Goal: Information Seeking & Learning: Learn about a topic

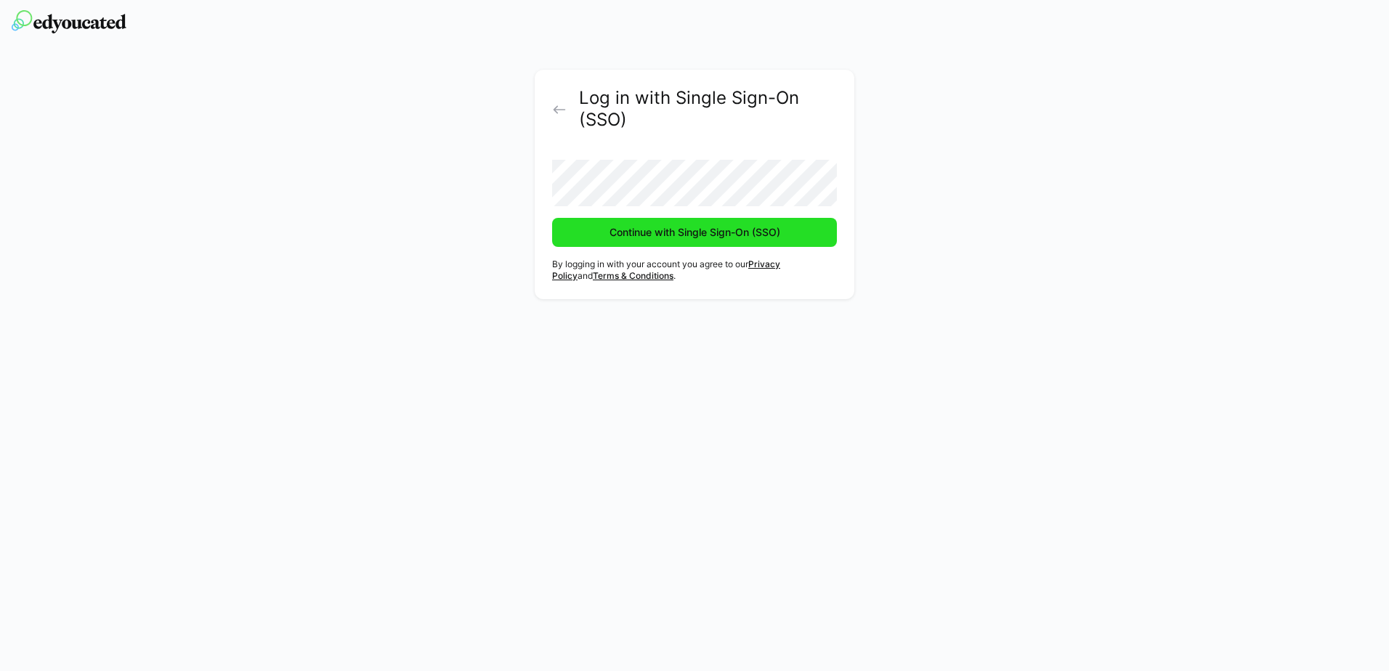
click at [645, 235] on span "Continue with Single Sign-On (SSO)" at bounding box center [694, 232] width 175 height 15
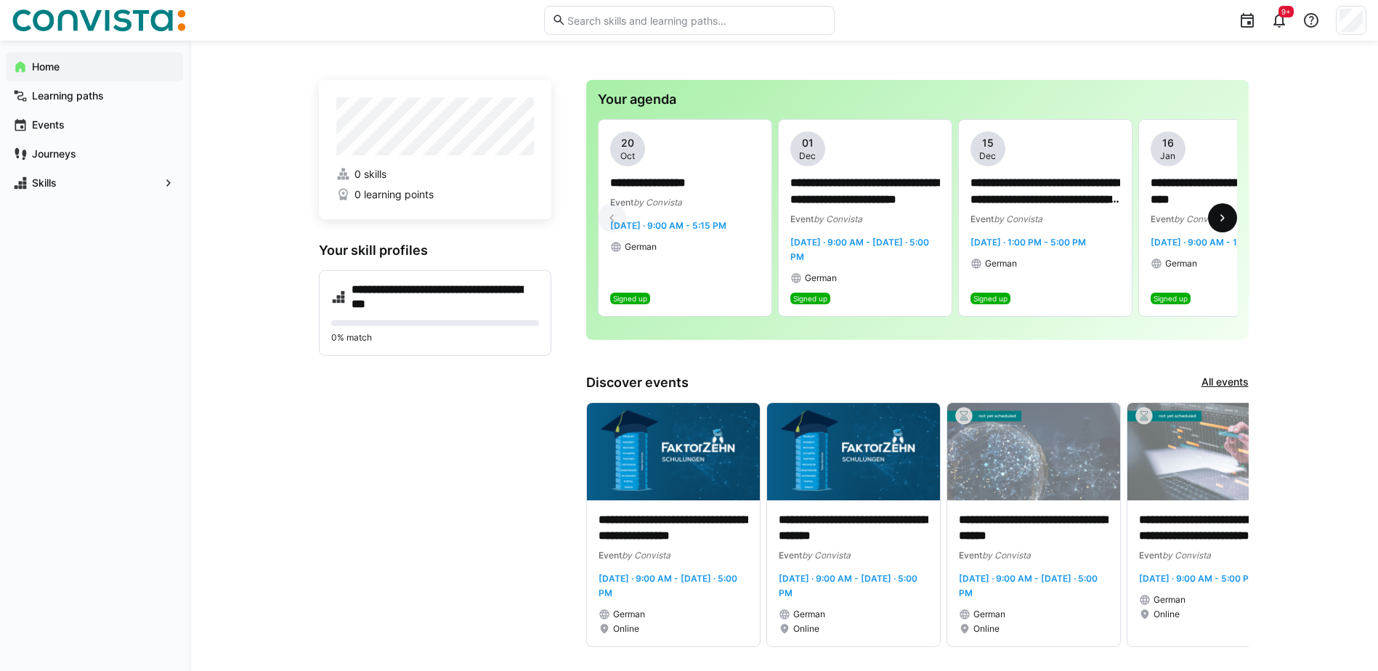
click at [1217, 216] on eds-icon at bounding box center [1222, 218] width 15 height 15
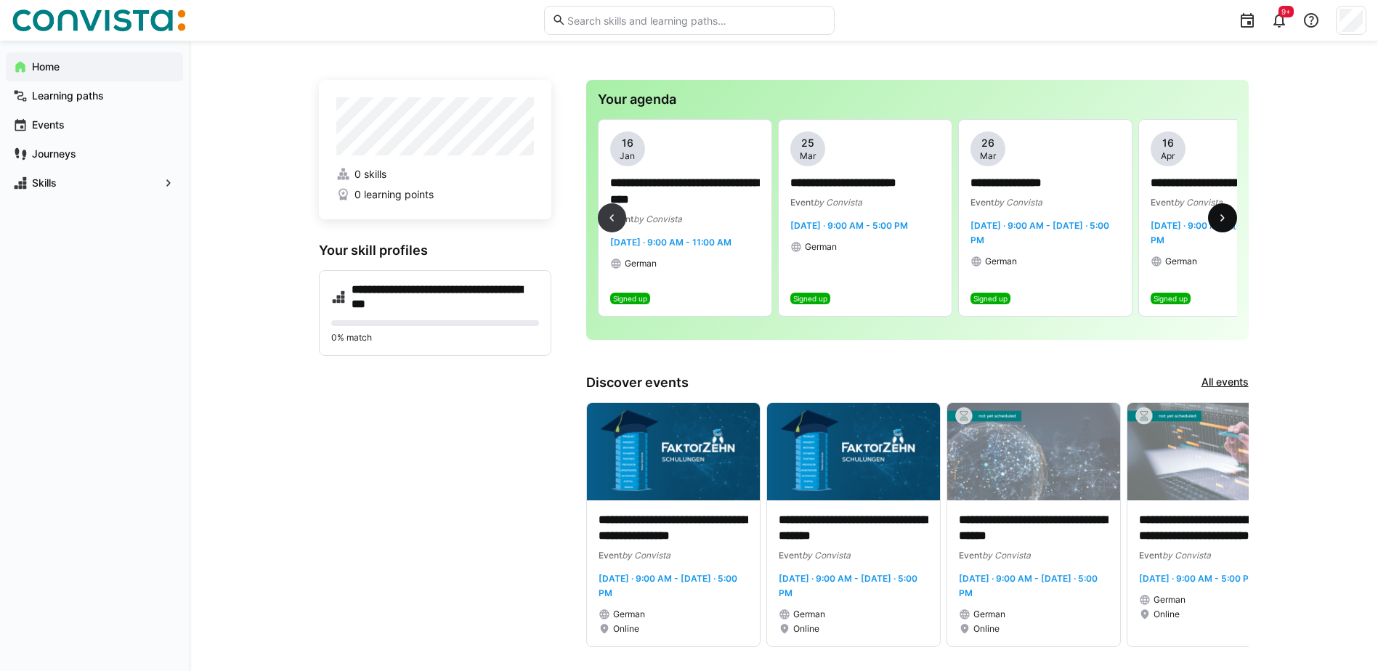
click at [1217, 216] on eds-icon at bounding box center [1222, 218] width 15 height 15
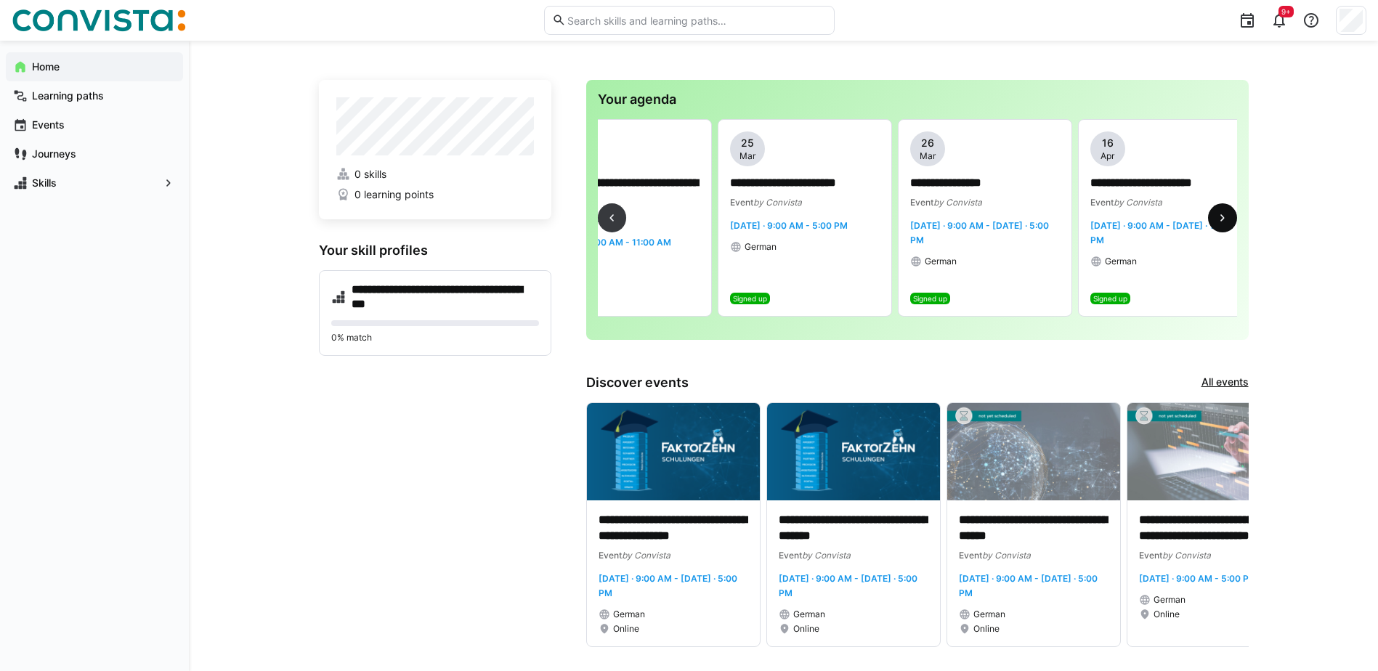
scroll to position [0, 616]
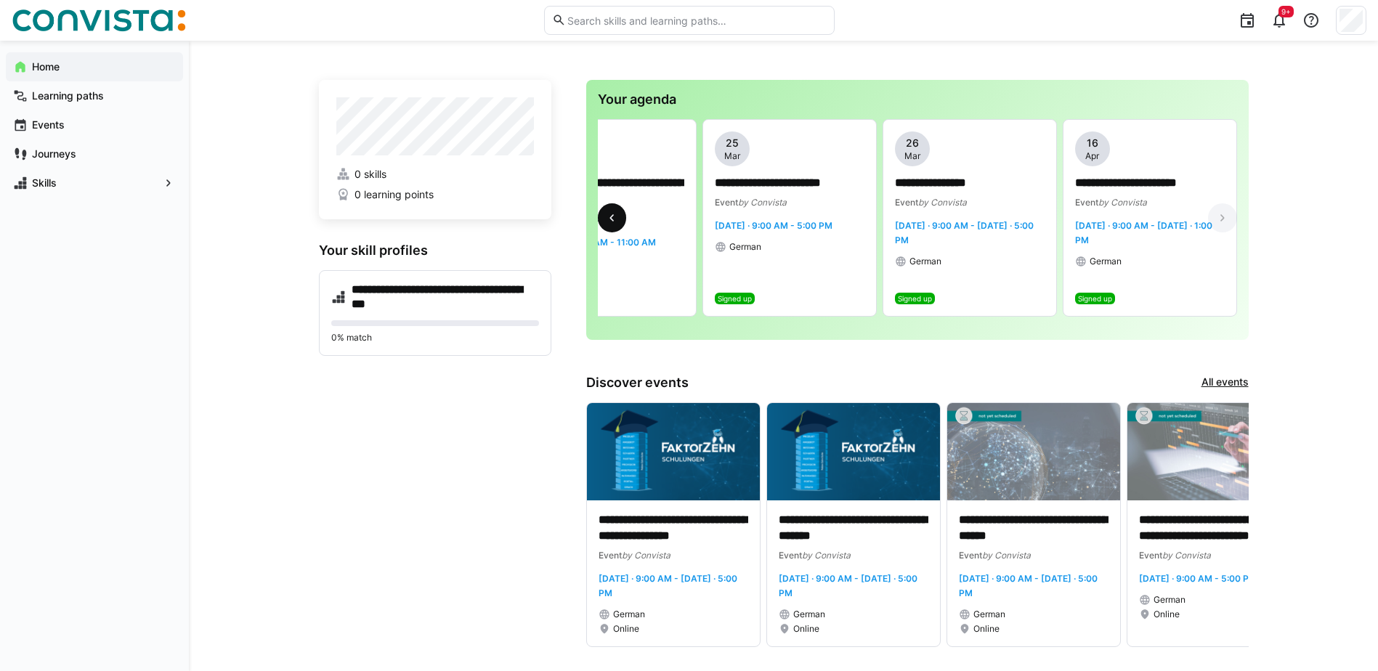
click at [617, 221] on eds-icon at bounding box center [611, 218] width 15 height 15
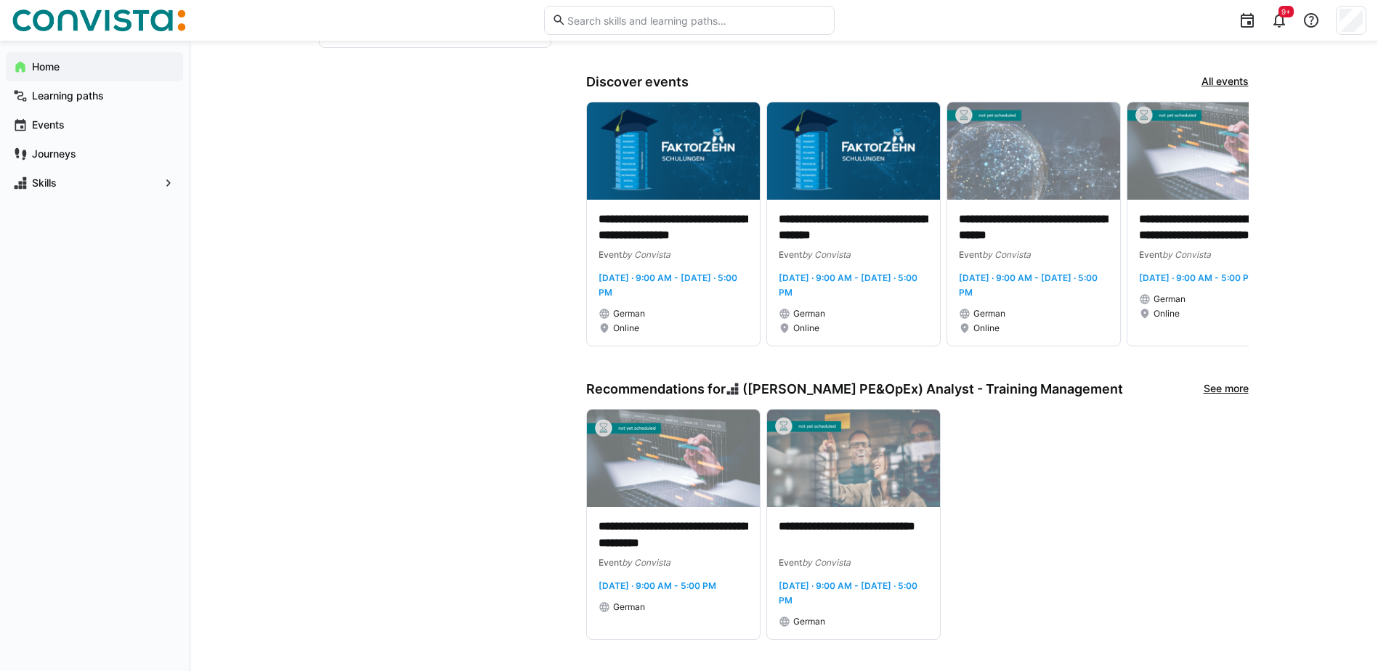
scroll to position [312, 0]
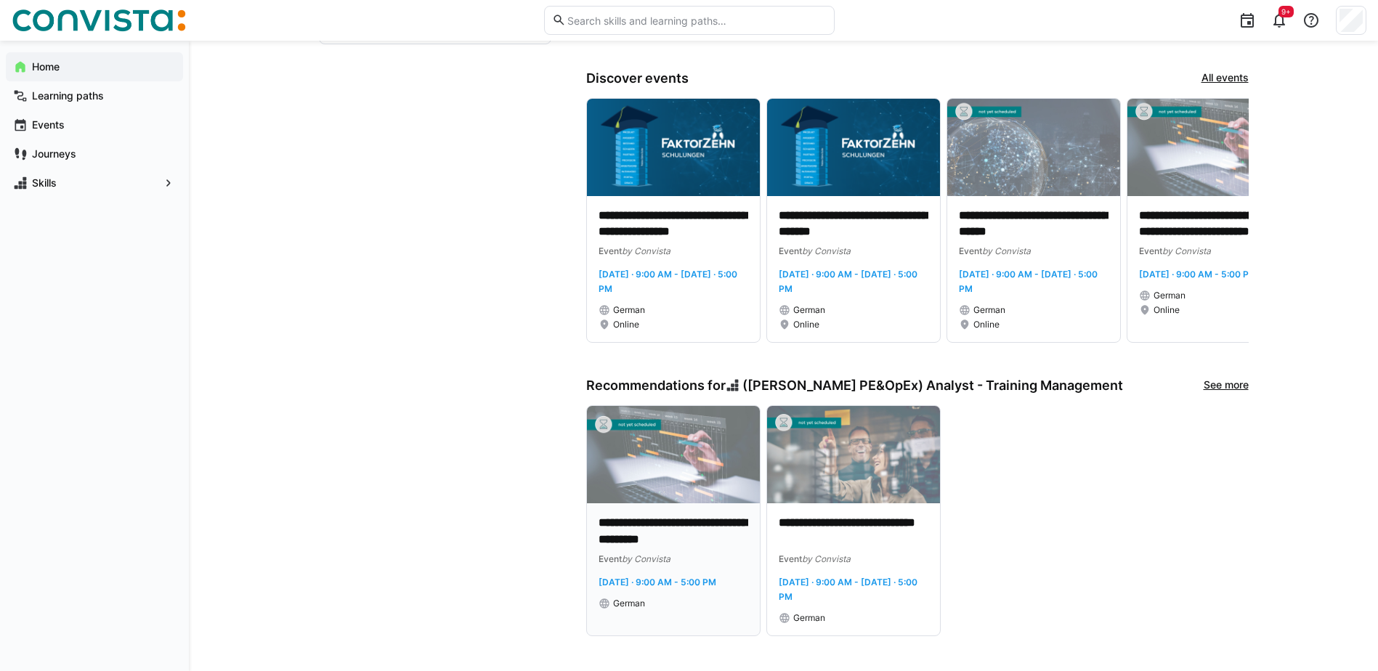
click at [658, 474] on img at bounding box center [673, 454] width 173 height 97
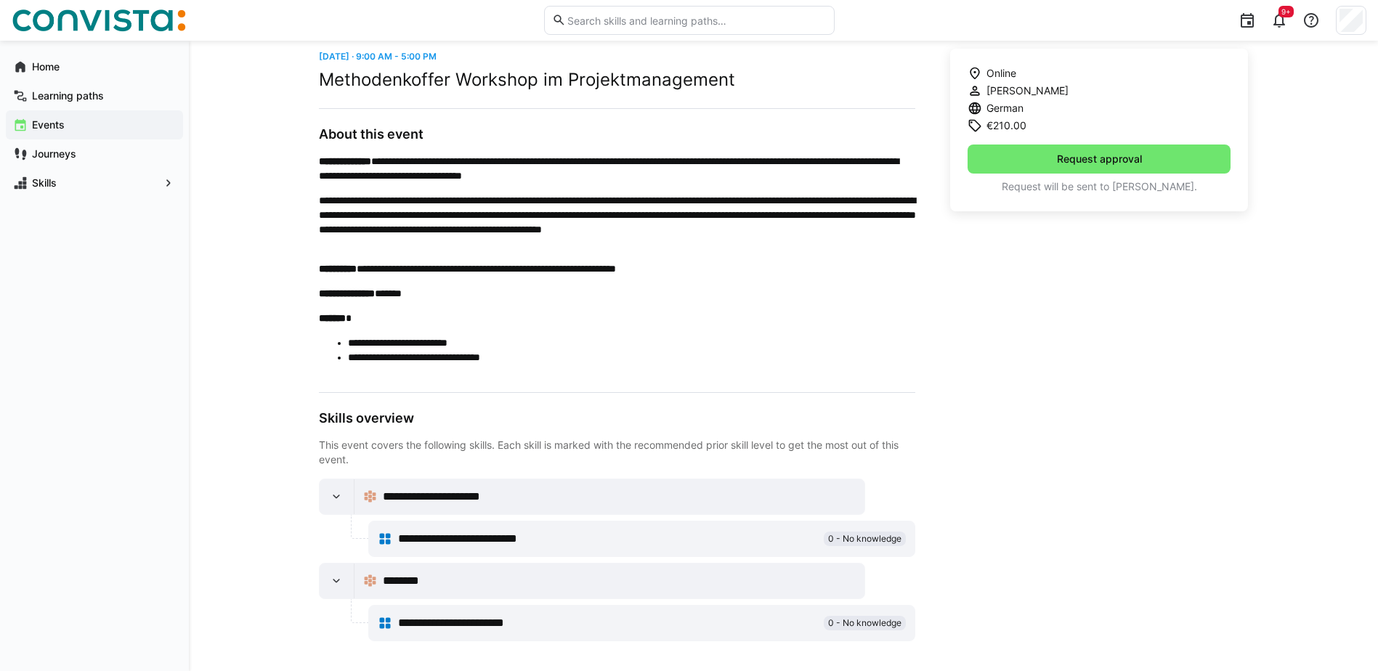
scroll to position [385, 0]
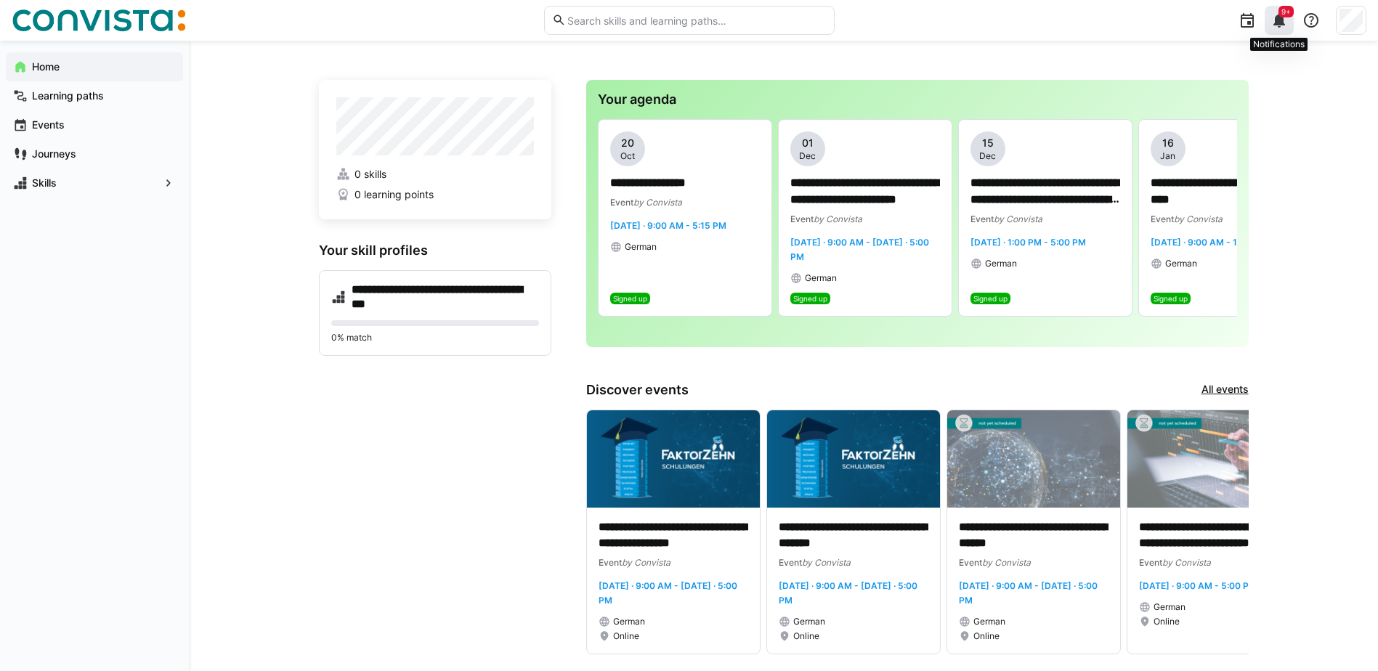
click at [1275, 23] on eds-icon at bounding box center [1278, 20] width 17 height 17
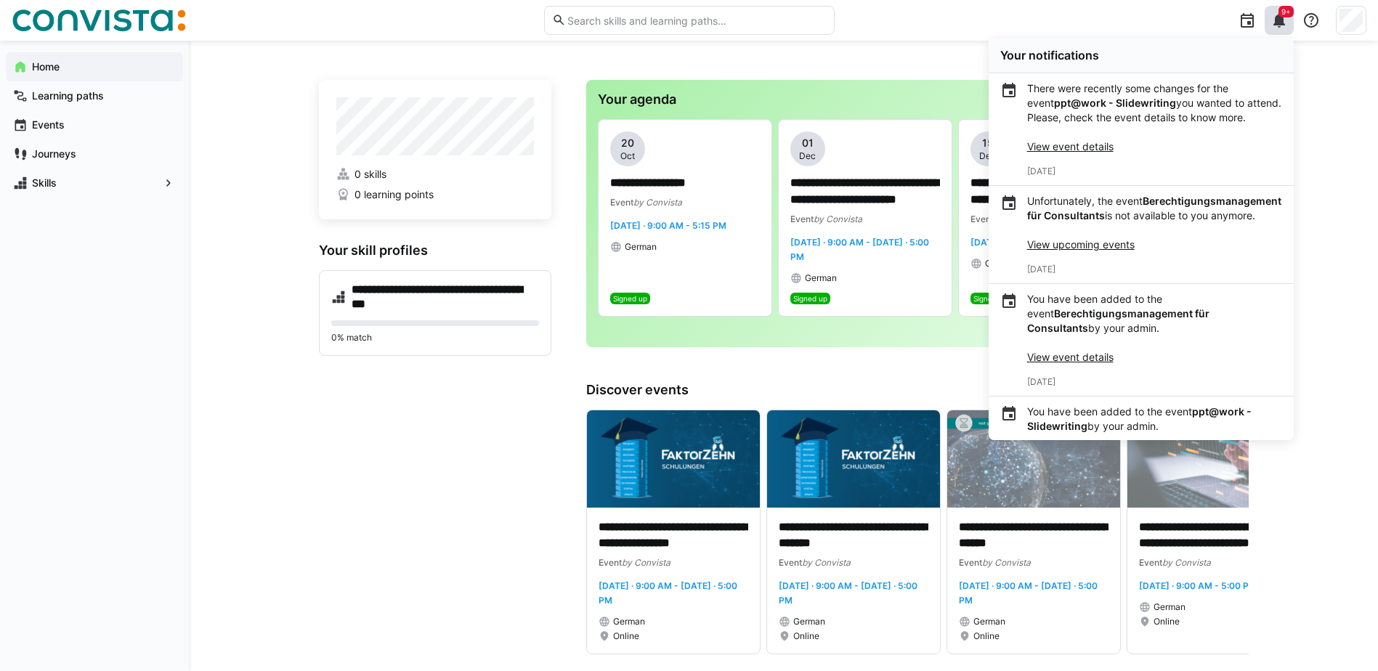
click at [1045, 149] on link "View event details" at bounding box center [1070, 146] width 86 height 12
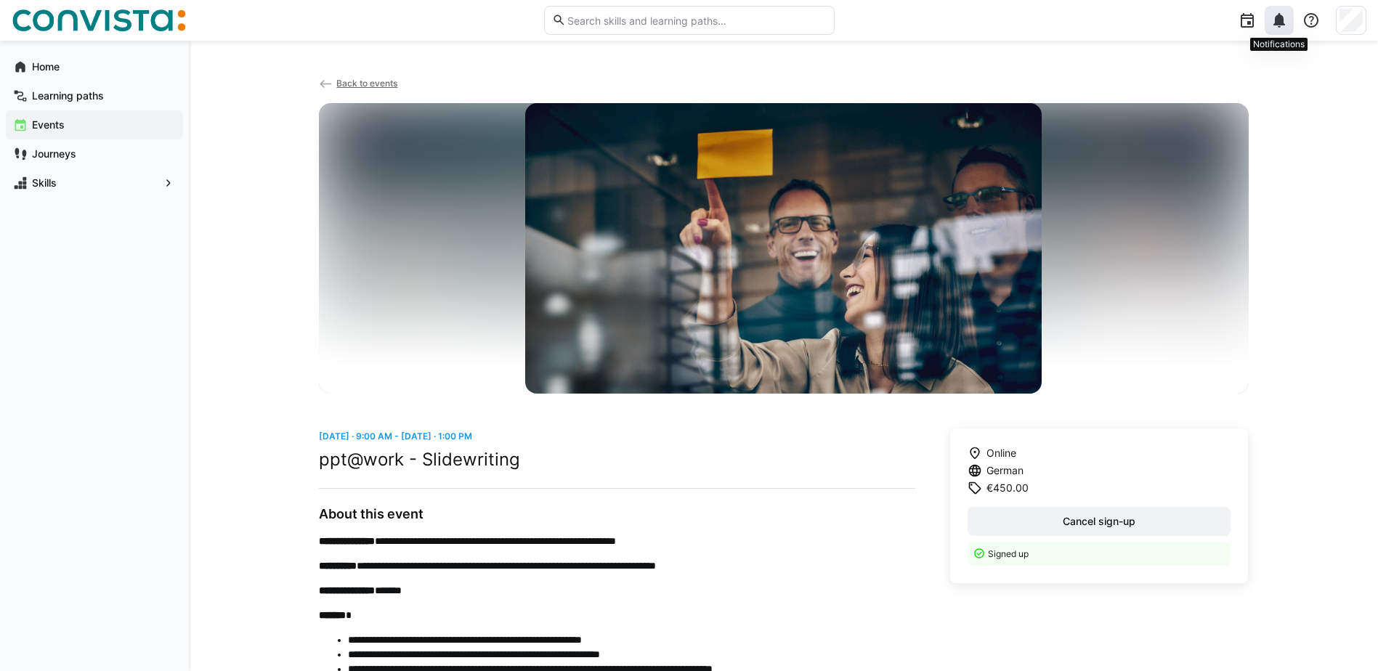
click at [1274, 17] on eds-icon at bounding box center [1278, 20] width 17 height 17
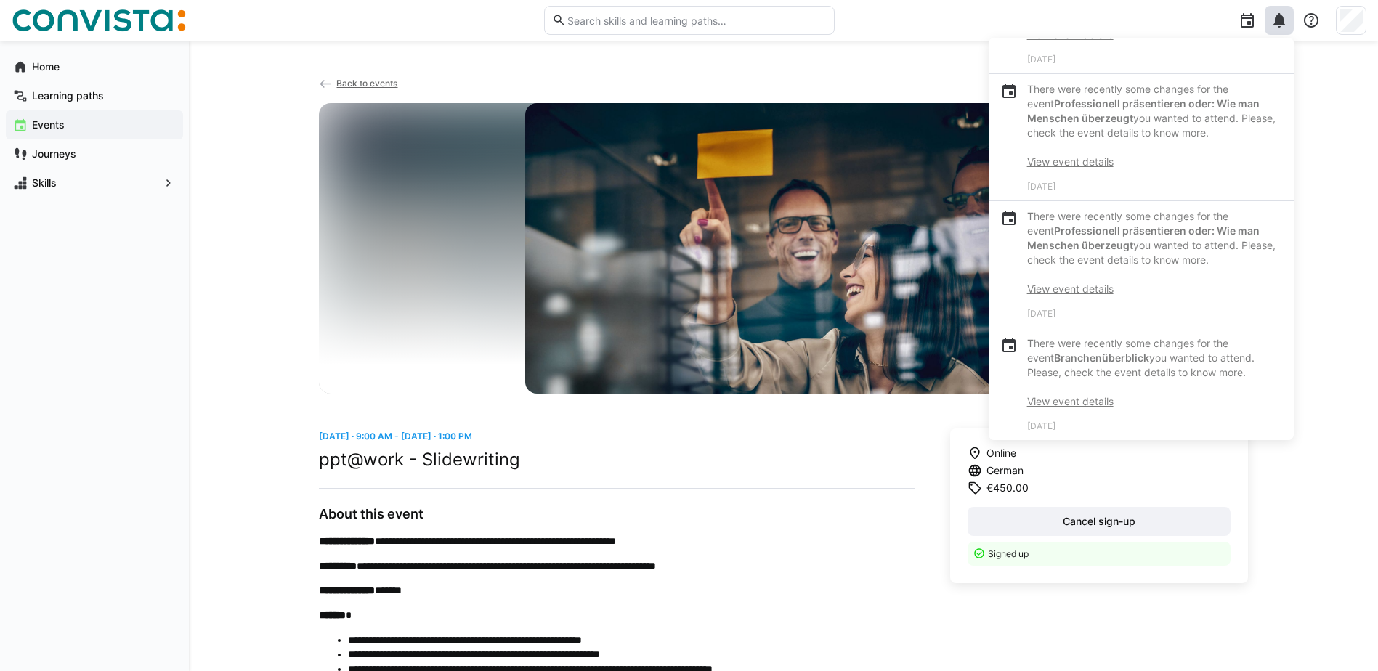
scroll to position [744, 0]
click at [1065, 290] on link "View event details" at bounding box center [1070, 289] width 86 height 12
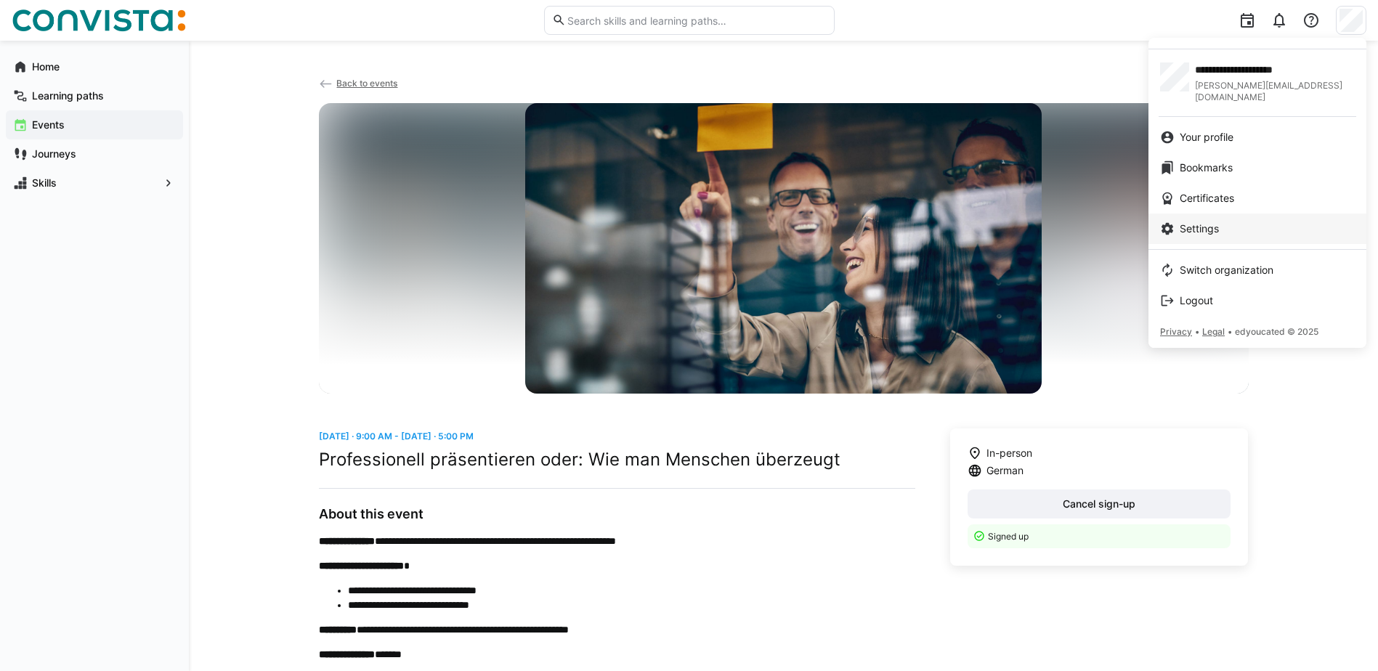
click at [1227, 222] on div "Settings" at bounding box center [1257, 229] width 195 height 15
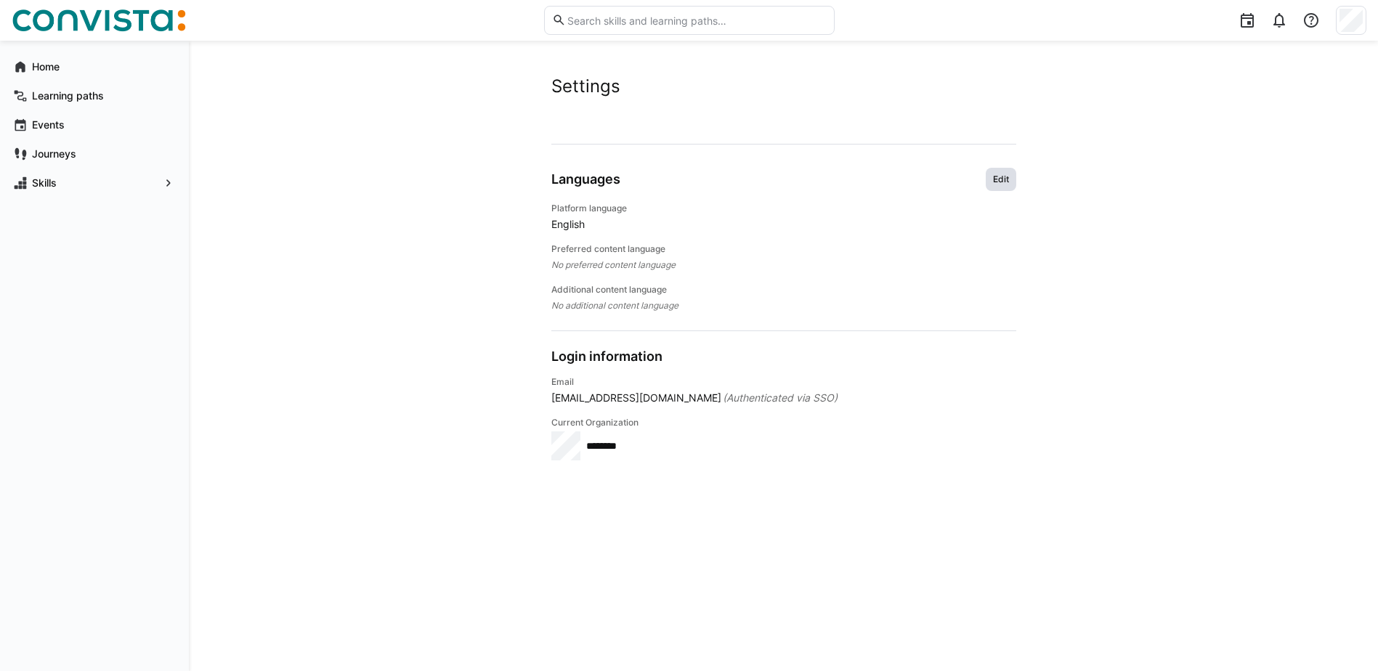
click at [995, 179] on span "Edit" at bounding box center [1000, 180] width 19 height 12
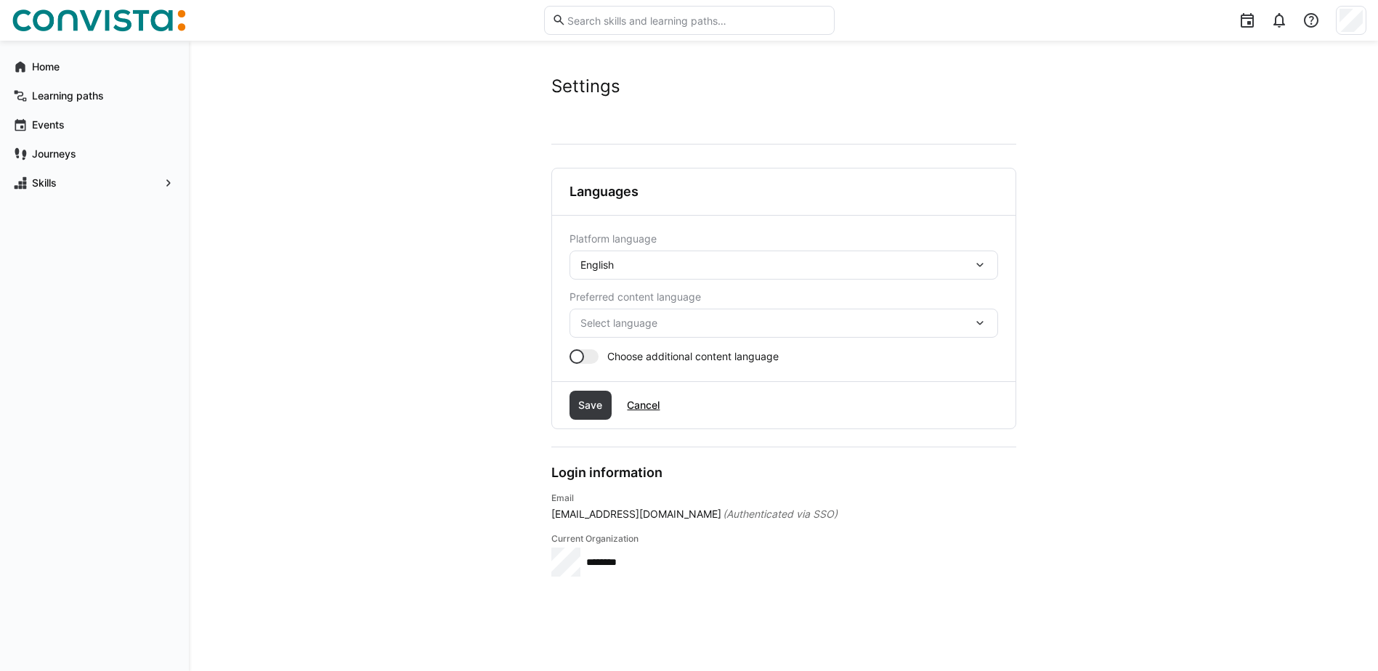
click at [806, 268] on div "English" at bounding box center [776, 265] width 392 height 13
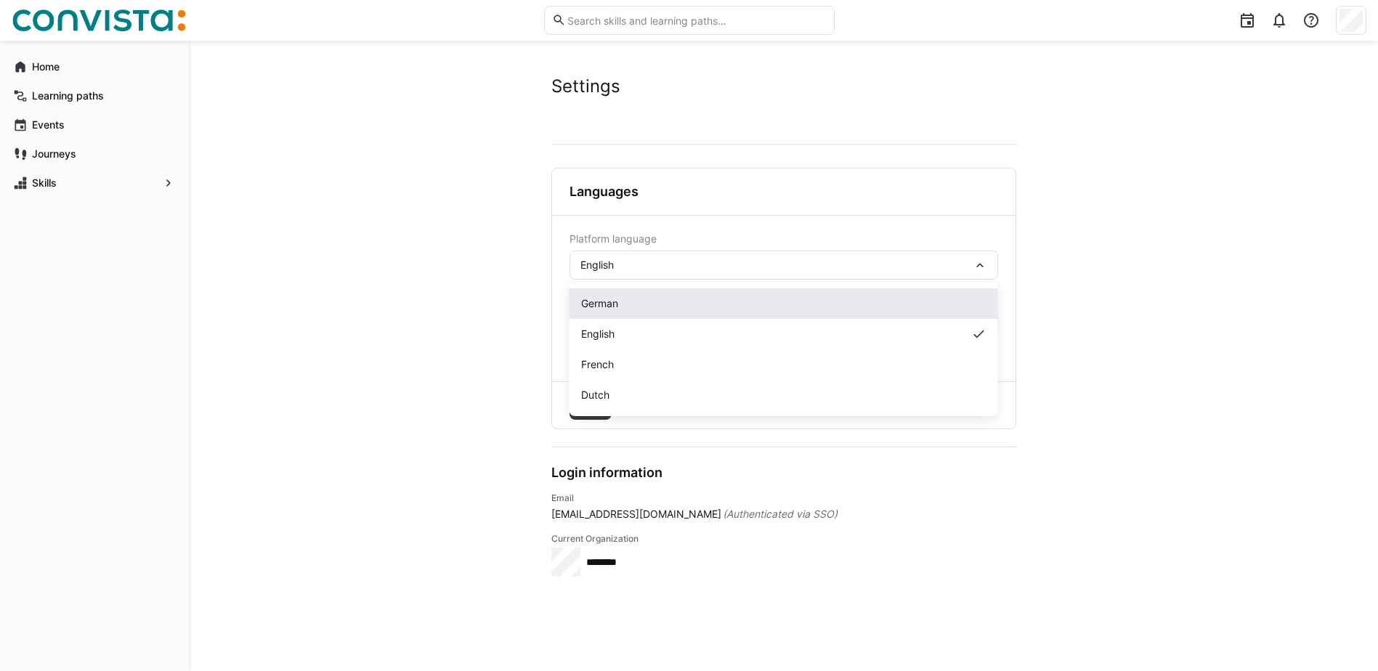
click at [697, 307] on div "German" at bounding box center [783, 303] width 405 height 15
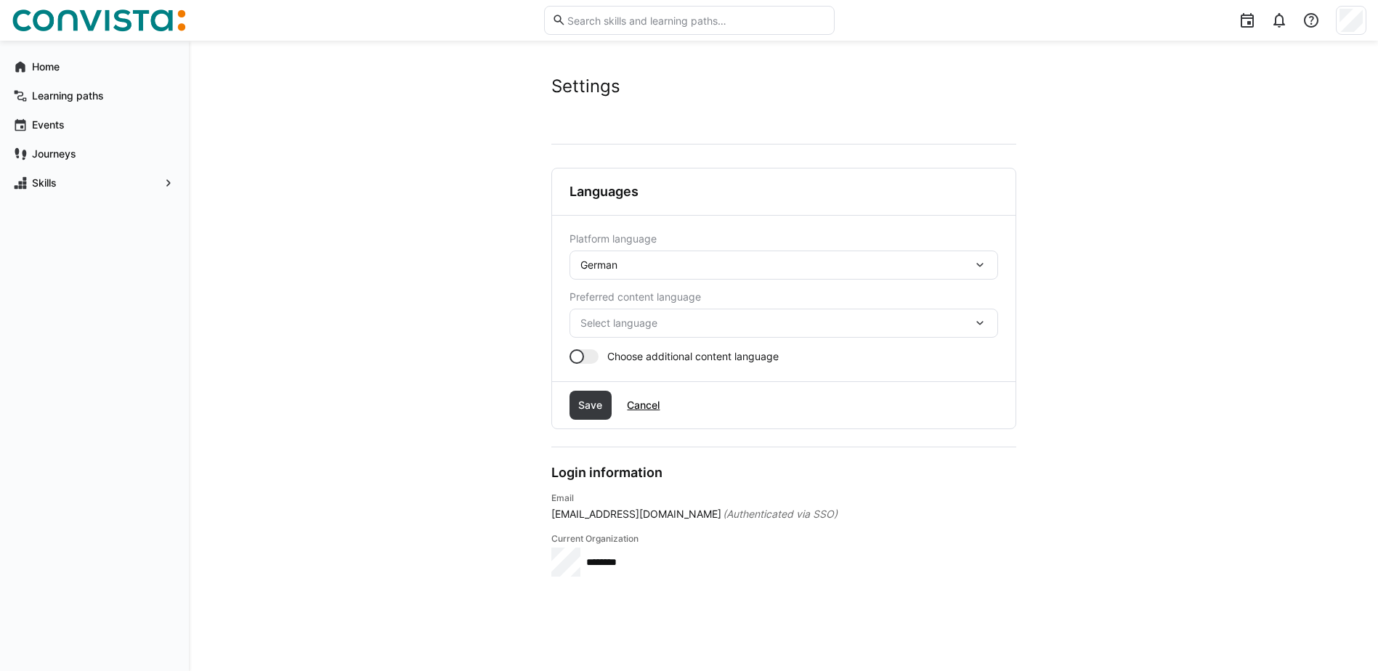
click at [704, 282] on form "Platform language German Preferred content language Select language Choose addi…" at bounding box center [783, 298] width 429 height 131
click at [707, 268] on div "German" at bounding box center [776, 265] width 392 height 13
click at [706, 323] on span "Select language" at bounding box center [776, 323] width 392 height 15
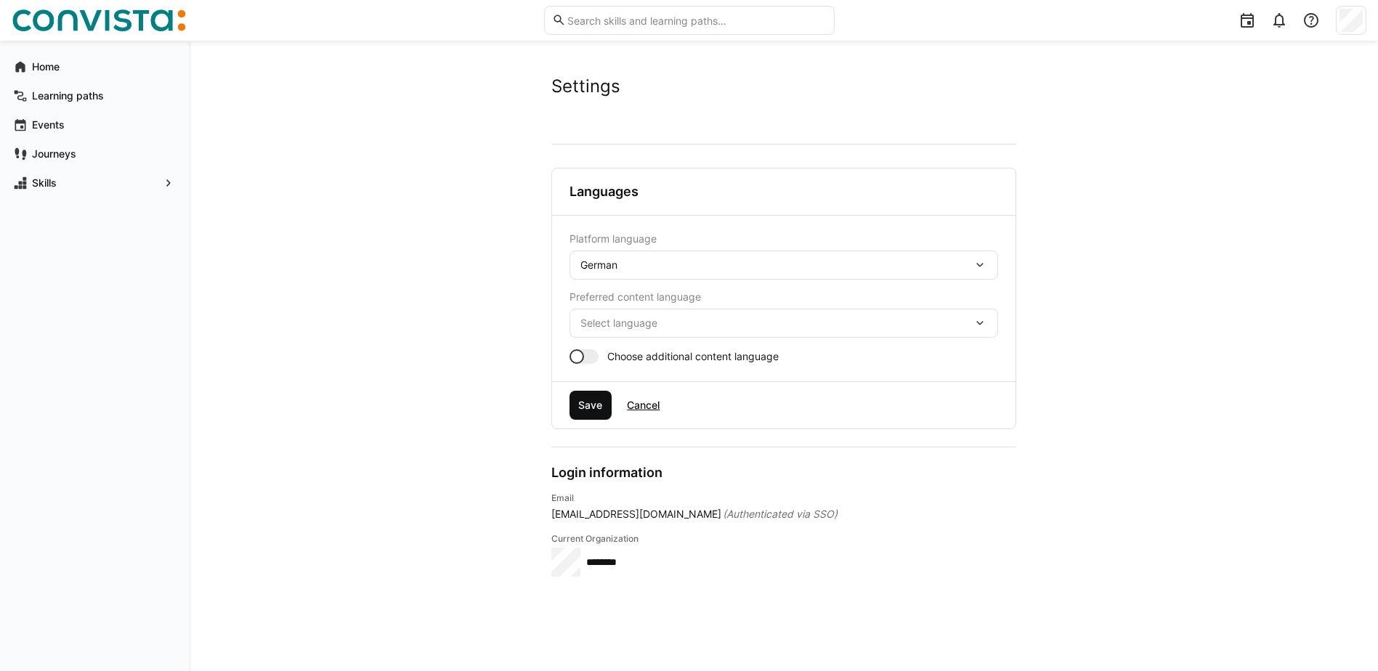
click at [601, 411] on span "Save" at bounding box center [590, 405] width 28 height 15
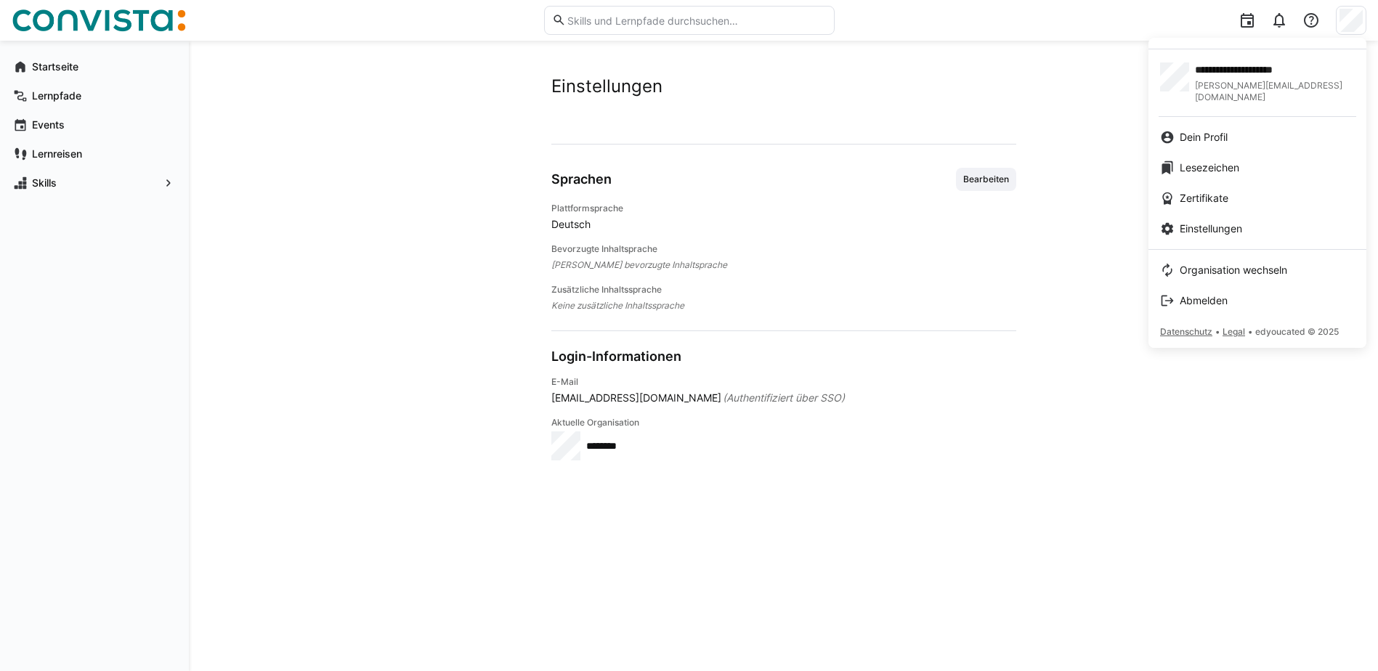
click at [35, 65] on div at bounding box center [689, 335] width 1378 height 671
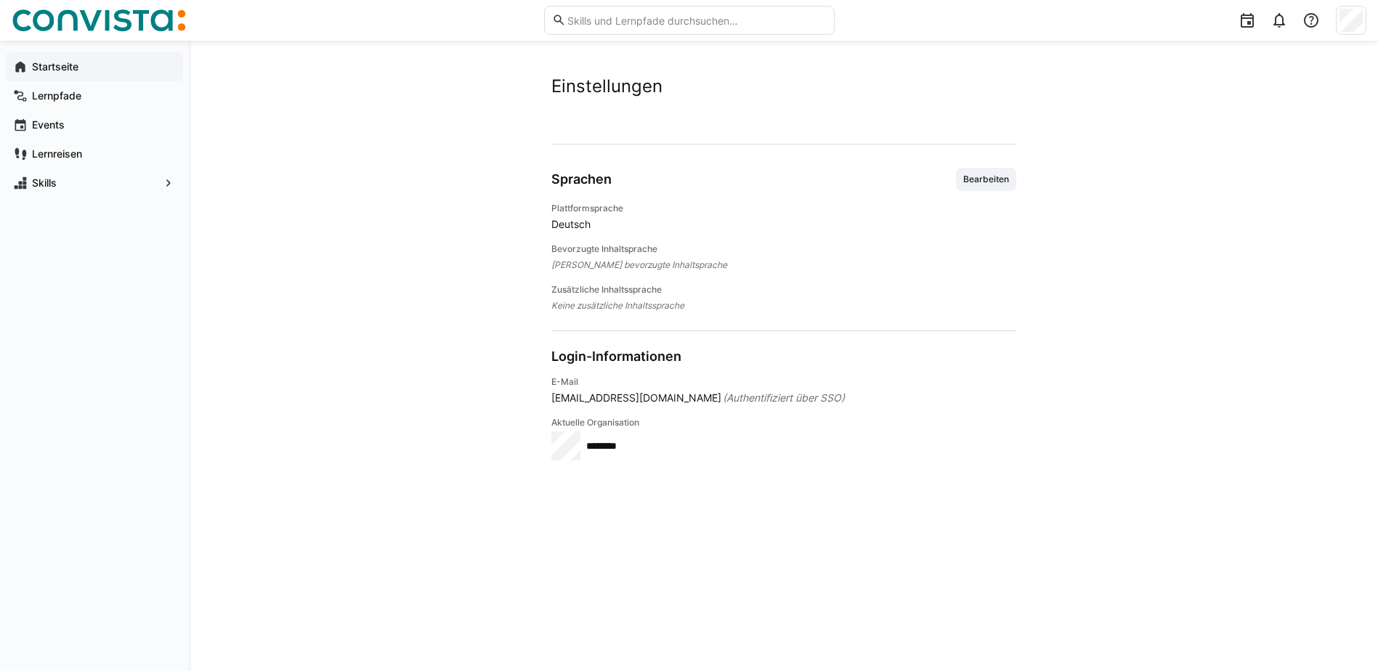
click at [0, 0] on app-navigation-label "Startseite" at bounding box center [0, 0] width 0 height 0
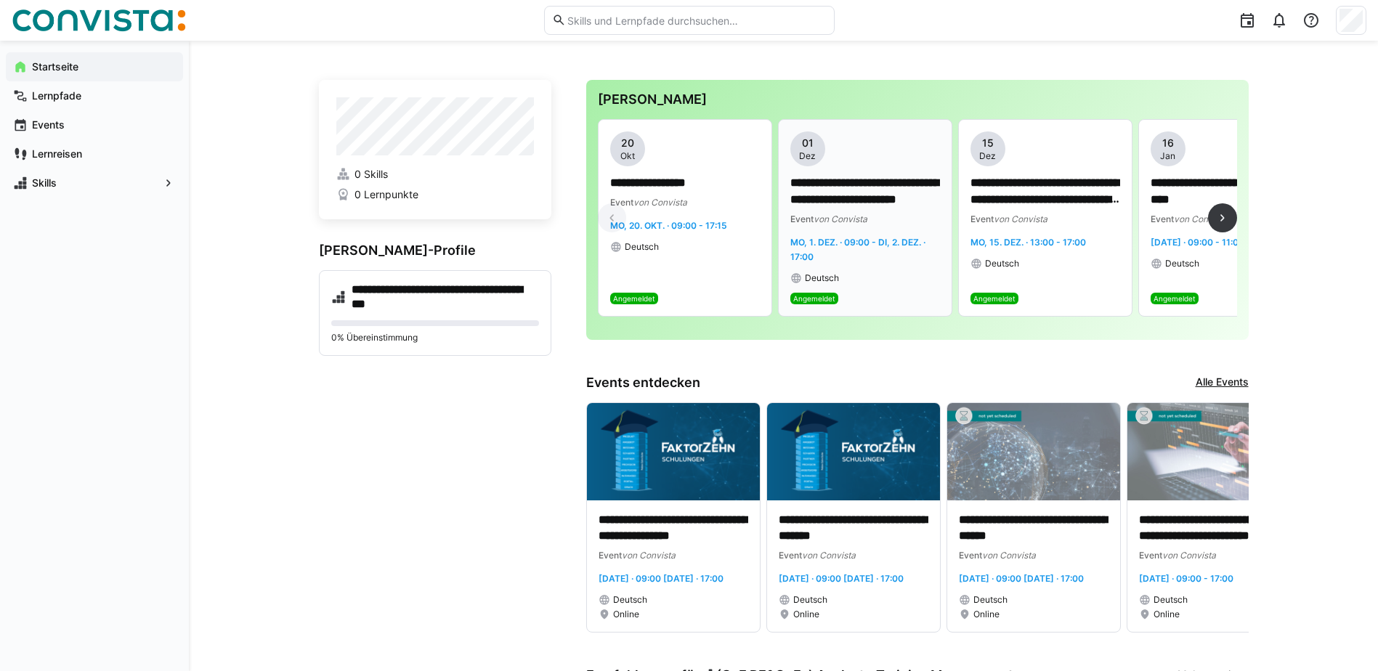
click at [871, 188] on p "**********" at bounding box center [865, 191] width 150 height 33
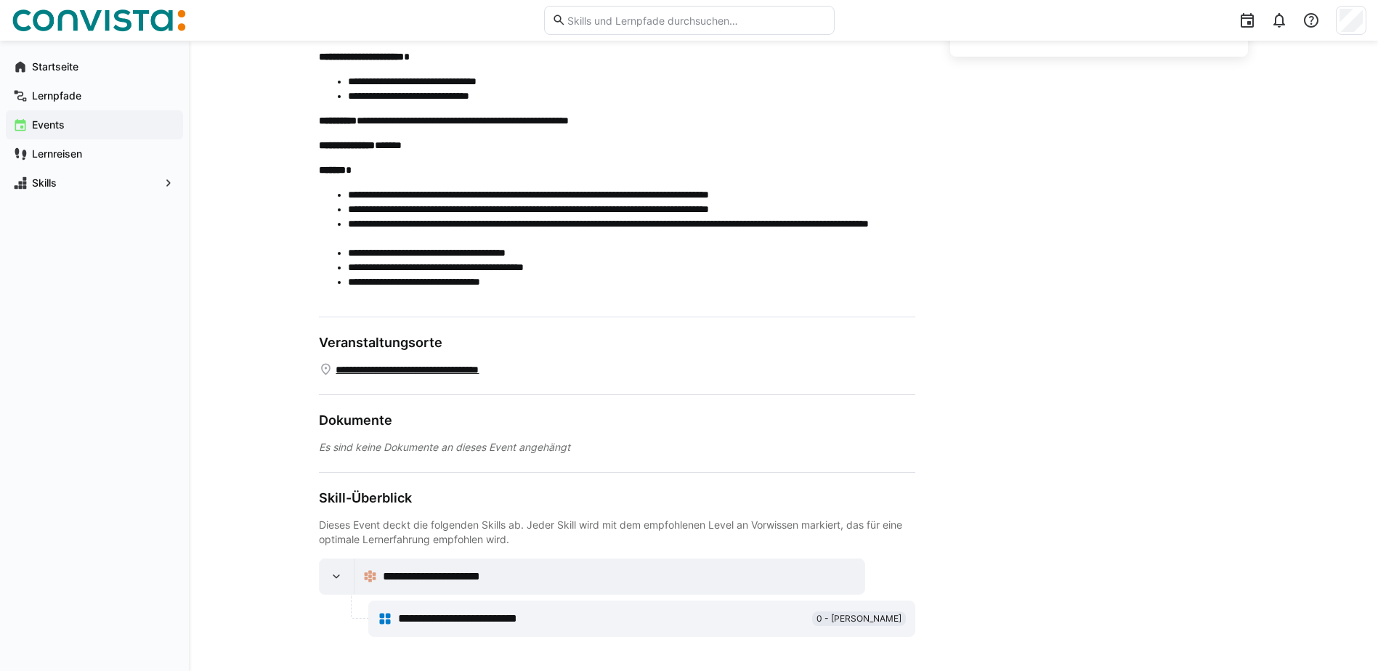
scroll to position [510, 0]
click at [342, 577] on eds-icon at bounding box center [336, 576] width 15 height 15
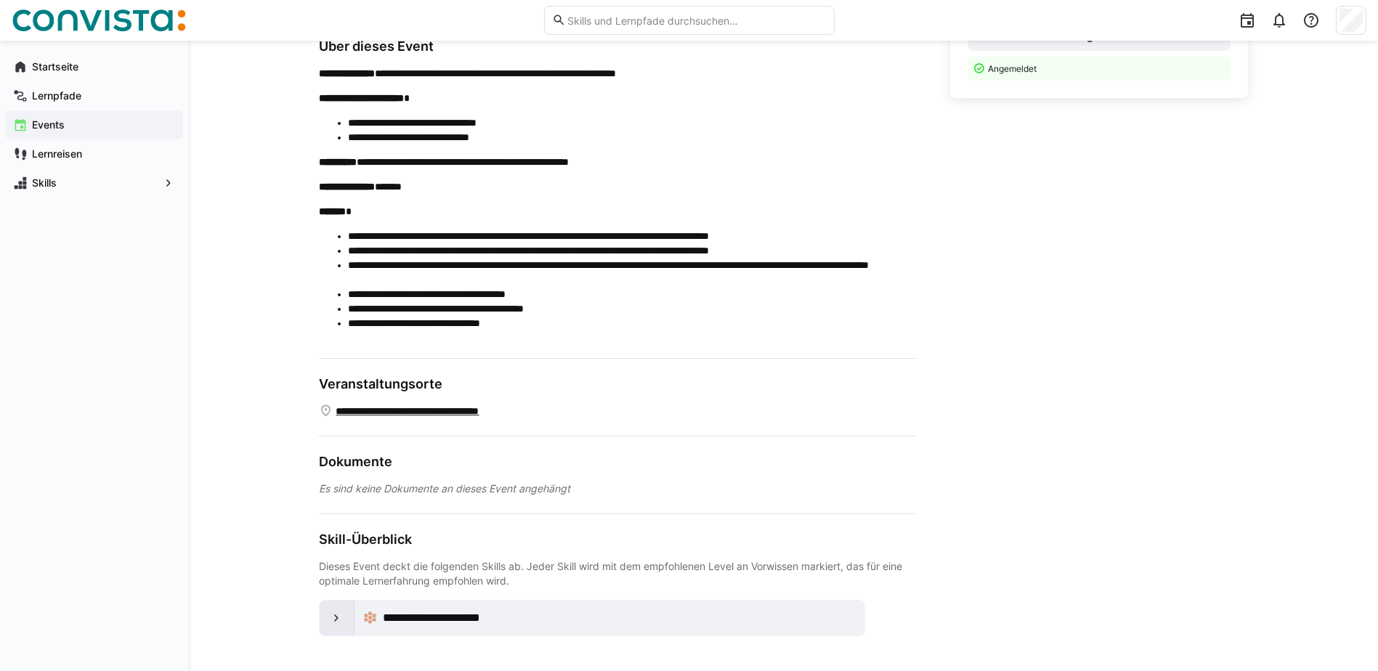
scroll to position [468, 0]
click at [331, 618] on eds-icon at bounding box center [336, 618] width 15 height 15
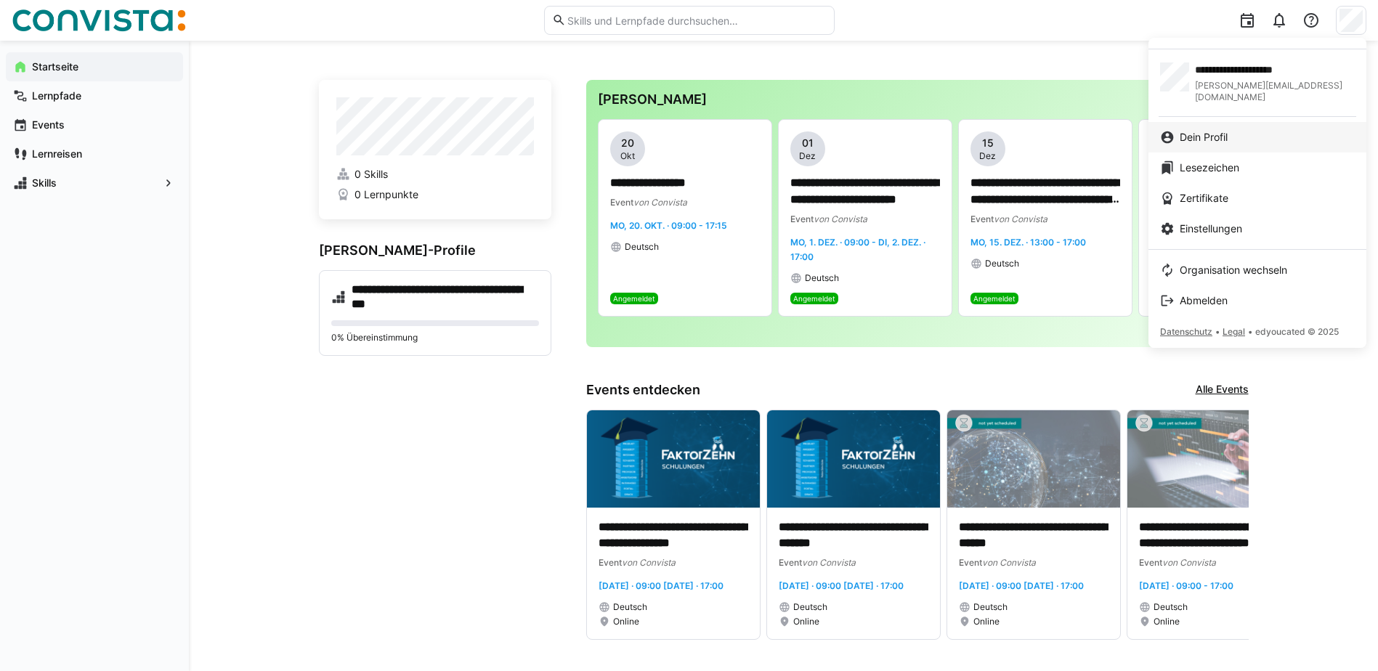
click at [1227, 122] on link "Dein Profil" at bounding box center [1257, 137] width 218 height 31
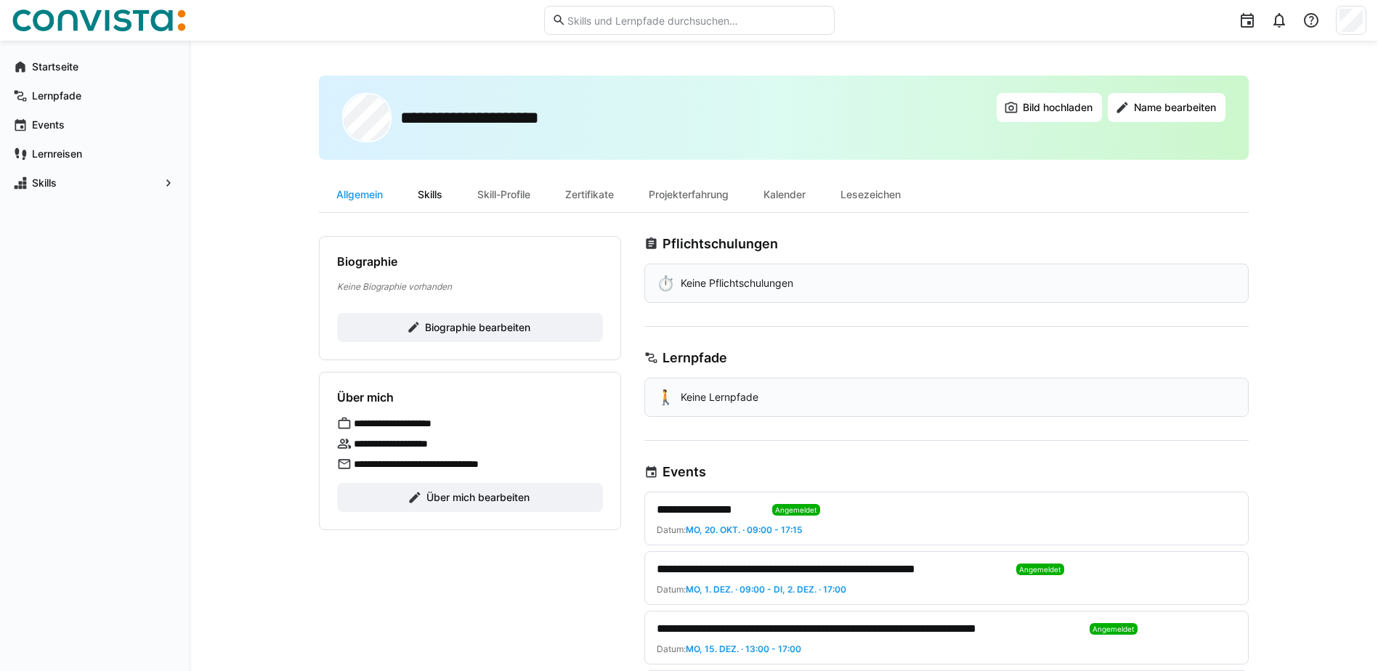
click at [440, 191] on div "Skills" at bounding box center [430, 194] width 60 height 35
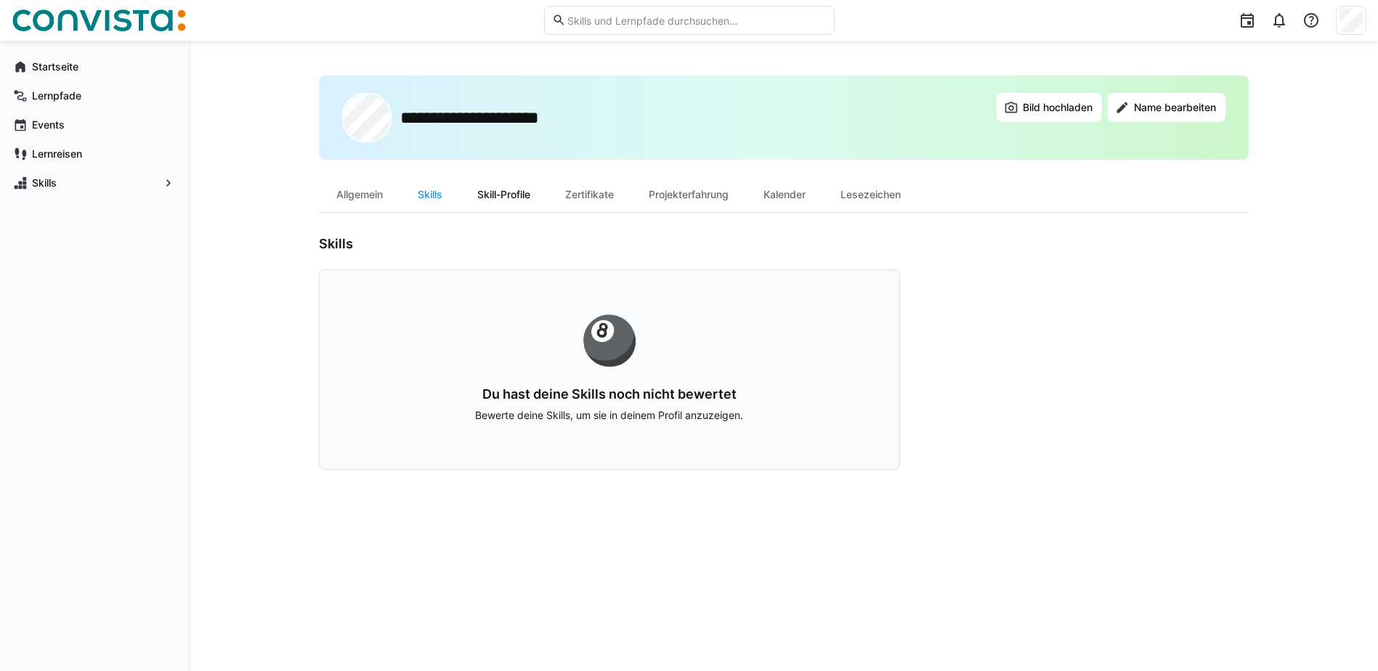
click at [497, 192] on div "Skill-Profile" at bounding box center [504, 194] width 88 height 35
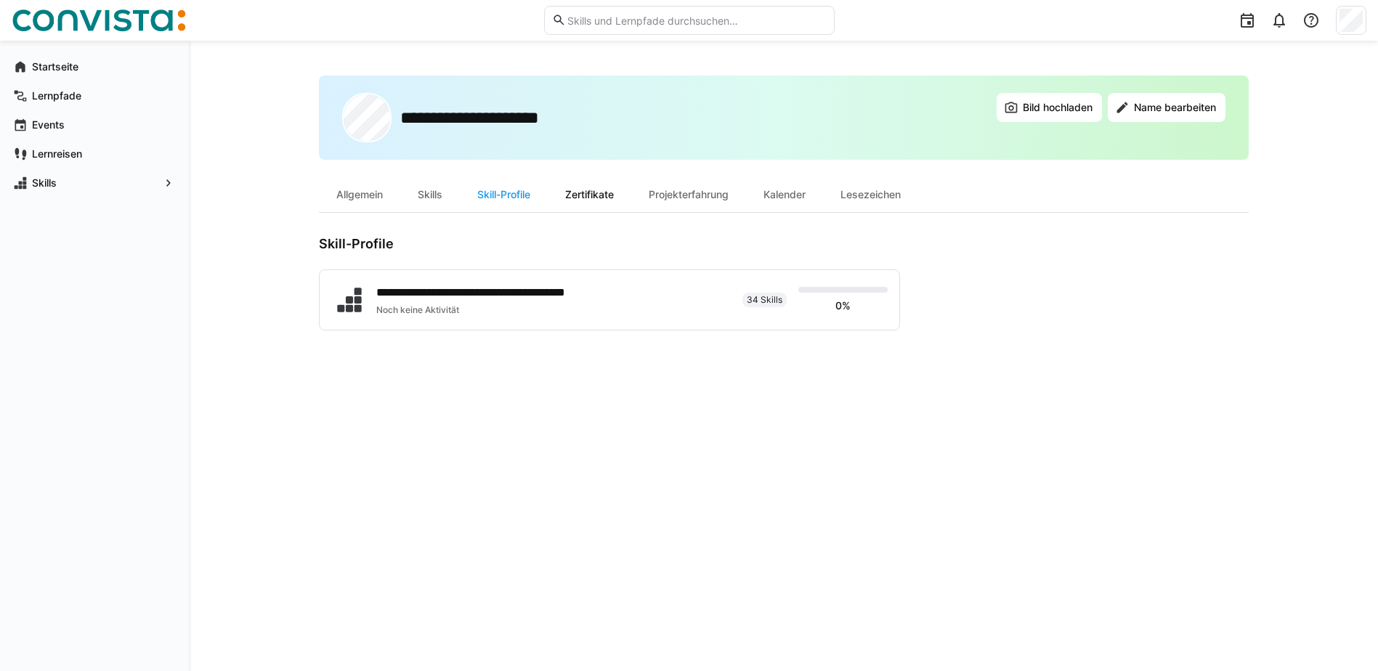
click at [590, 195] on div "Zertifikate" at bounding box center [590, 194] width 84 height 35
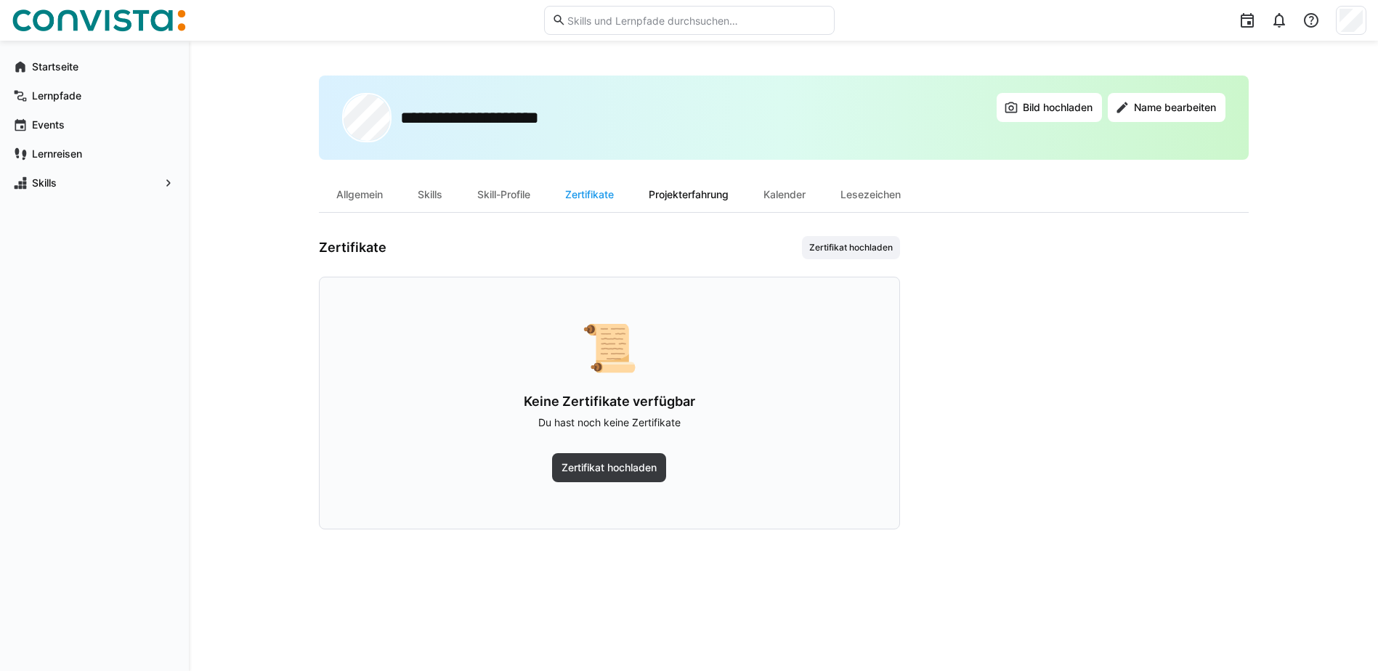
click at [677, 198] on div "Projekterfahrung" at bounding box center [688, 194] width 115 height 35
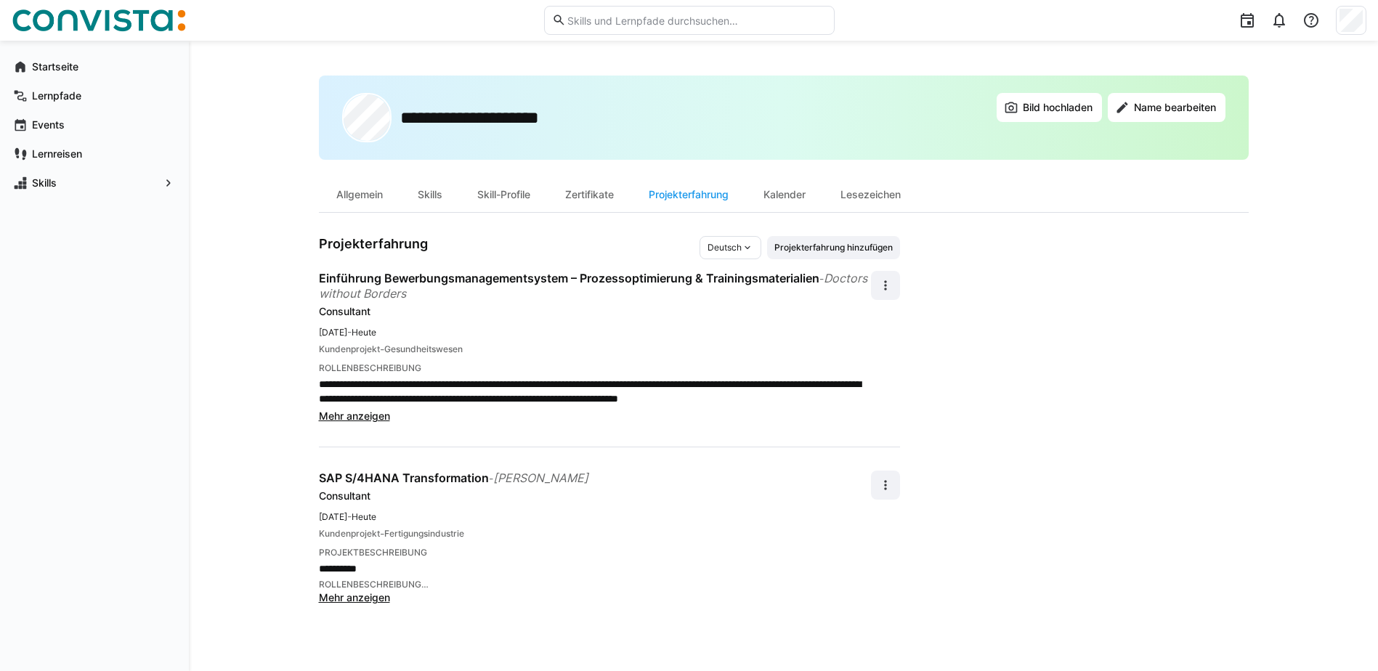
click at [378, 410] on span "Mehr anzeigen" at bounding box center [354, 416] width 71 height 12
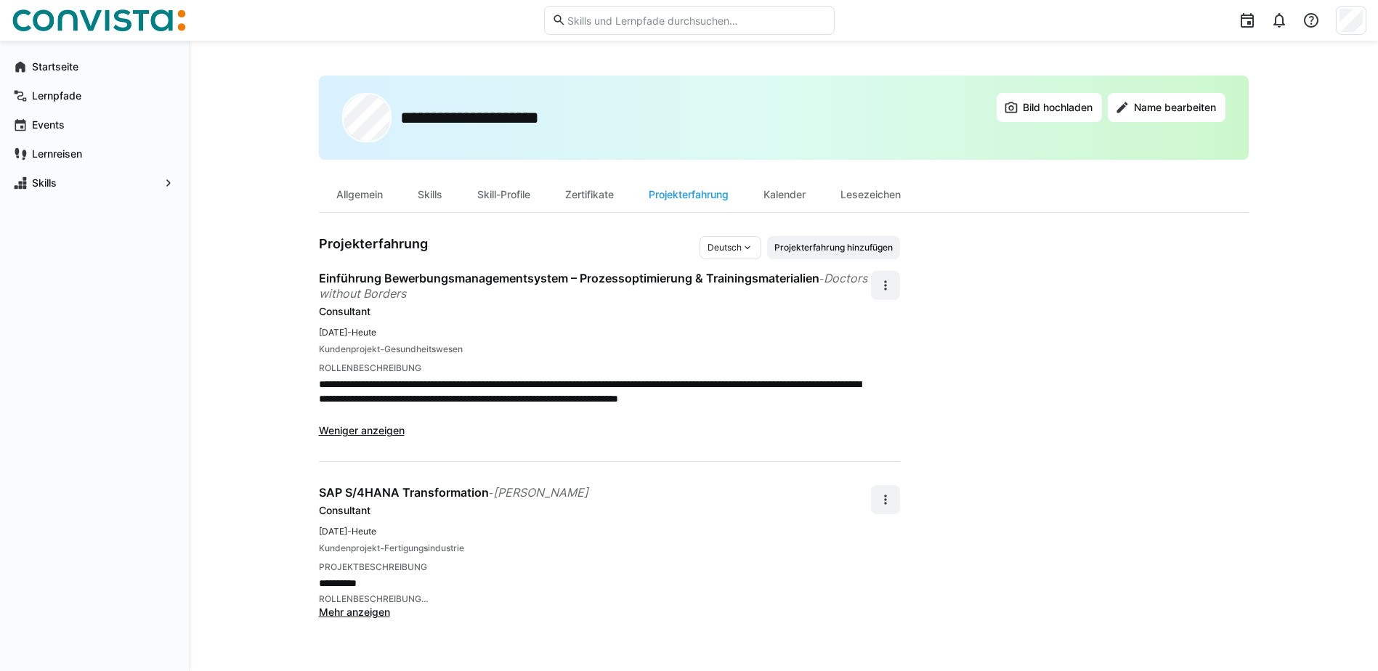
click at [346, 611] on span "Mehr anzeigen" at bounding box center [354, 612] width 71 height 12
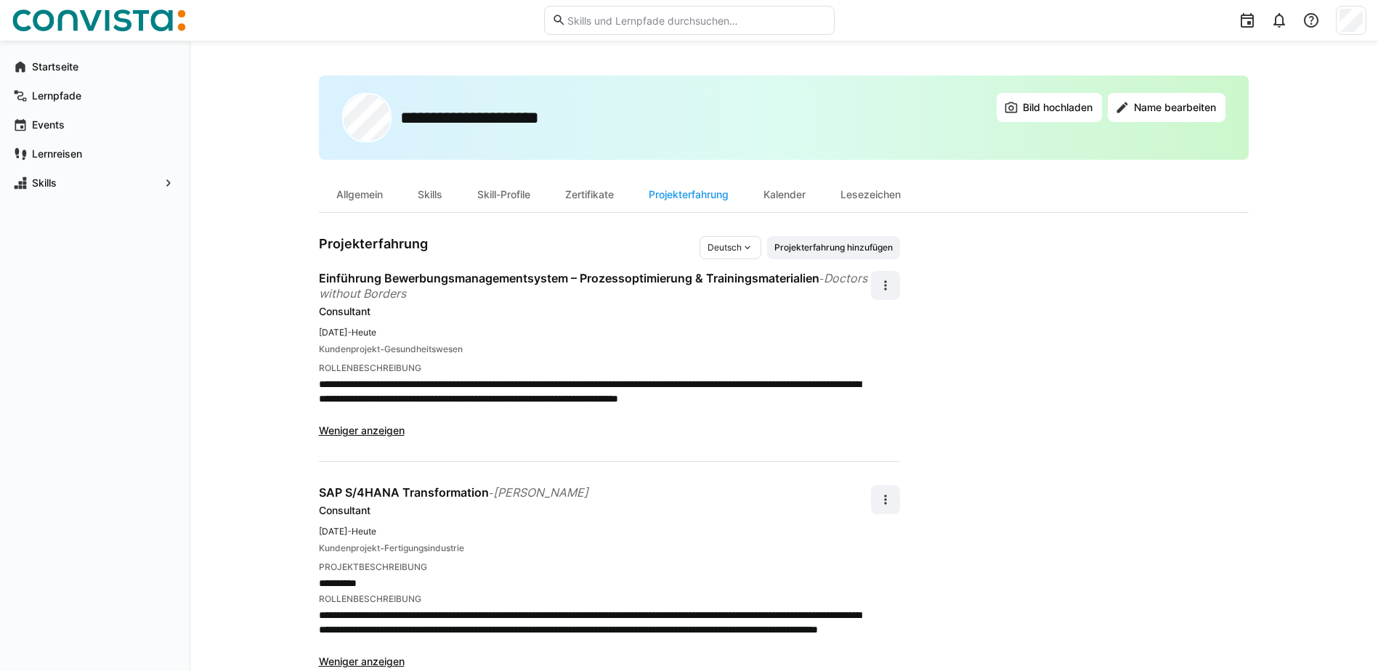
scroll to position [33, 0]
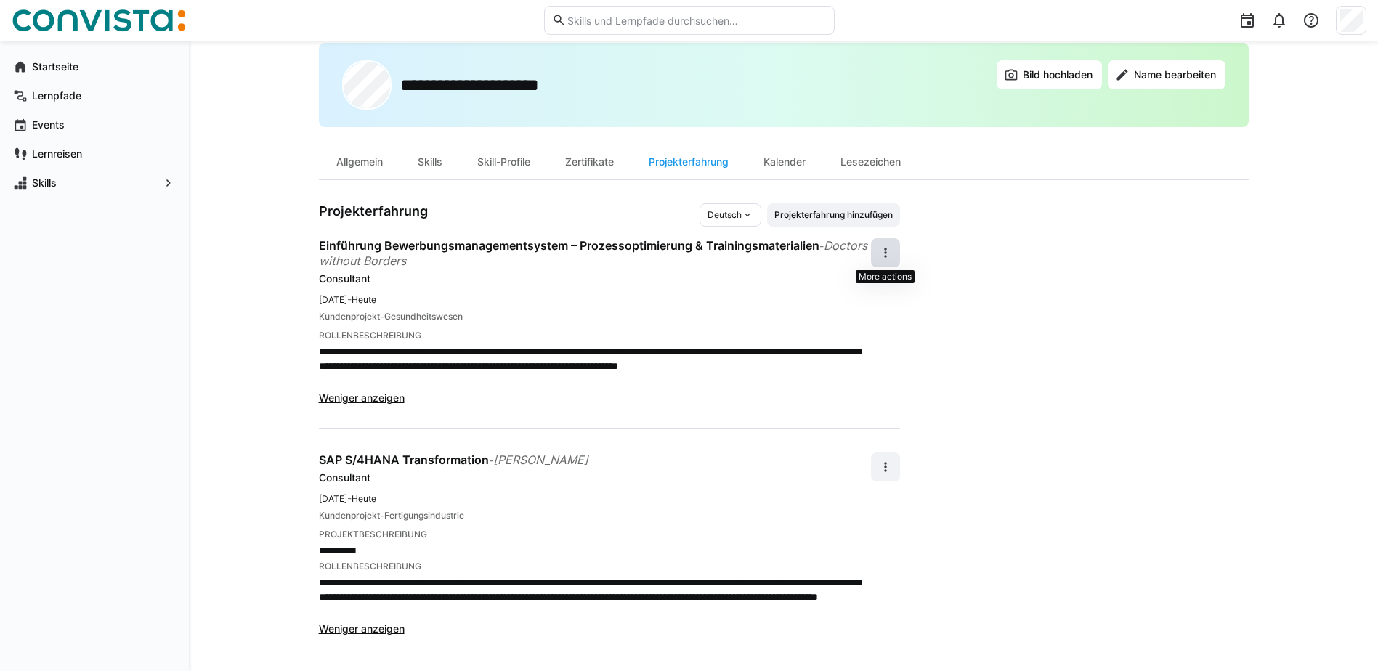
click at [885, 253] on eds-icon at bounding box center [885, 253] width 15 height 15
click at [844, 296] on div "Bearbeiten" at bounding box center [862, 291] width 52 height 15
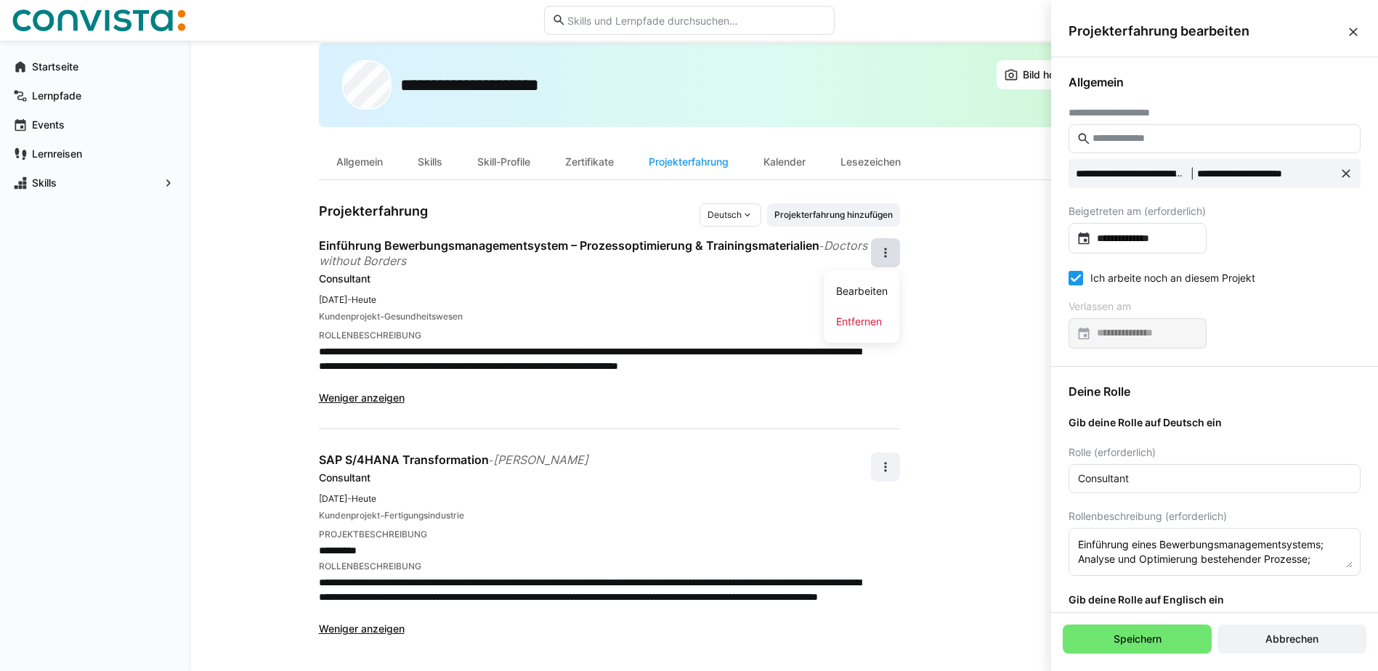
click at [1351, 30] on eds-icon at bounding box center [1353, 32] width 15 height 15
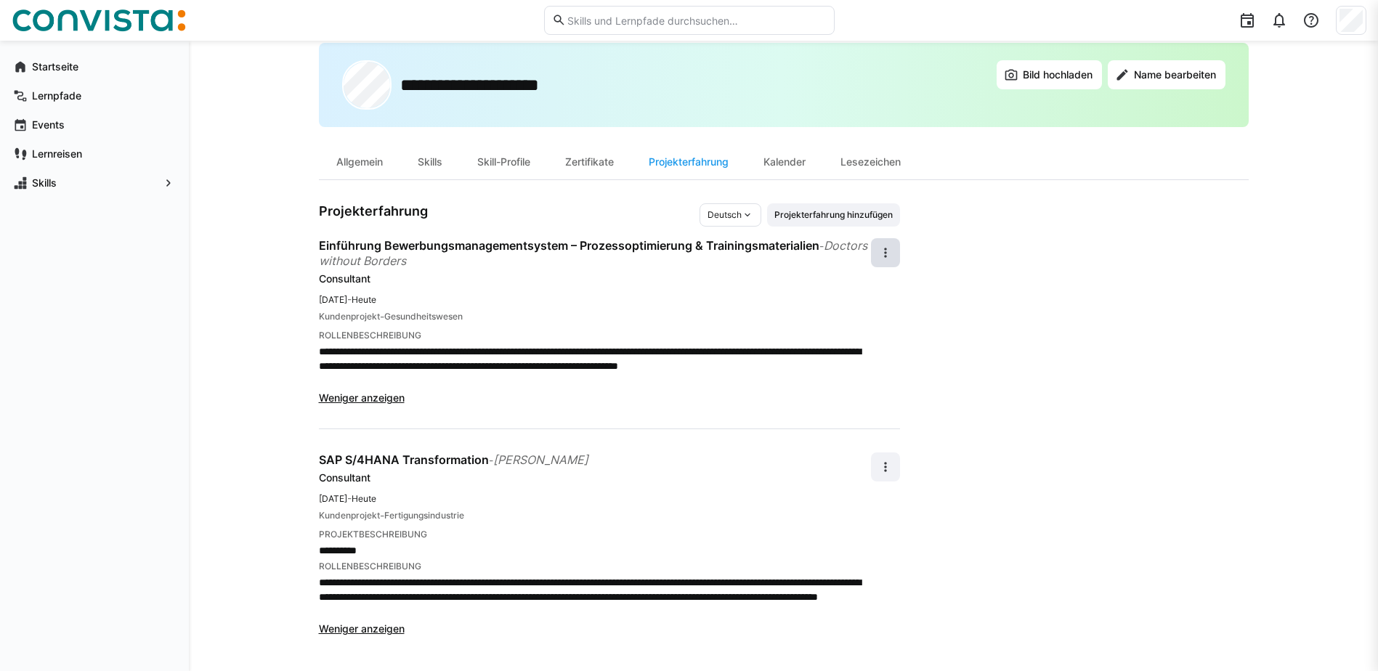
scroll to position [33, 0]
click at [439, 159] on div "Skills" at bounding box center [430, 162] width 60 height 35
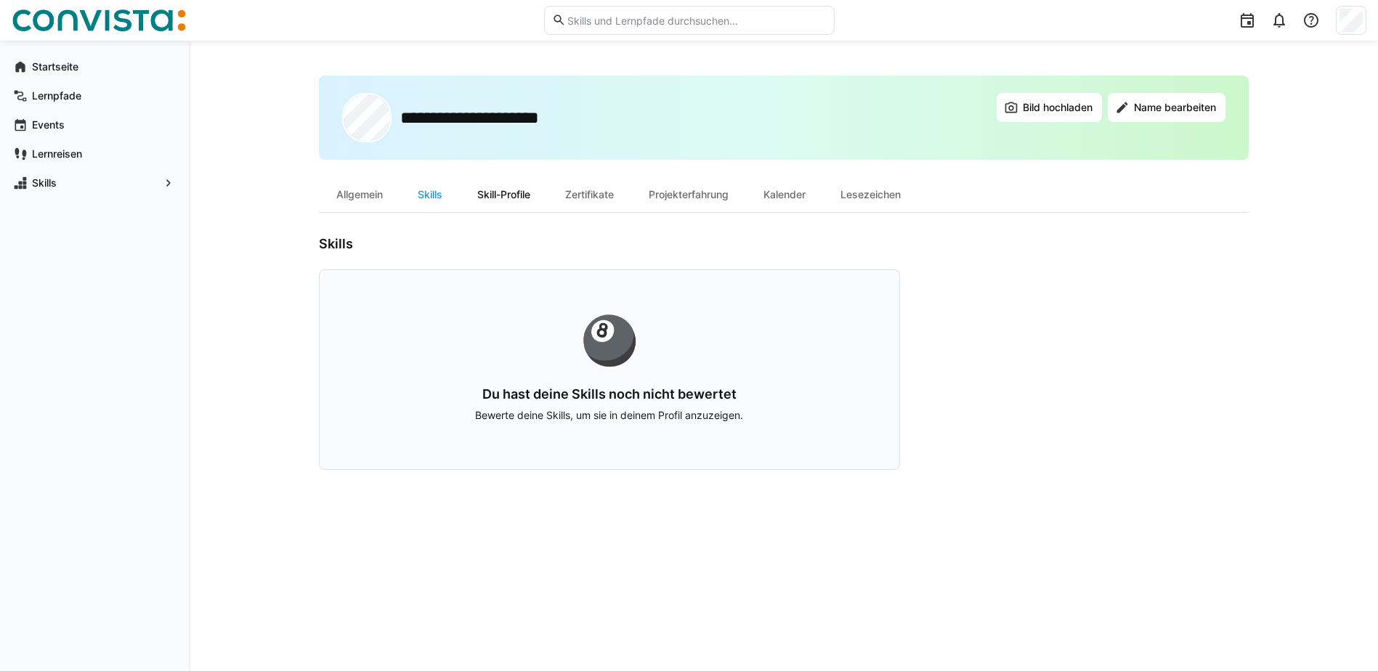
click at [508, 190] on div "Skill-Profile" at bounding box center [504, 194] width 88 height 35
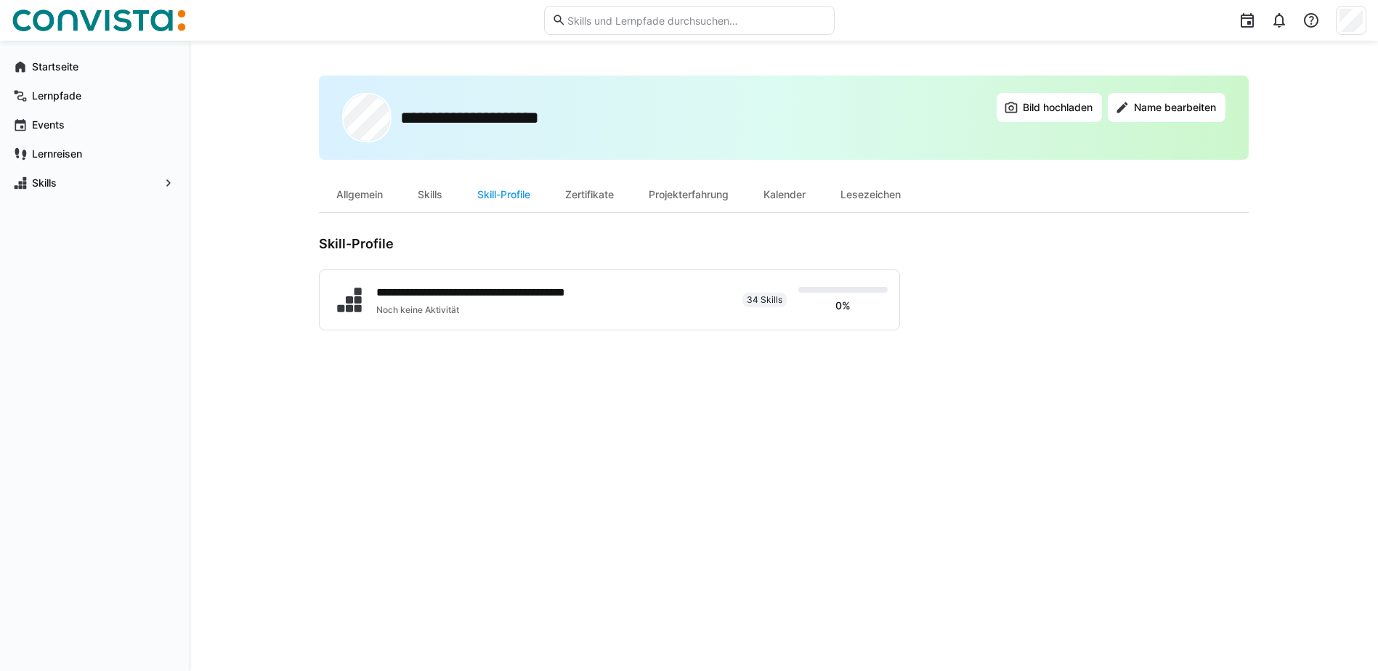
click at [589, 192] on div "Zertifikate" at bounding box center [590, 194] width 84 height 35
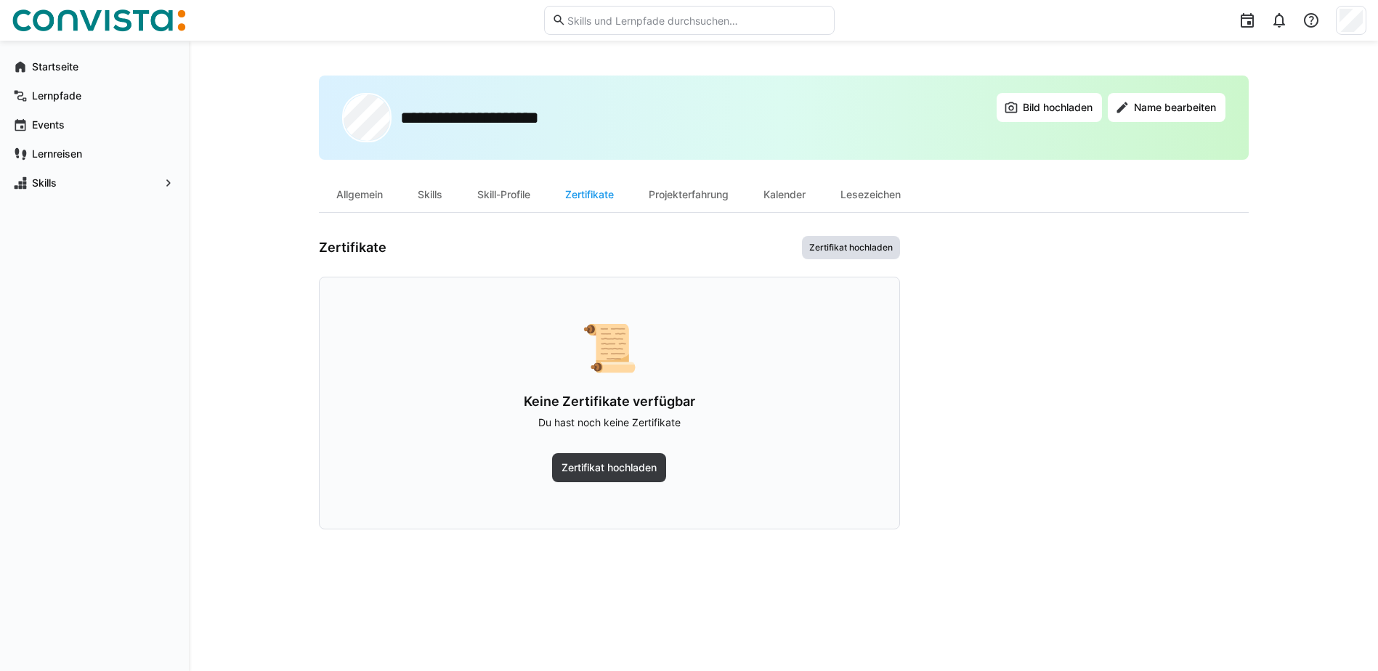
click at [848, 251] on span "Zertifikat hochladen" at bounding box center [851, 248] width 86 height 12
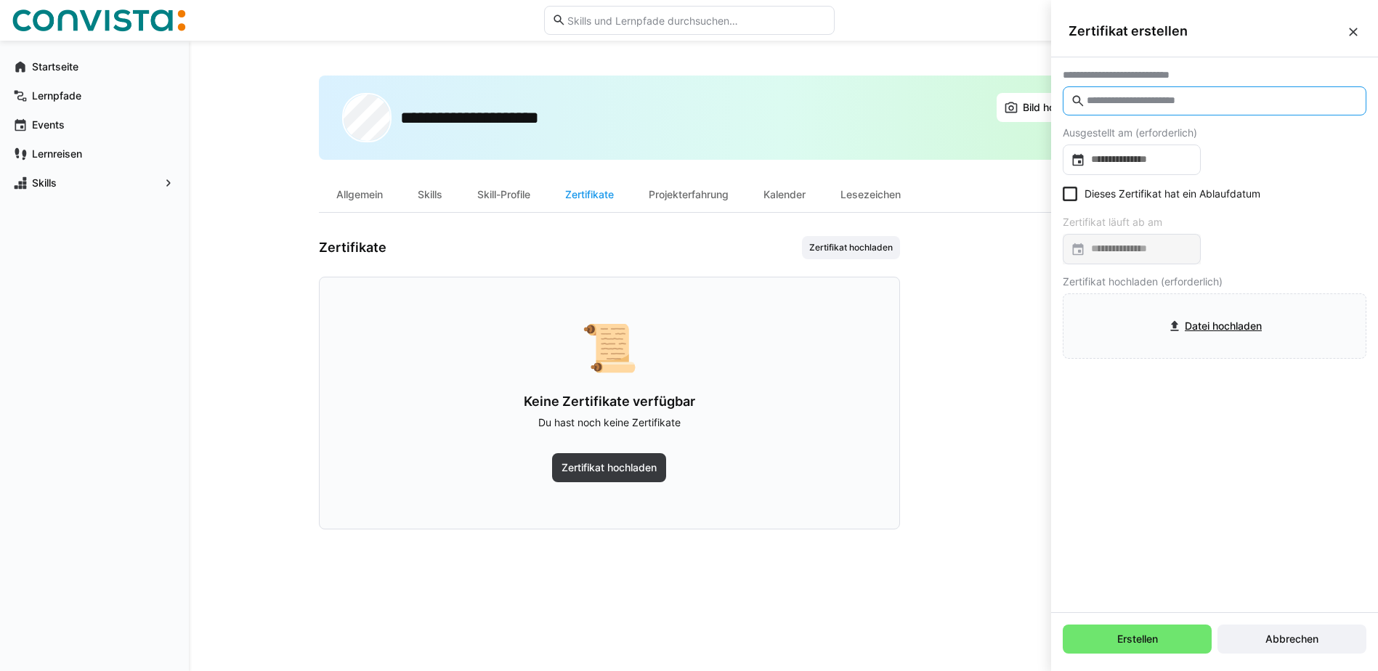
click at [1106, 97] on input "text" at bounding box center [1221, 100] width 273 height 13
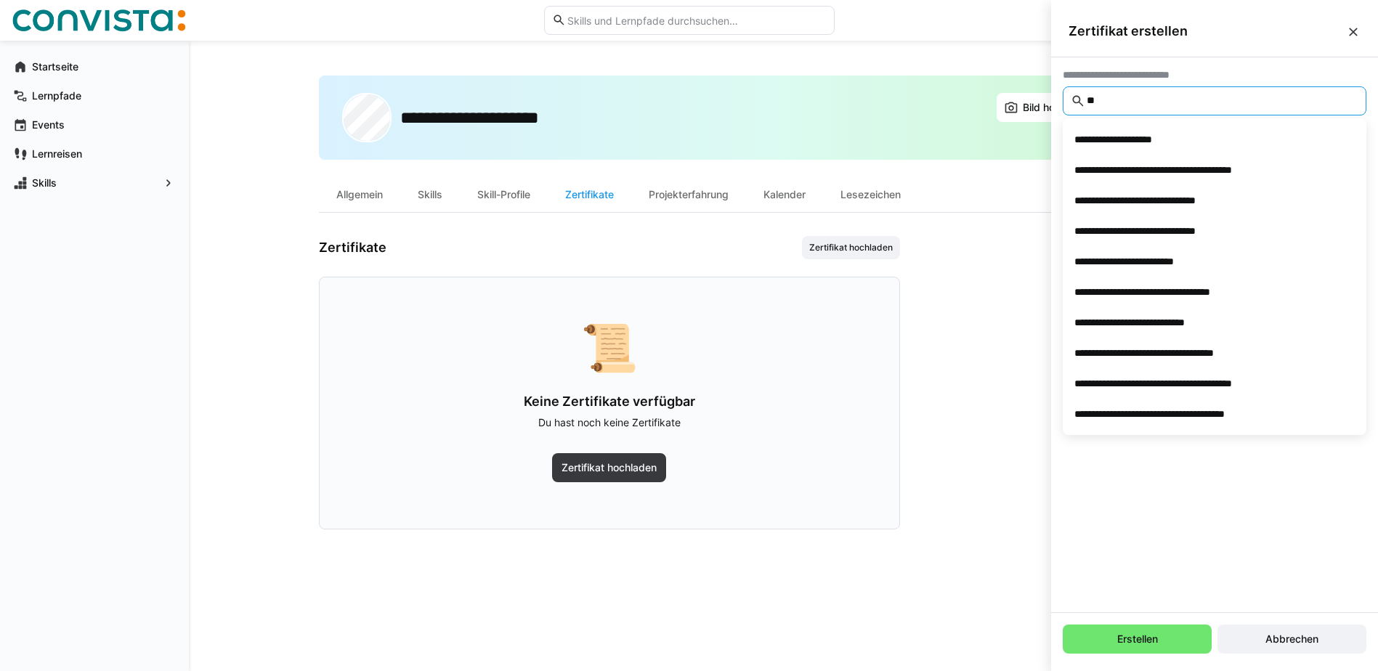
type input "*"
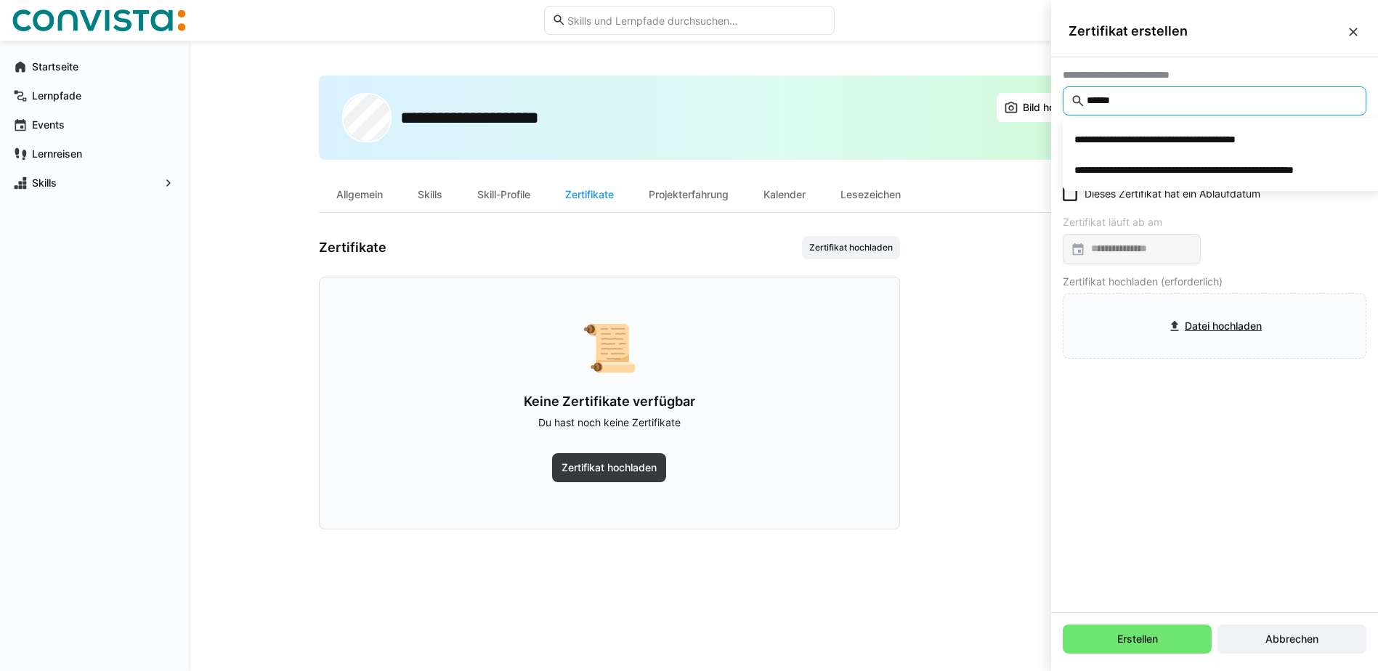
type input "******"
click at [1352, 28] on eds-icon at bounding box center [1353, 32] width 15 height 15
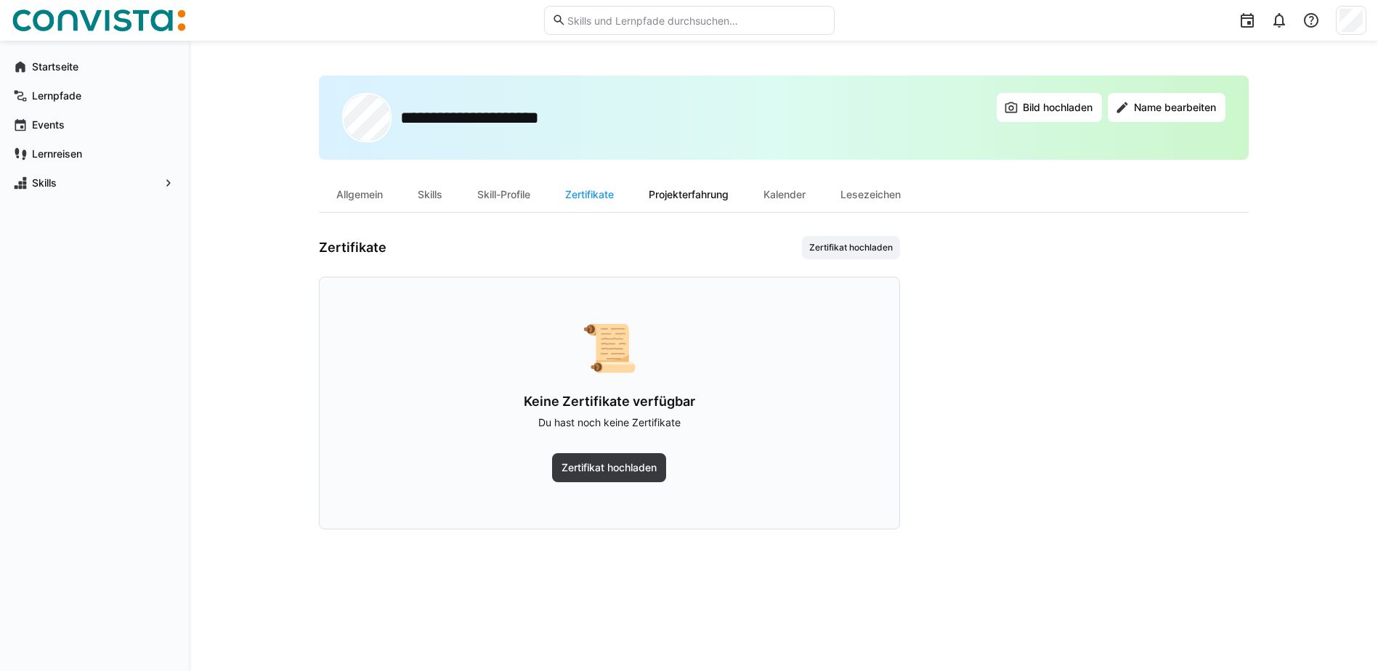
click at [678, 194] on div "Projekterfahrung" at bounding box center [688, 194] width 115 height 35
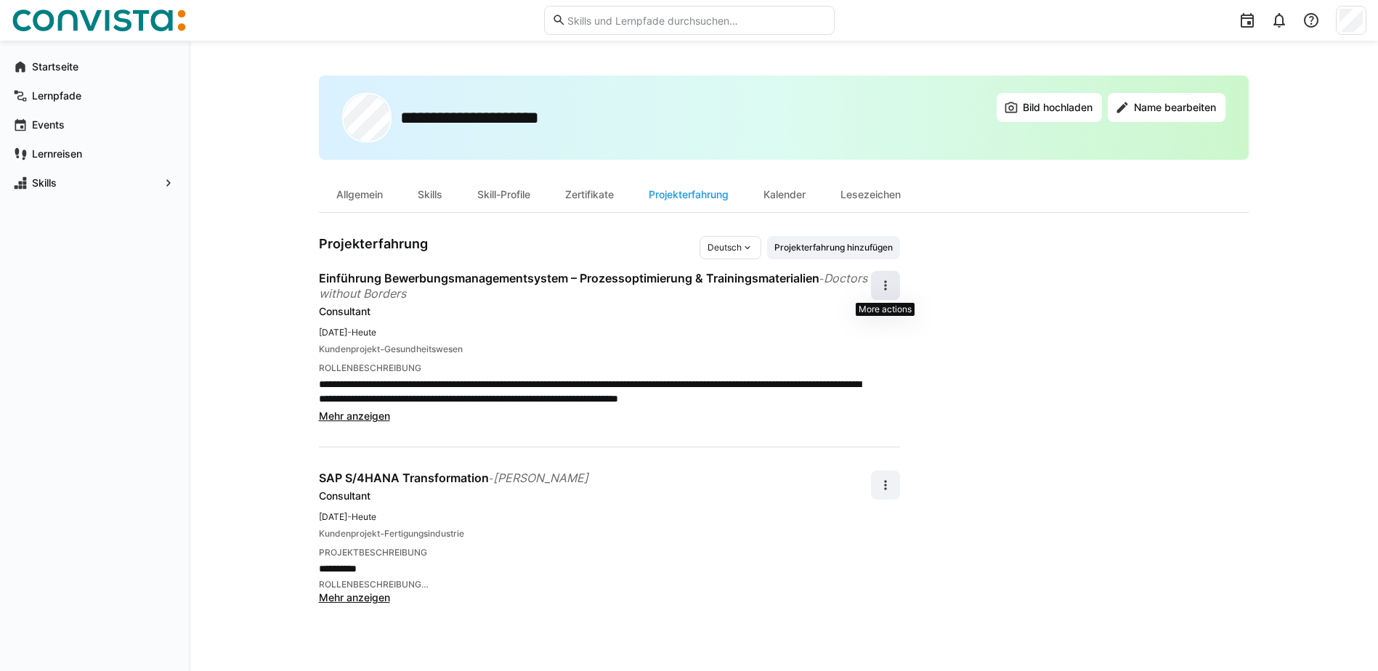
click at [875, 295] on span at bounding box center [885, 285] width 29 height 29
click at [869, 318] on div "Bearbeiten" at bounding box center [862, 324] width 52 height 15
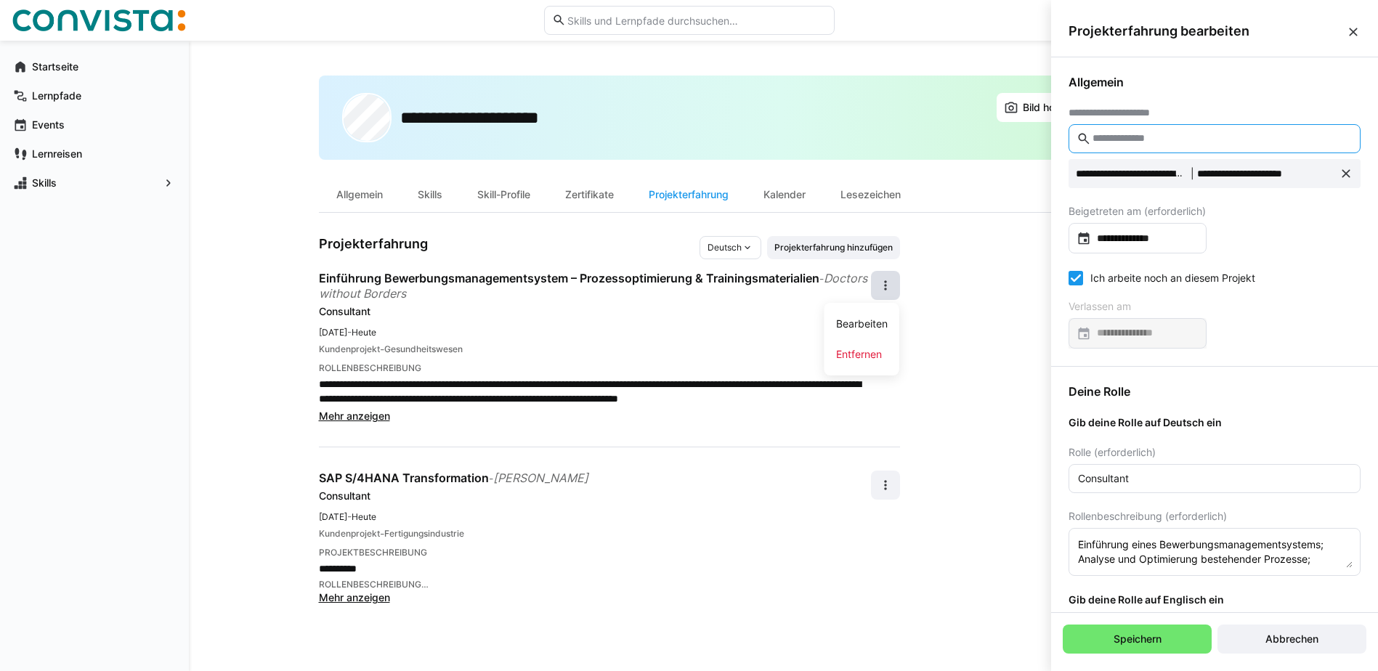
click at [1142, 143] on input "text" at bounding box center [1221, 138] width 261 height 13
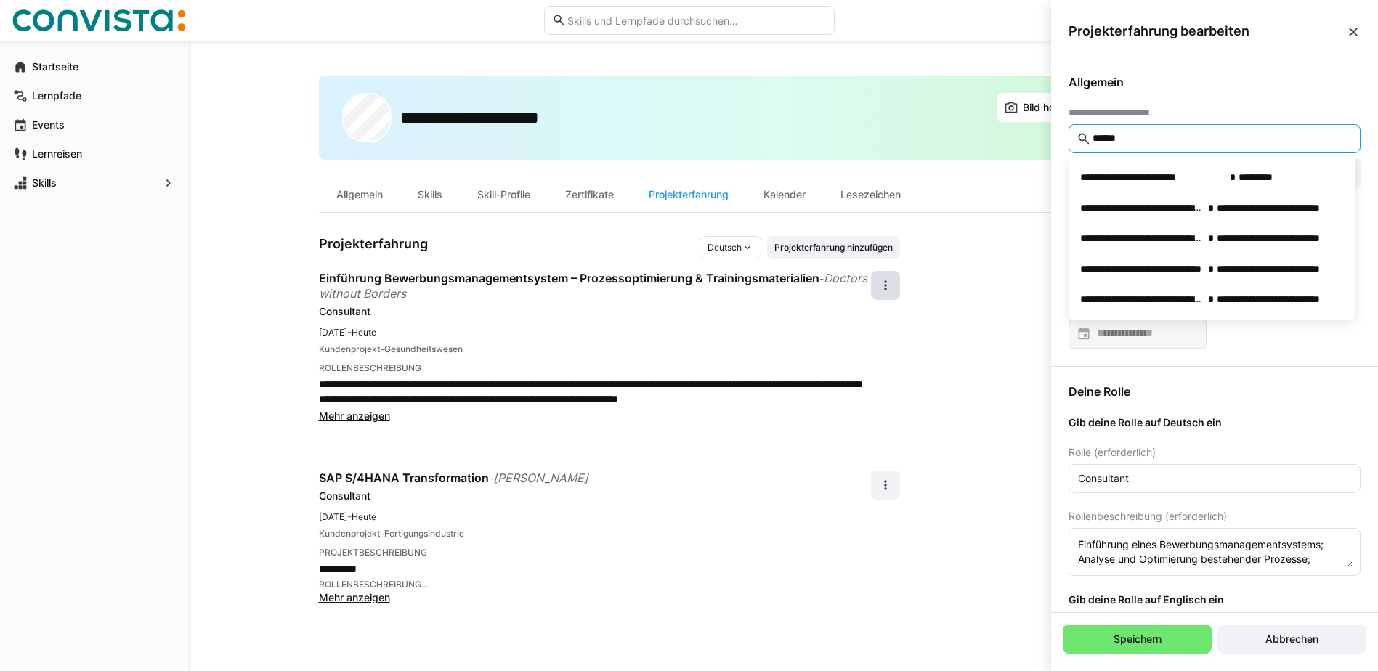
type input "******"
click at [1355, 28] on eds-icon at bounding box center [1353, 32] width 15 height 15
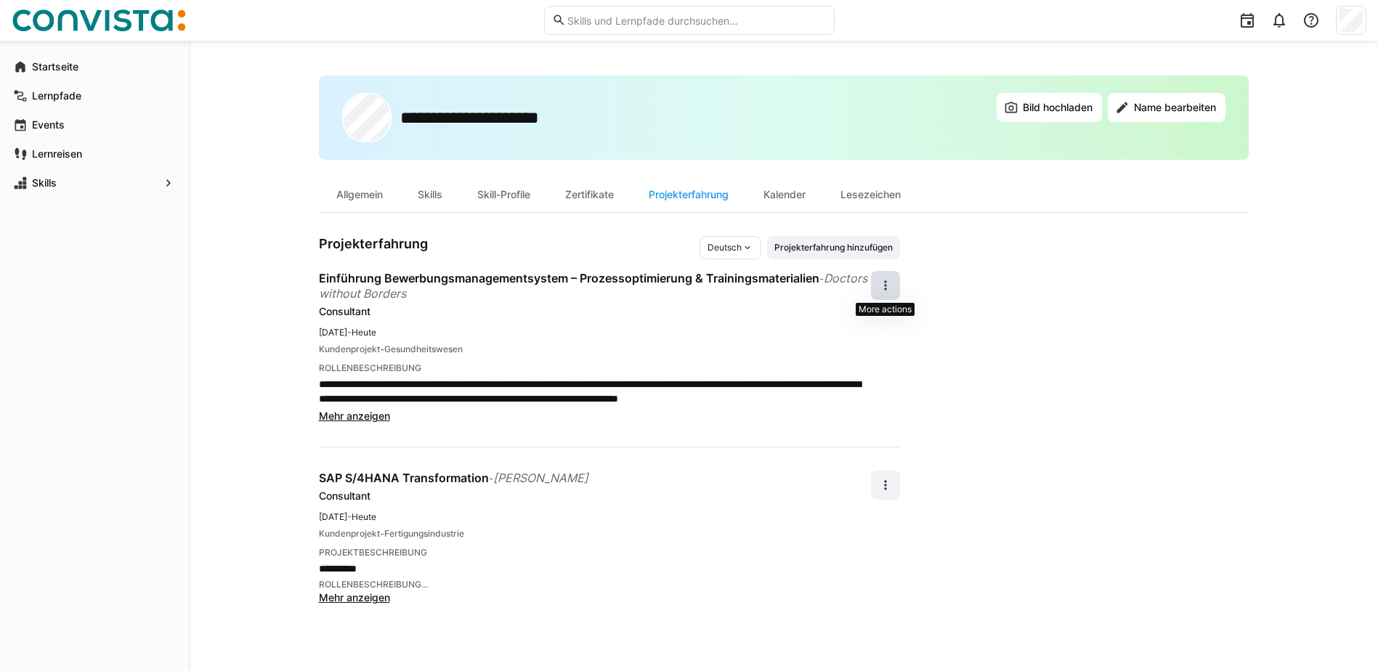
click at [888, 283] on eds-icon at bounding box center [885, 285] width 15 height 15
click at [875, 314] on span "Bearbeiten" at bounding box center [861, 324] width 75 height 31
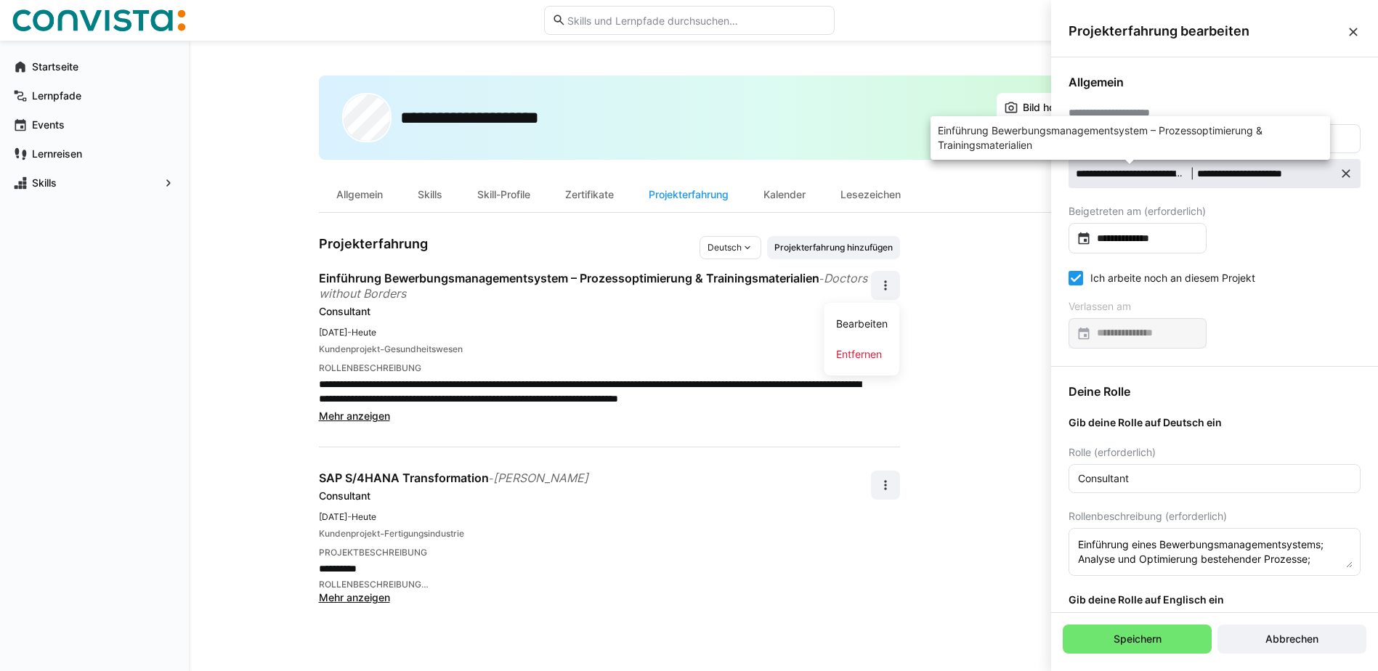
click at [1113, 169] on span "**********" at bounding box center [1130, 173] width 109 height 15
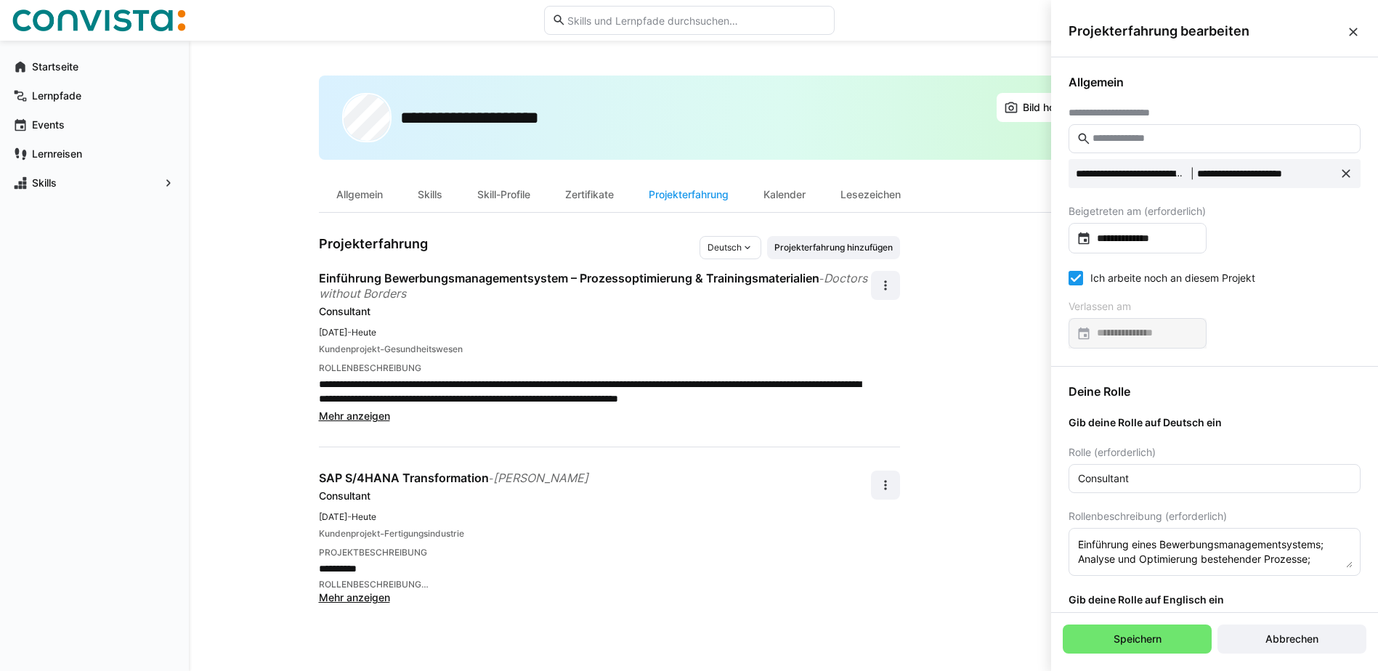
click at [1345, 28] on span "Projekterfahrung bearbeiten" at bounding box center [1206, 31] width 277 height 16
click at [1348, 31] on eds-icon at bounding box center [1353, 32] width 15 height 15
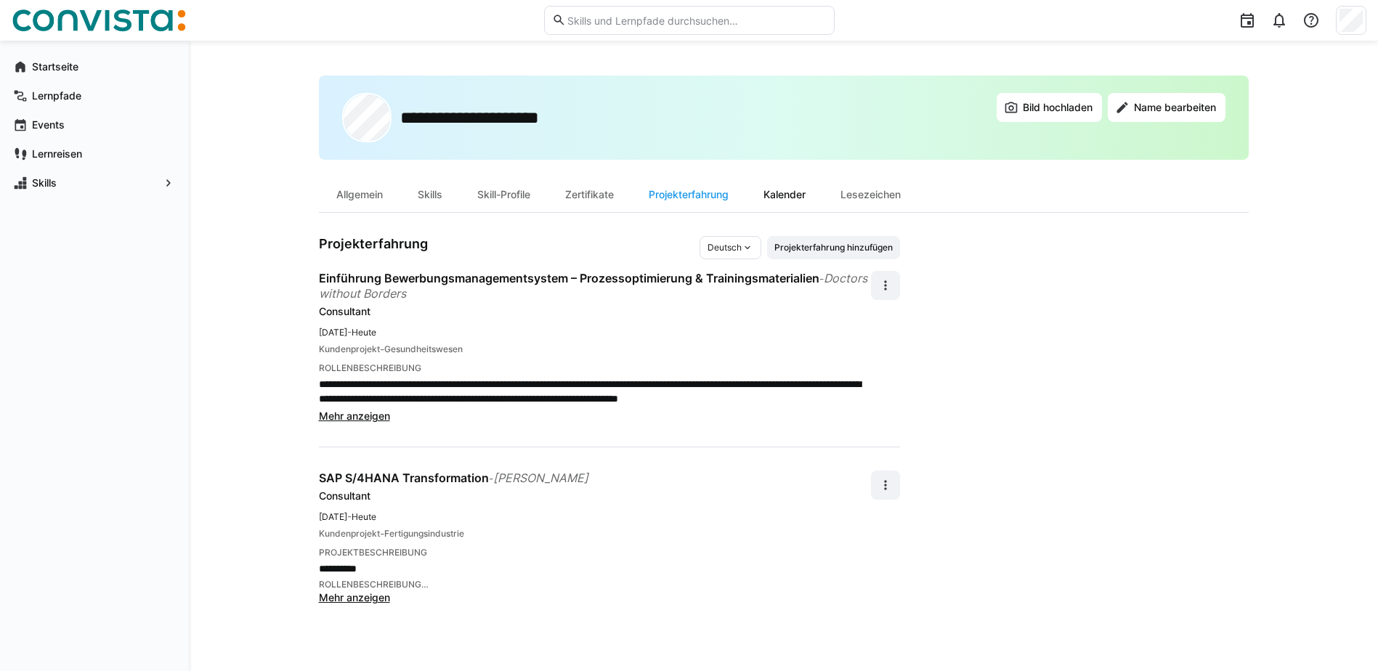
click at [786, 186] on div "Kalender" at bounding box center [784, 194] width 77 height 35
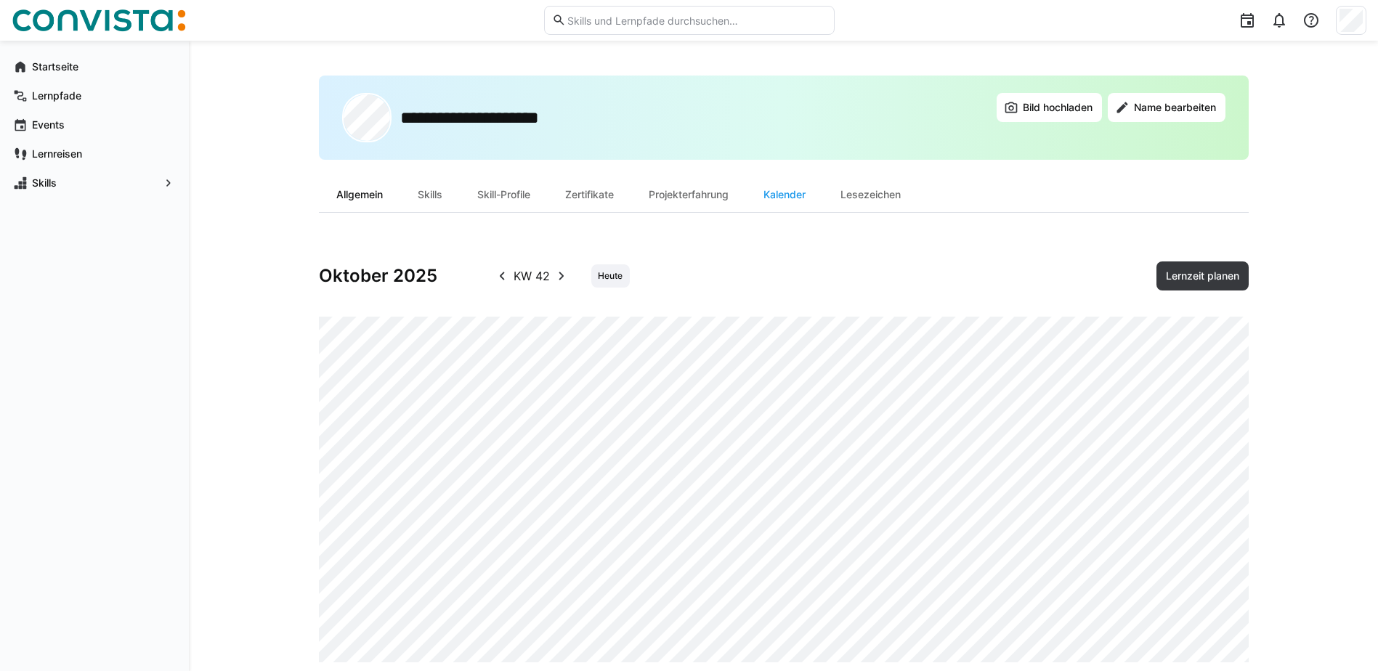
click at [360, 189] on div "Allgemein" at bounding box center [359, 194] width 81 height 35
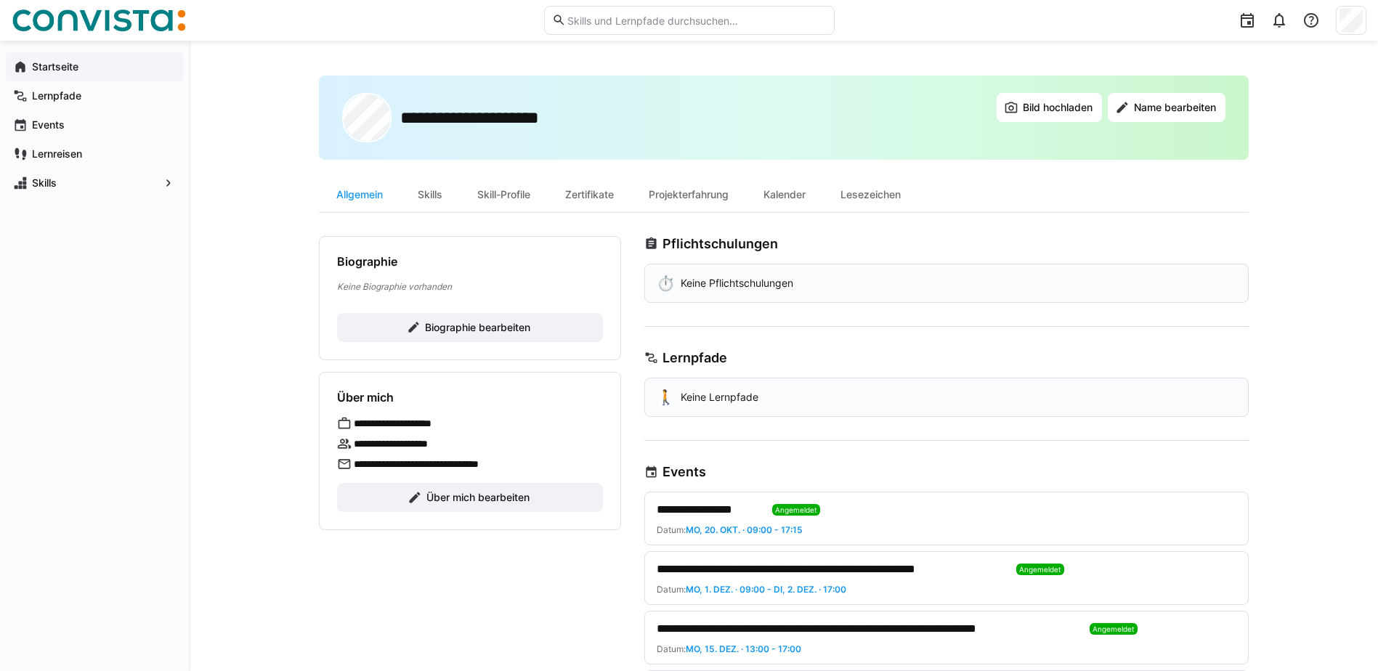
click at [64, 60] on span "Startseite" at bounding box center [103, 67] width 146 height 15
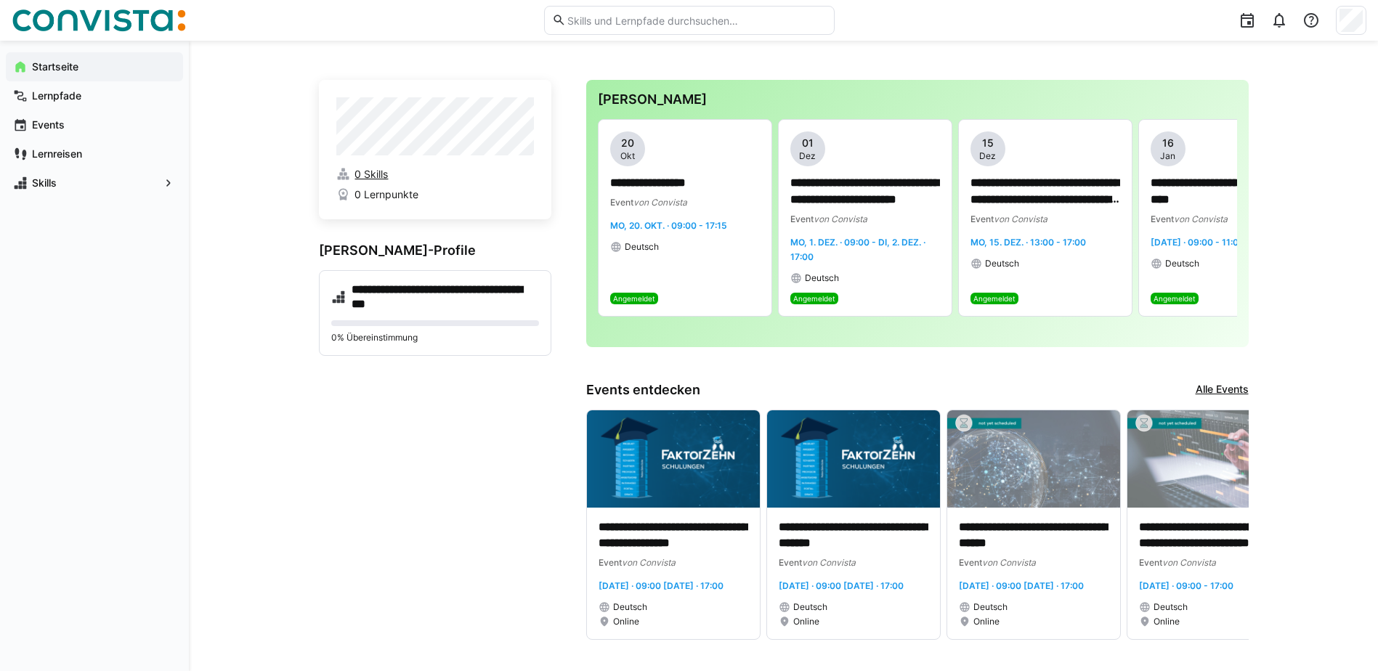
click at [373, 171] on span "0 Skills" at bounding box center [370, 174] width 33 height 15
click at [390, 288] on h4 "**********" at bounding box center [445, 297] width 187 height 29
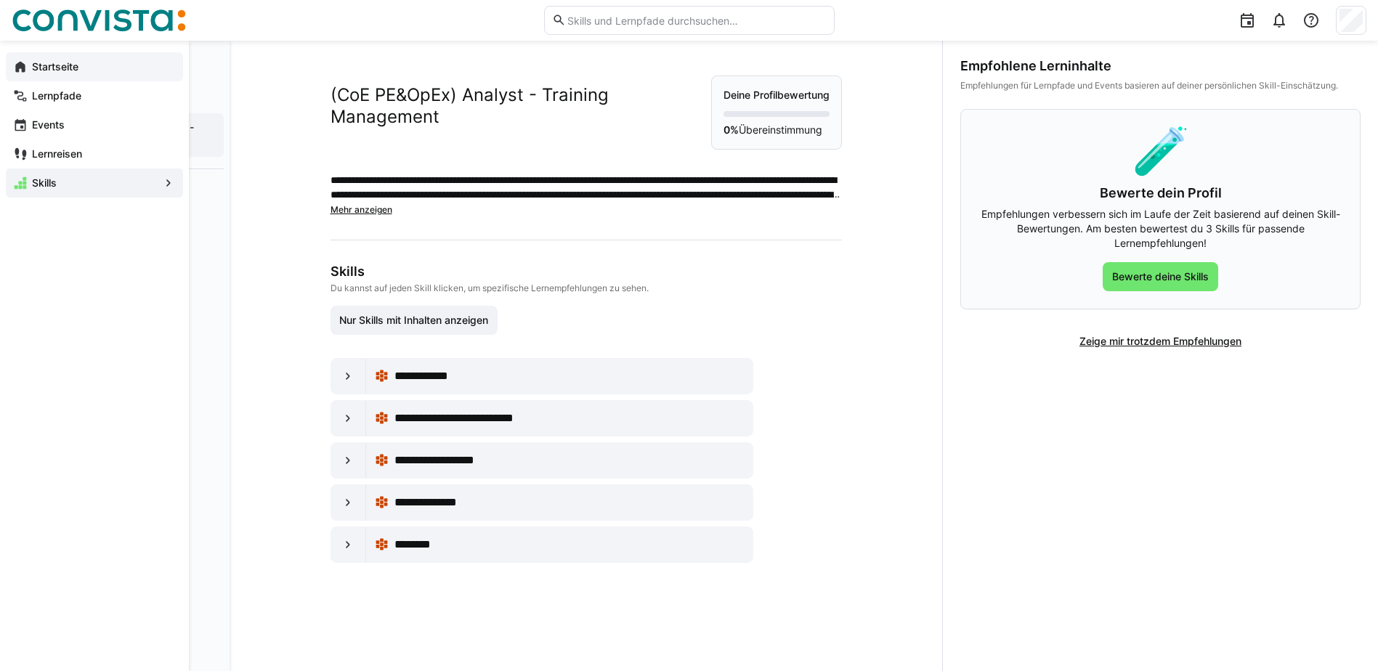
click at [28, 65] on div "Startseite" at bounding box center [94, 66] width 177 height 29
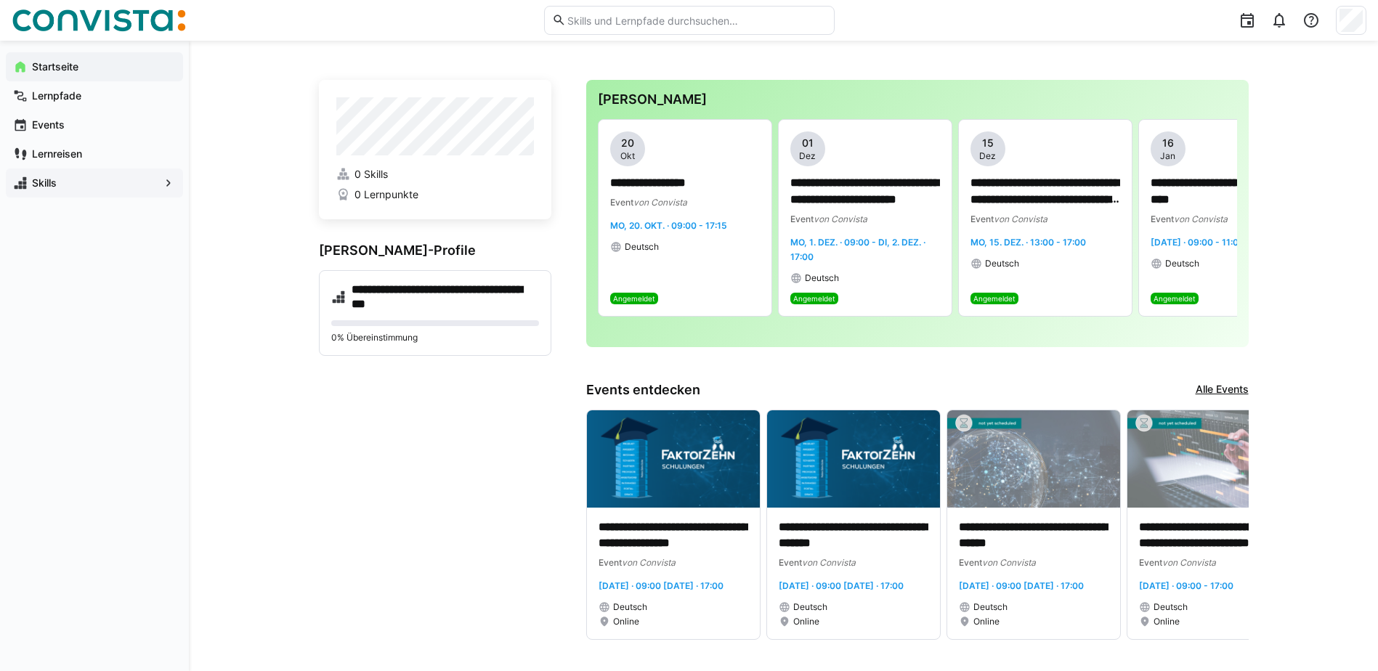
click at [0, 0] on app-navigation-label "Skills" at bounding box center [0, 0] width 0 height 0
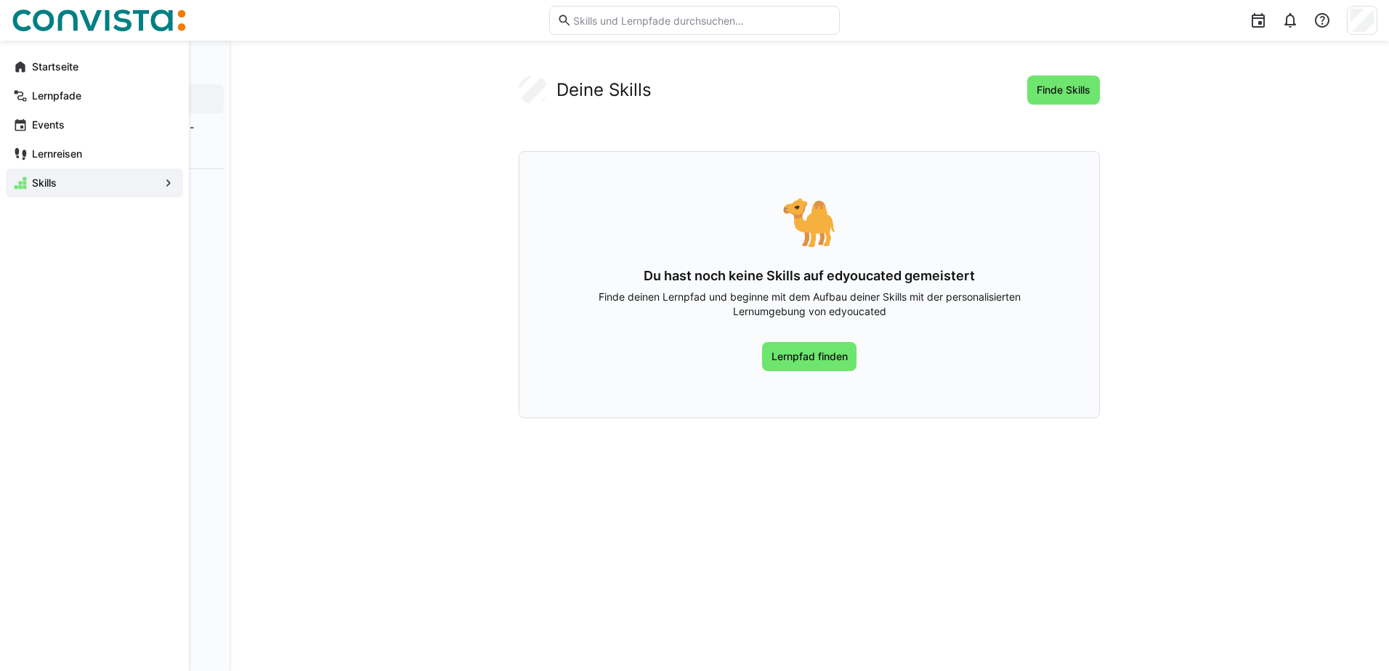
click at [173, 179] on eds-icon at bounding box center [168, 183] width 15 height 15
click at [57, 185] on span "Skills" at bounding box center [94, 183] width 129 height 15
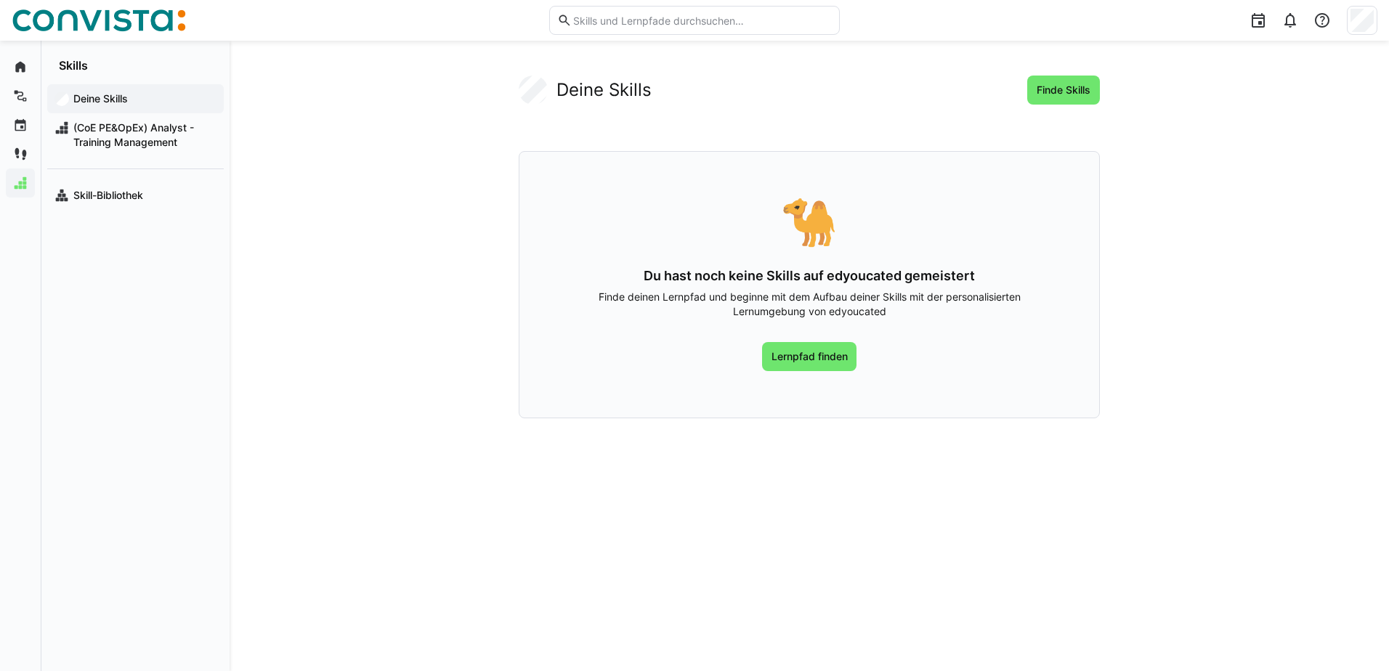
click at [262, 281] on div "Deine Skills Finde Skills 🐪 Du hast noch keine Skills auf edyoucated gemeistert…" at bounding box center [809, 356] width 1159 height 630
click at [0, 0] on app-navigation-label "Startseite" at bounding box center [0, 0] width 0 height 0
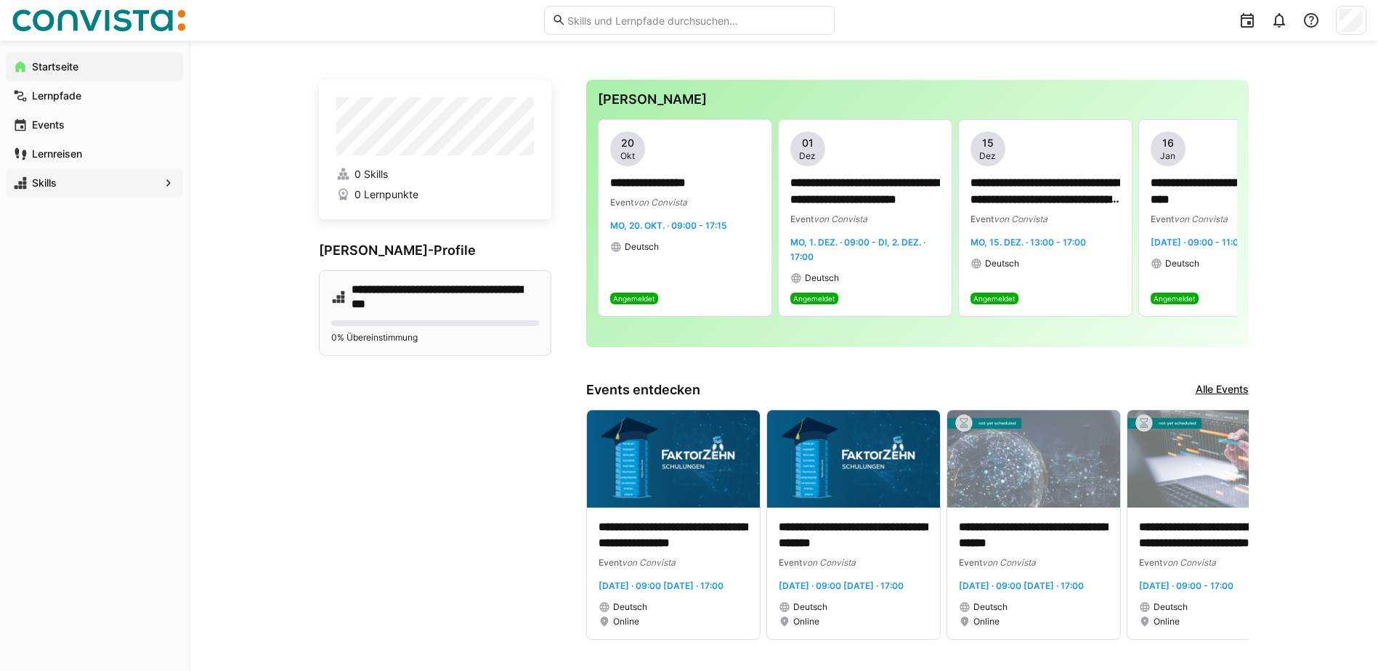
click at [384, 300] on h4 "**********" at bounding box center [445, 297] width 187 height 29
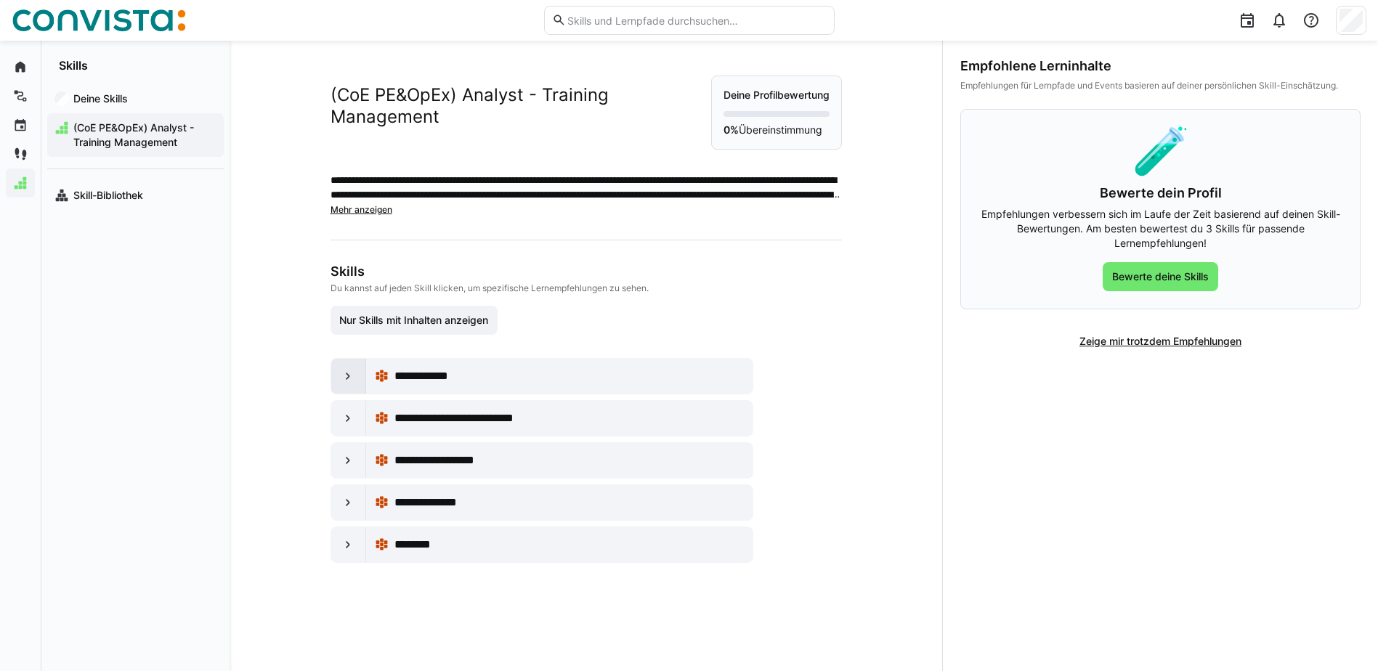
click at [347, 384] on eds-icon at bounding box center [348, 376] width 15 height 15
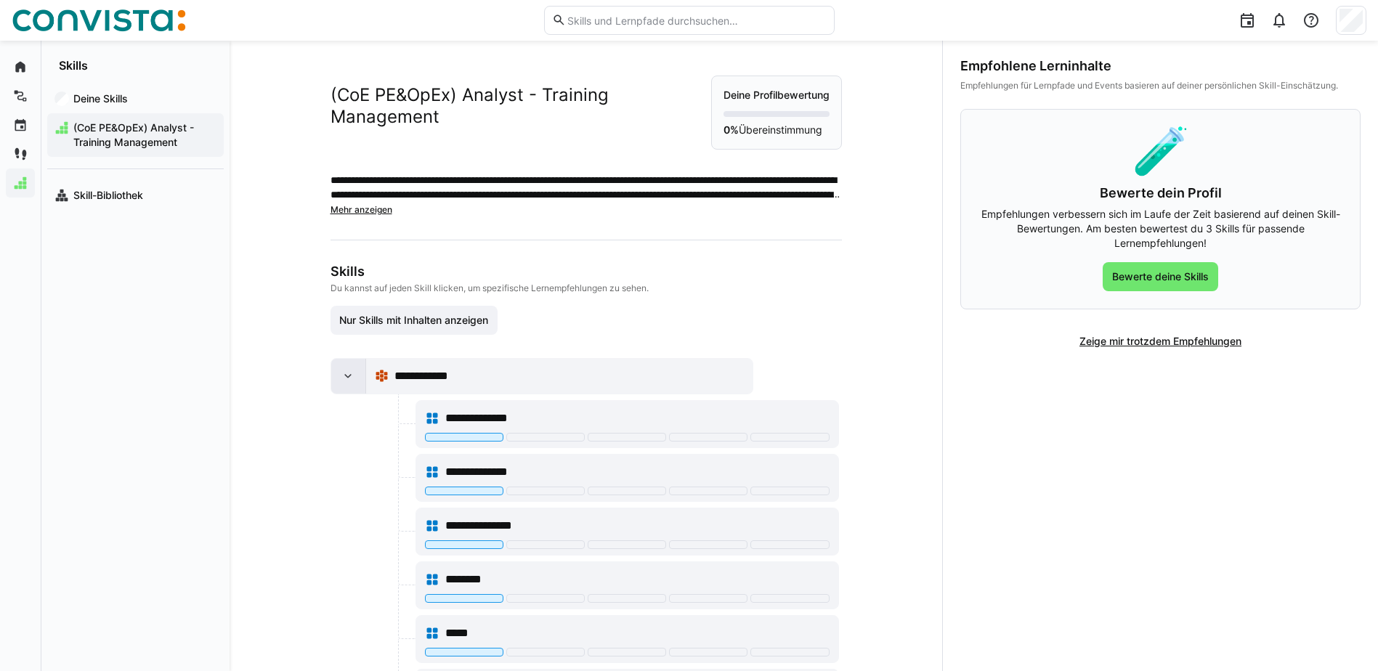
click at [347, 384] on eds-icon at bounding box center [348, 376] width 15 height 15
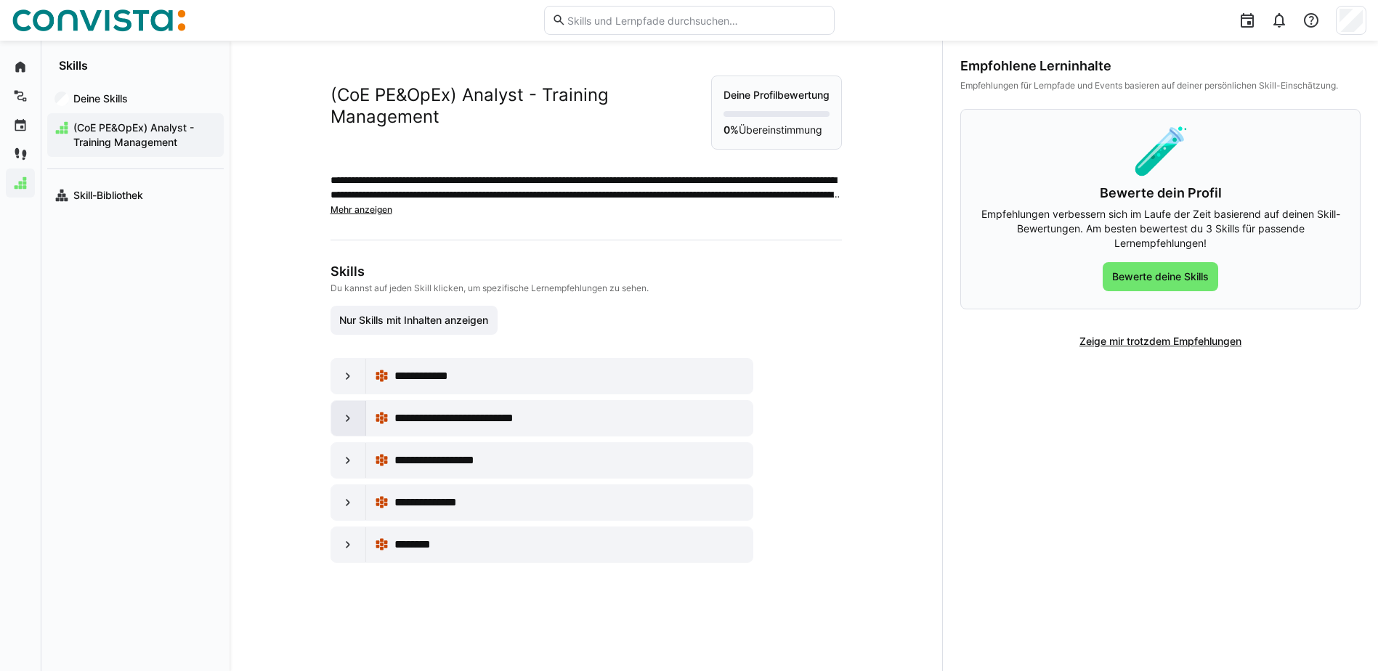
click at [346, 424] on div at bounding box center [348, 418] width 35 height 35
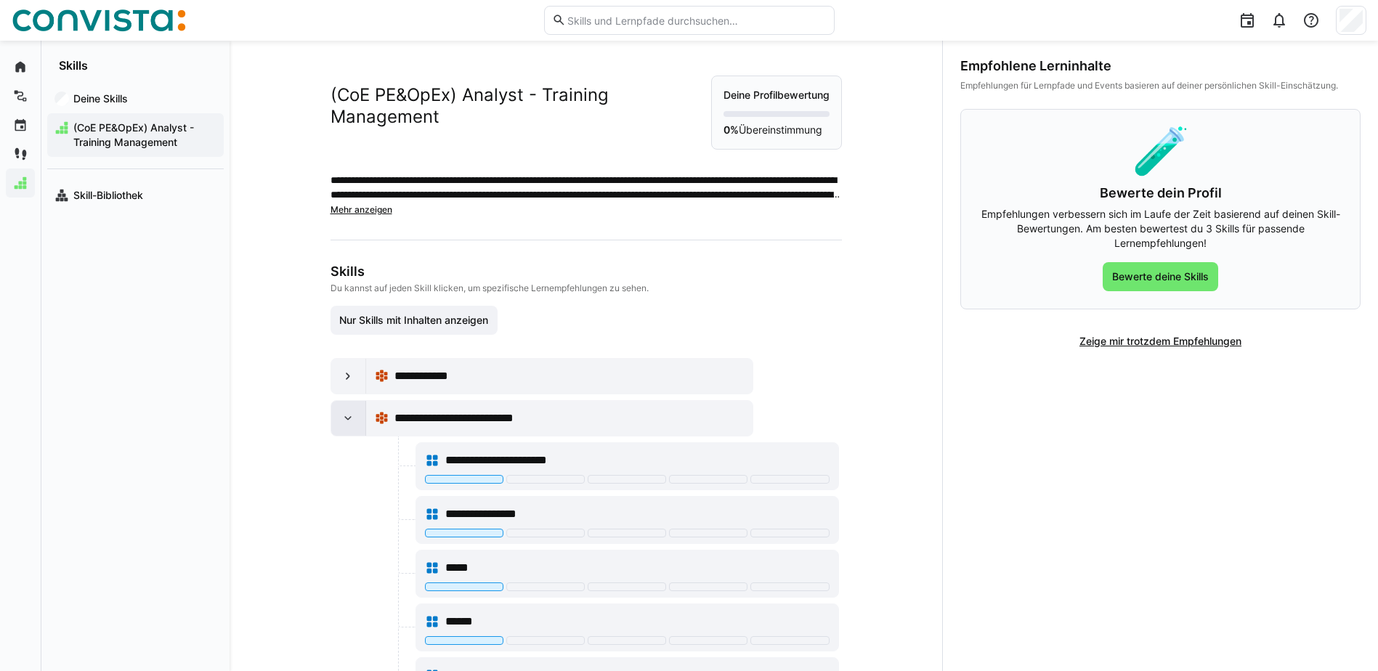
click at [346, 426] on eds-icon at bounding box center [348, 418] width 15 height 15
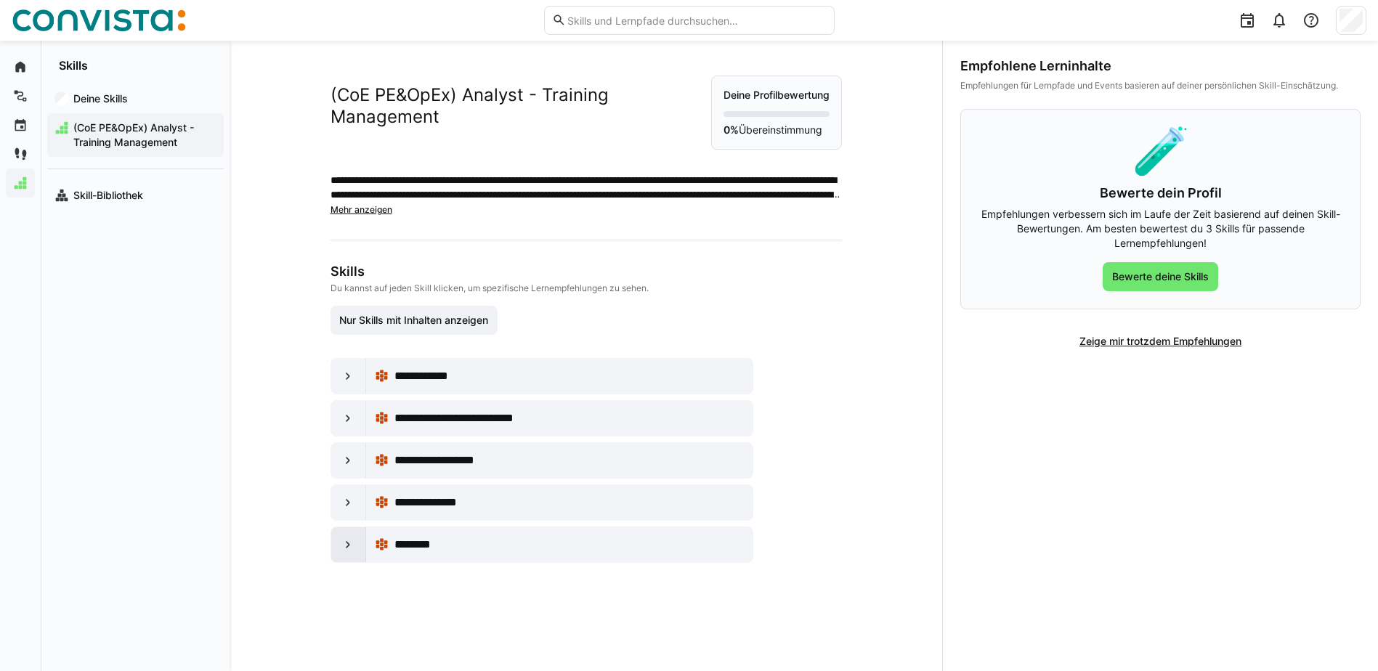
click at [347, 552] on eds-icon at bounding box center [348, 545] width 15 height 15
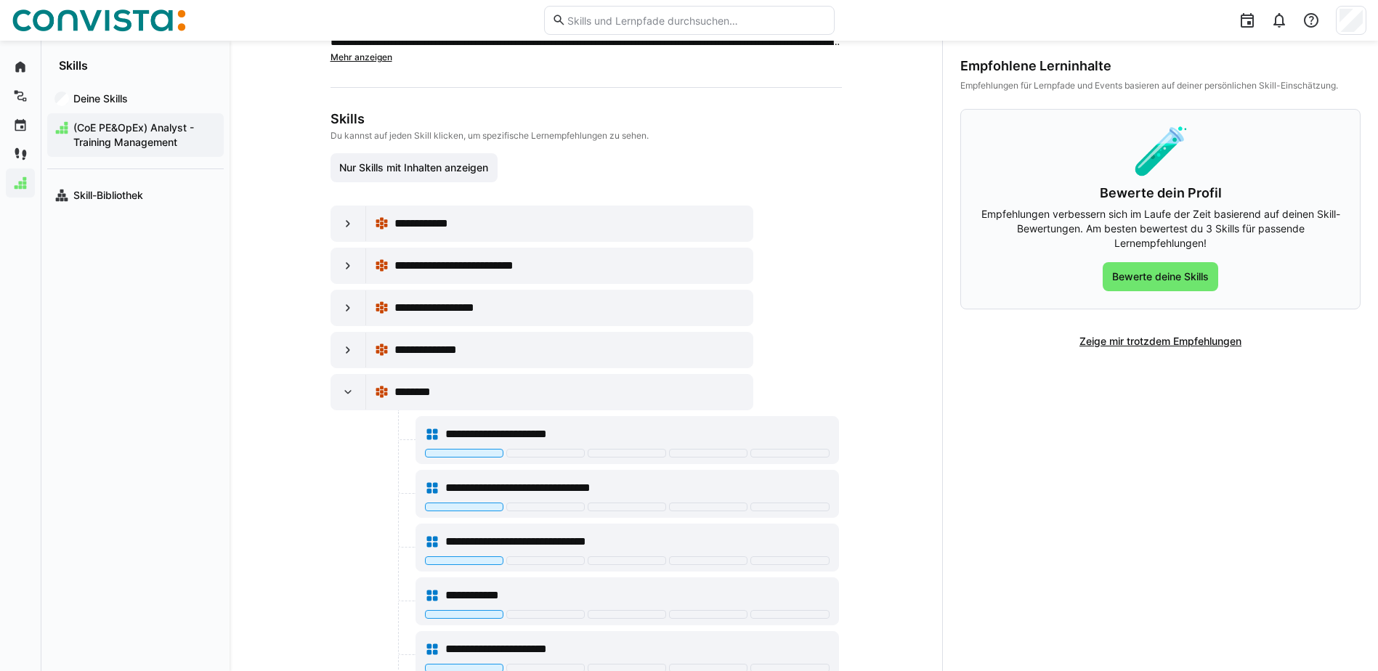
scroll to position [151, 0]
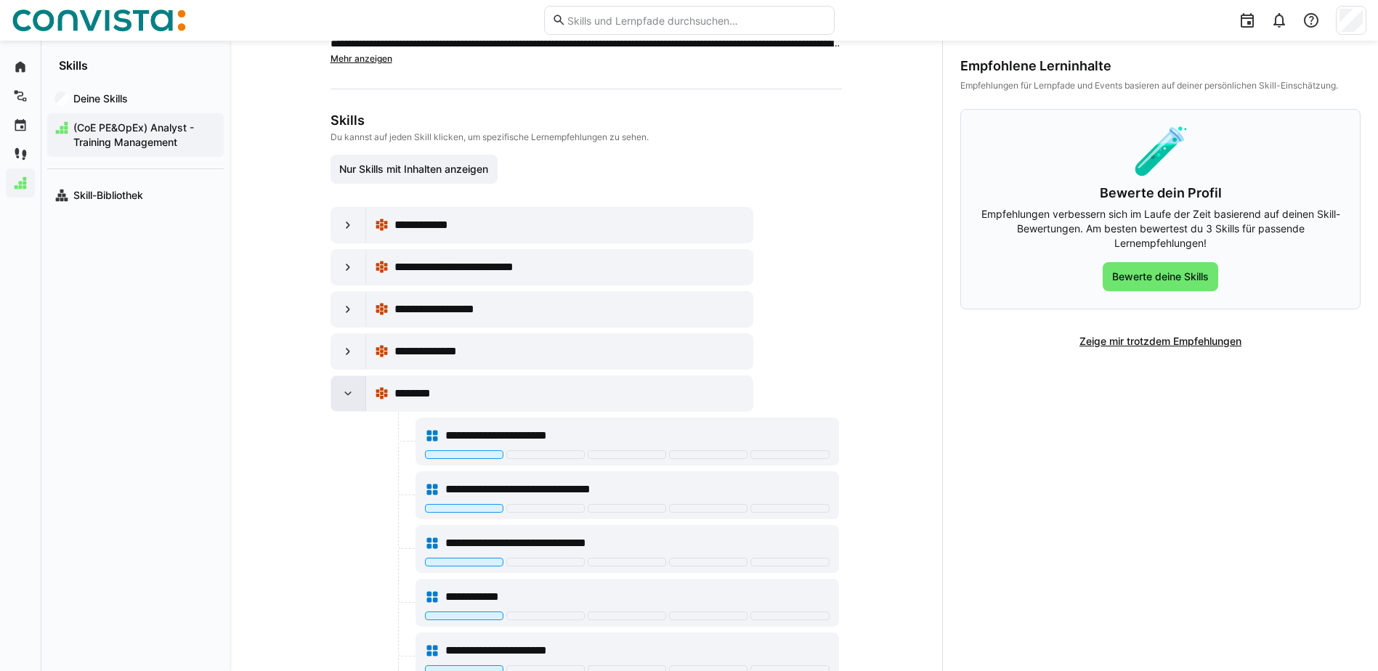
click at [351, 401] on eds-icon at bounding box center [348, 393] width 15 height 15
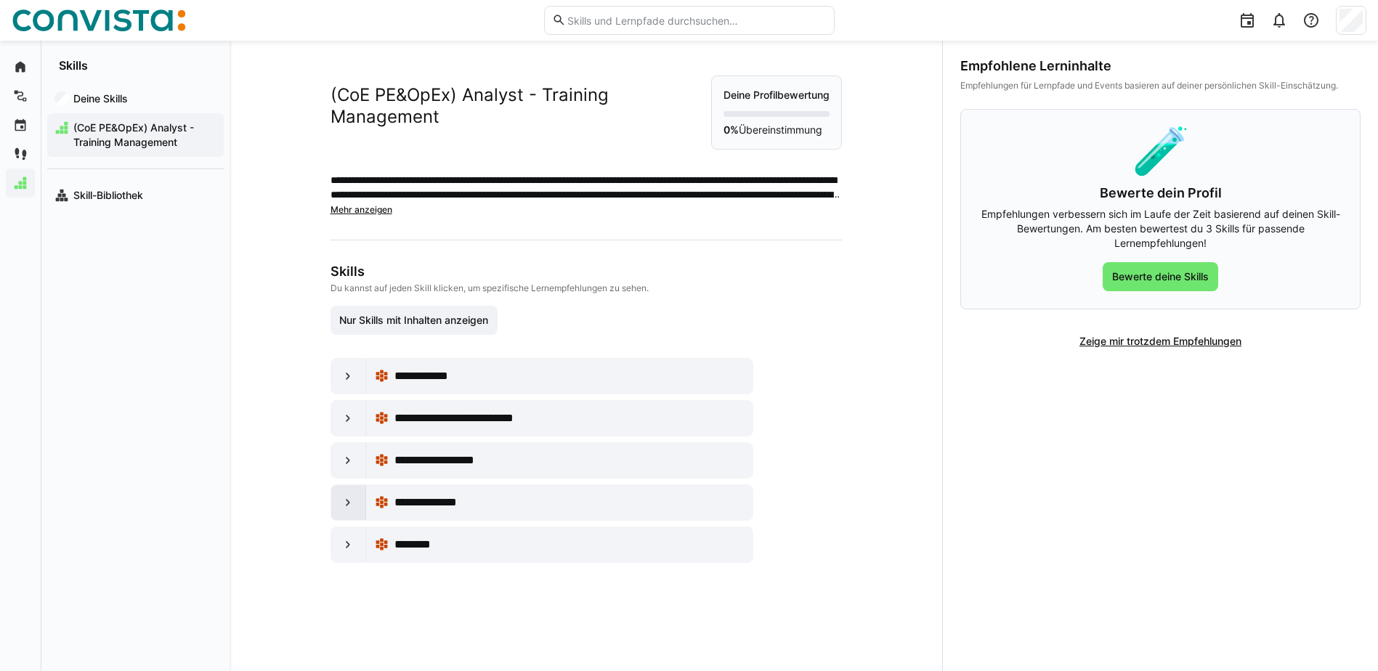
click at [347, 508] on div at bounding box center [348, 502] width 35 height 35
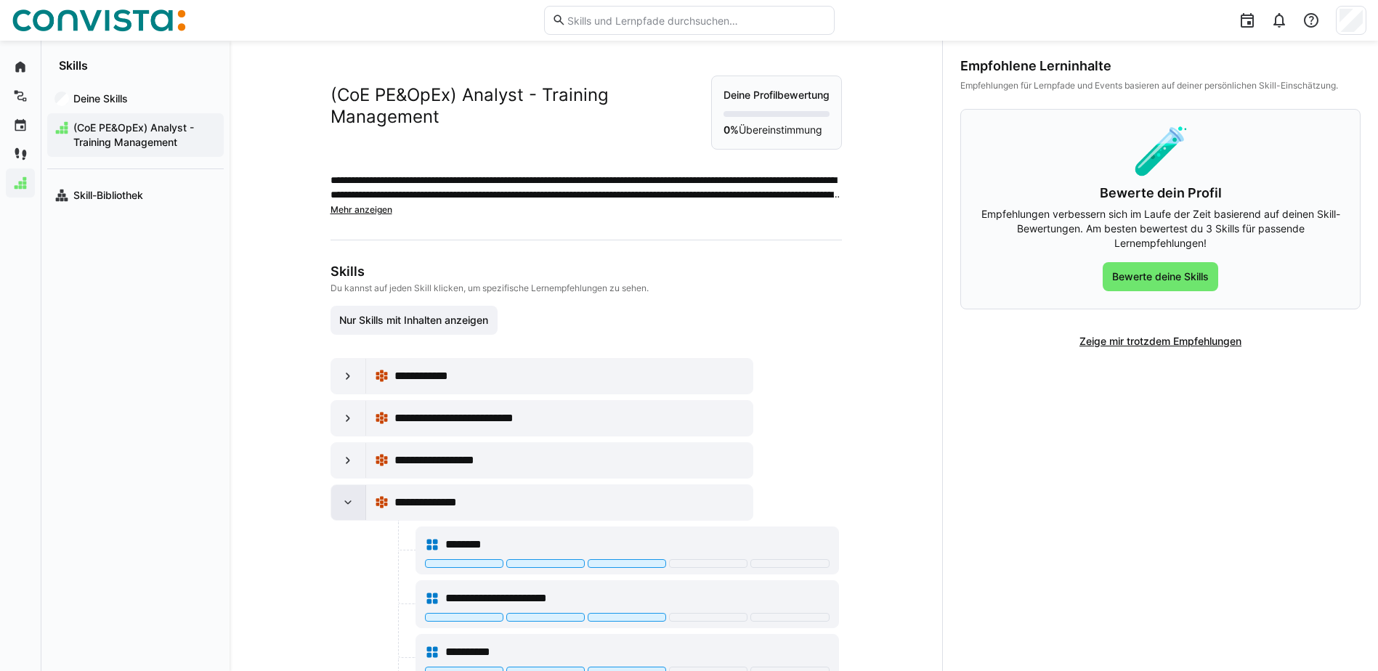
scroll to position [156, 0]
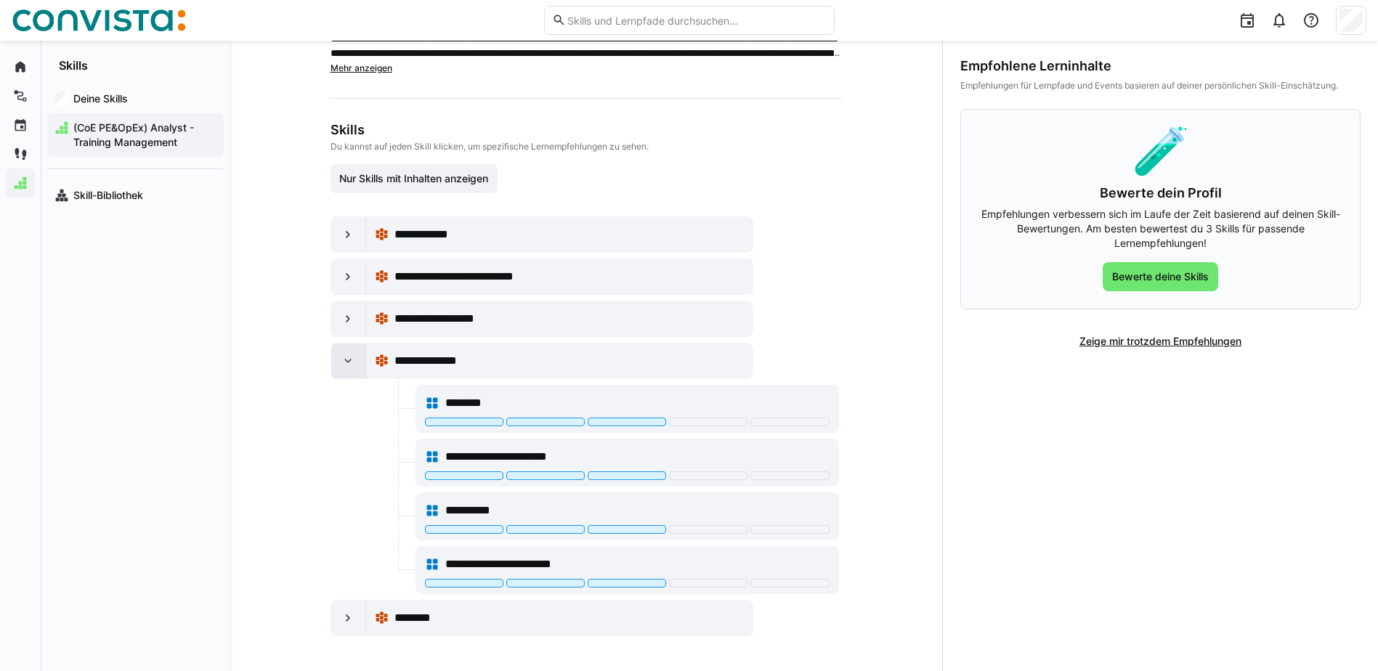
click at [346, 368] on div at bounding box center [348, 361] width 35 height 35
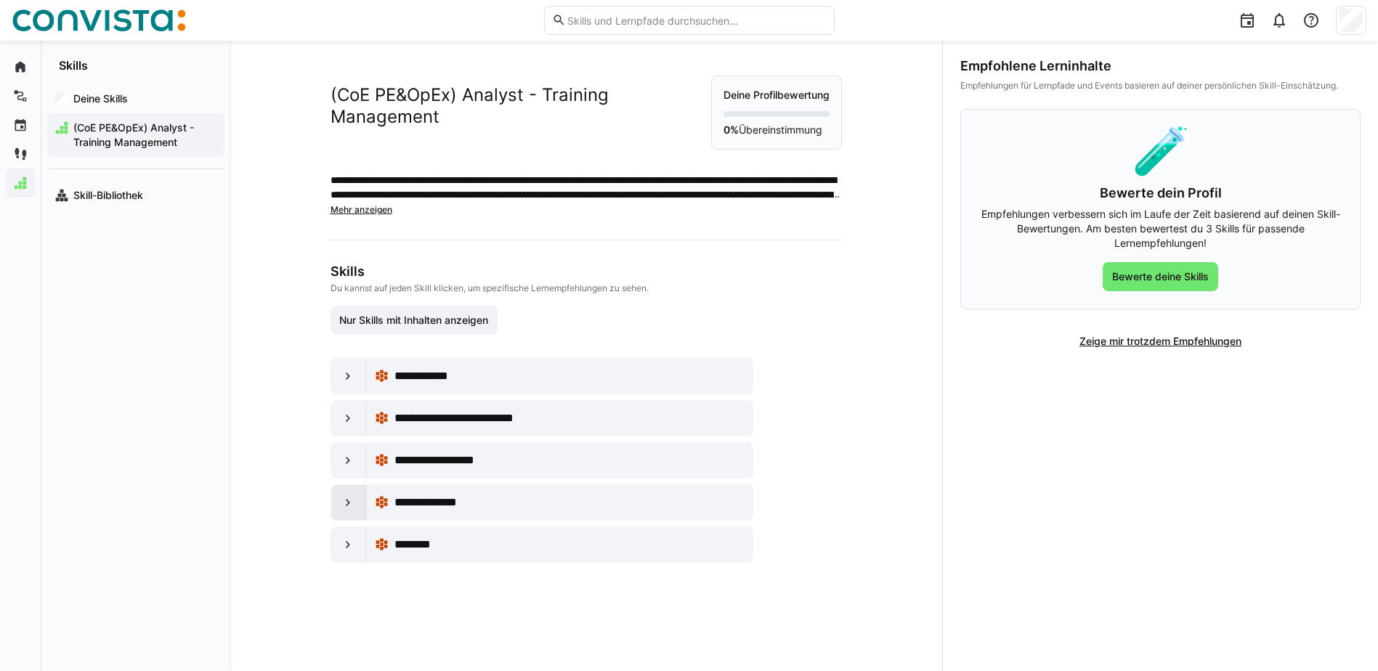
click at [346, 510] on eds-icon at bounding box center [348, 502] width 15 height 15
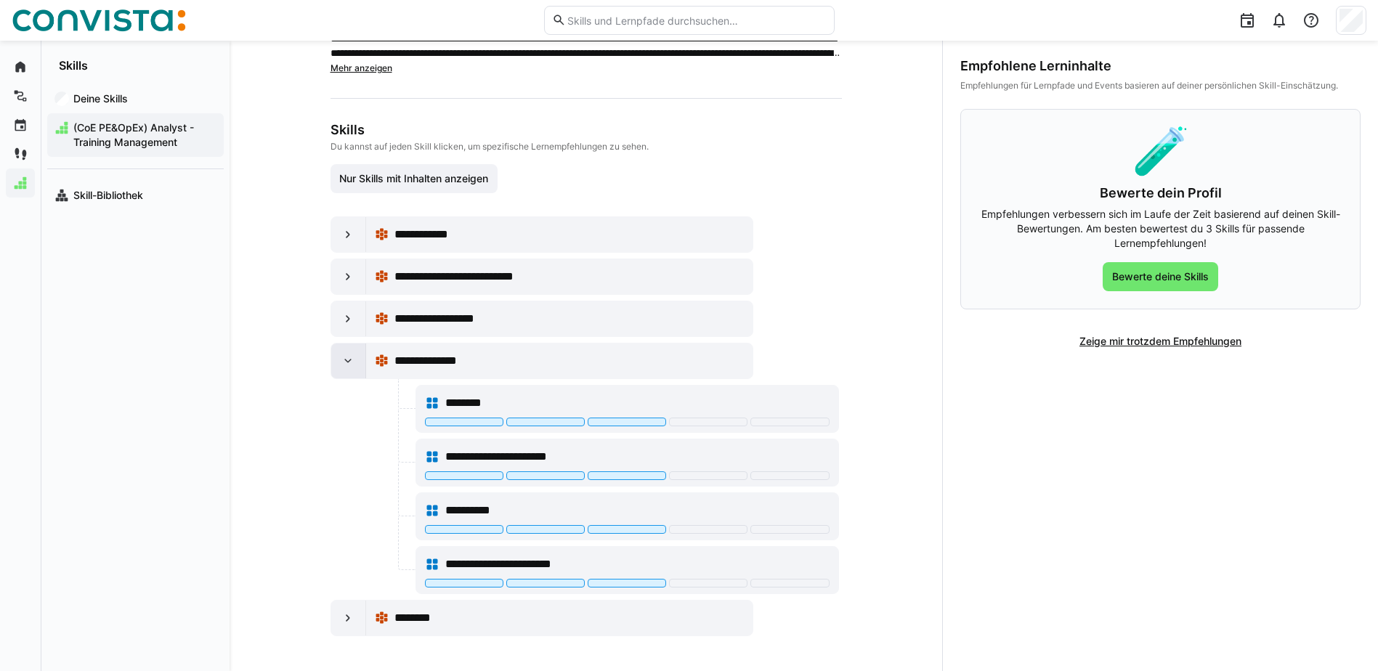
scroll to position [156, 0]
drag, startPoint x: 341, startPoint y: 362, endPoint x: 345, endPoint y: 332, distance: 30.7
click at [345, 332] on div "**********" at bounding box center [584, 426] width 508 height 420
click at [345, 348] on div at bounding box center [348, 361] width 35 height 35
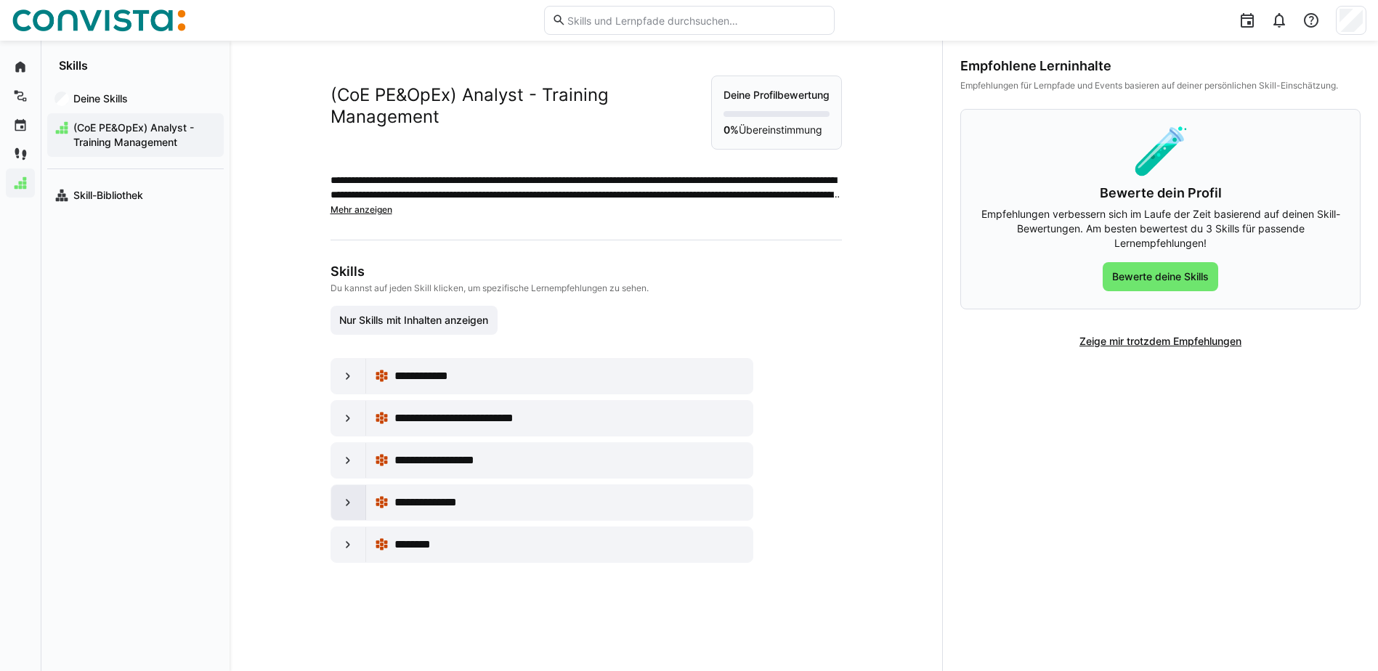
scroll to position [0, 0]
click at [341, 467] on div at bounding box center [348, 460] width 35 height 35
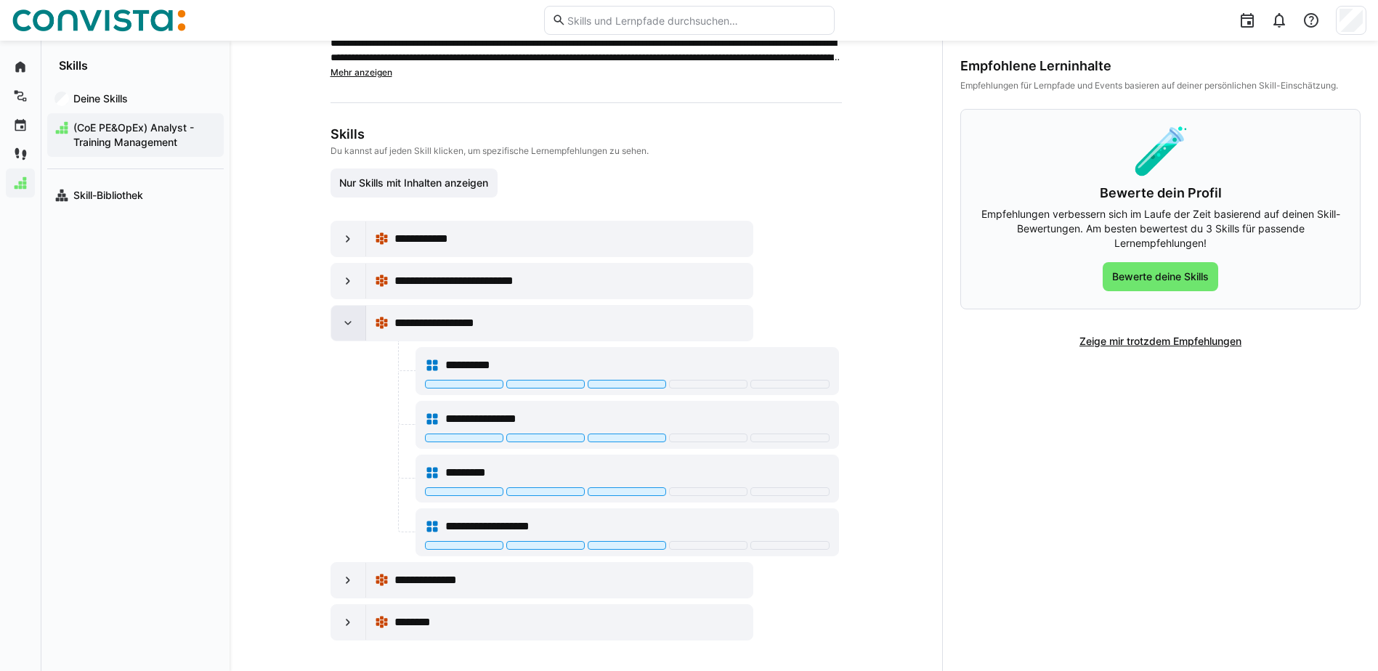
scroll to position [156, 0]
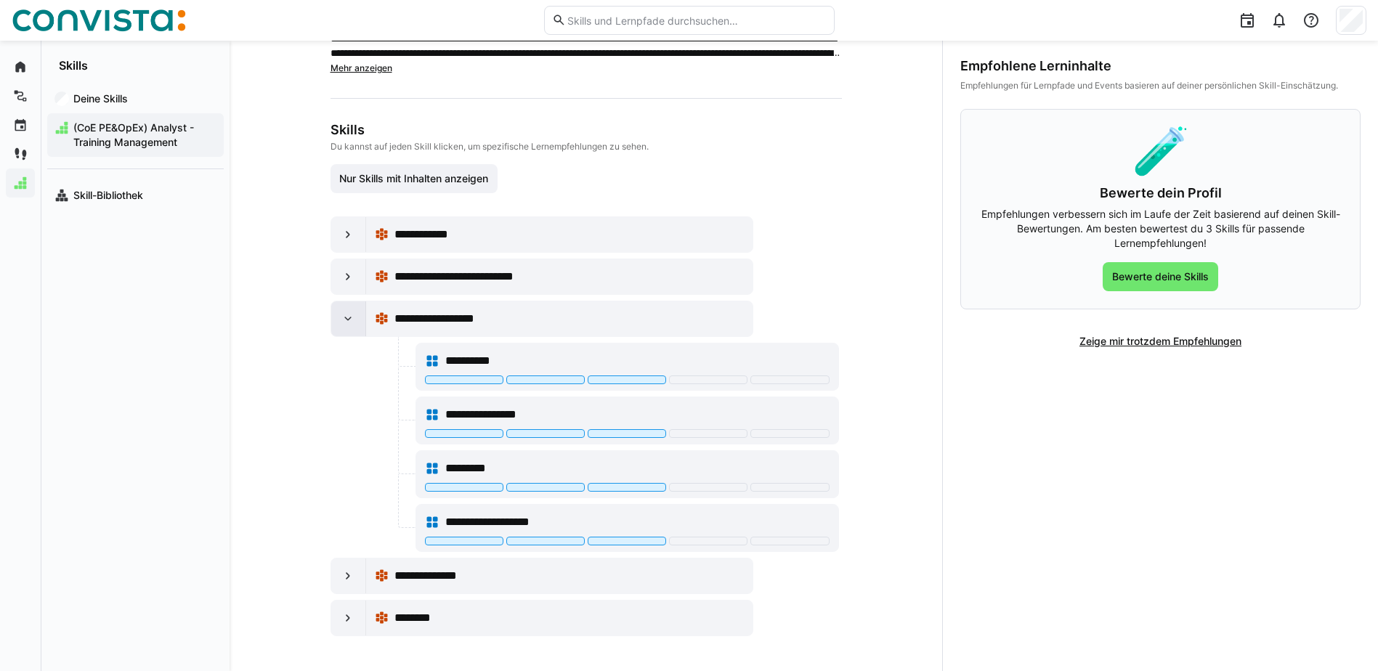
click at [340, 326] on div at bounding box center [348, 318] width 35 height 35
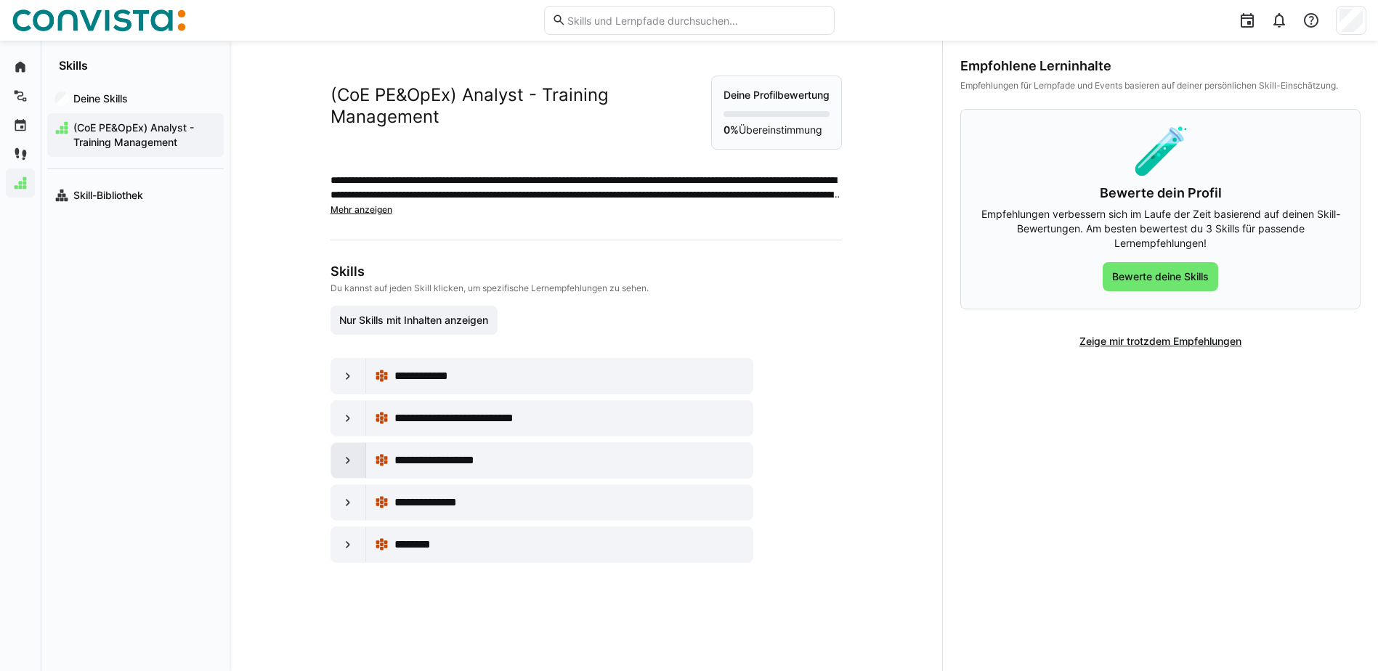
scroll to position [0, 0]
click at [1125, 285] on span "Bewerte deine Skills" at bounding box center [1160, 276] width 115 height 29
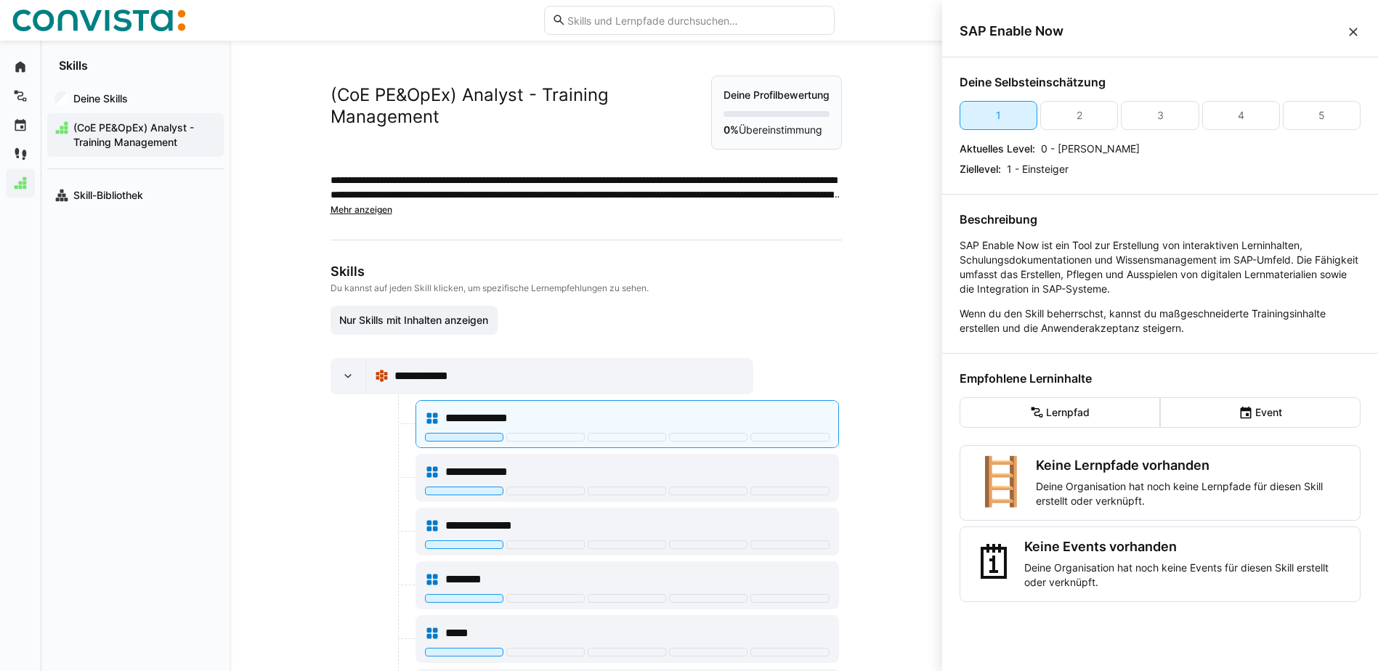
click at [1357, 33] on eds-icon at bounding box center [1353, 32] width 15 height 15
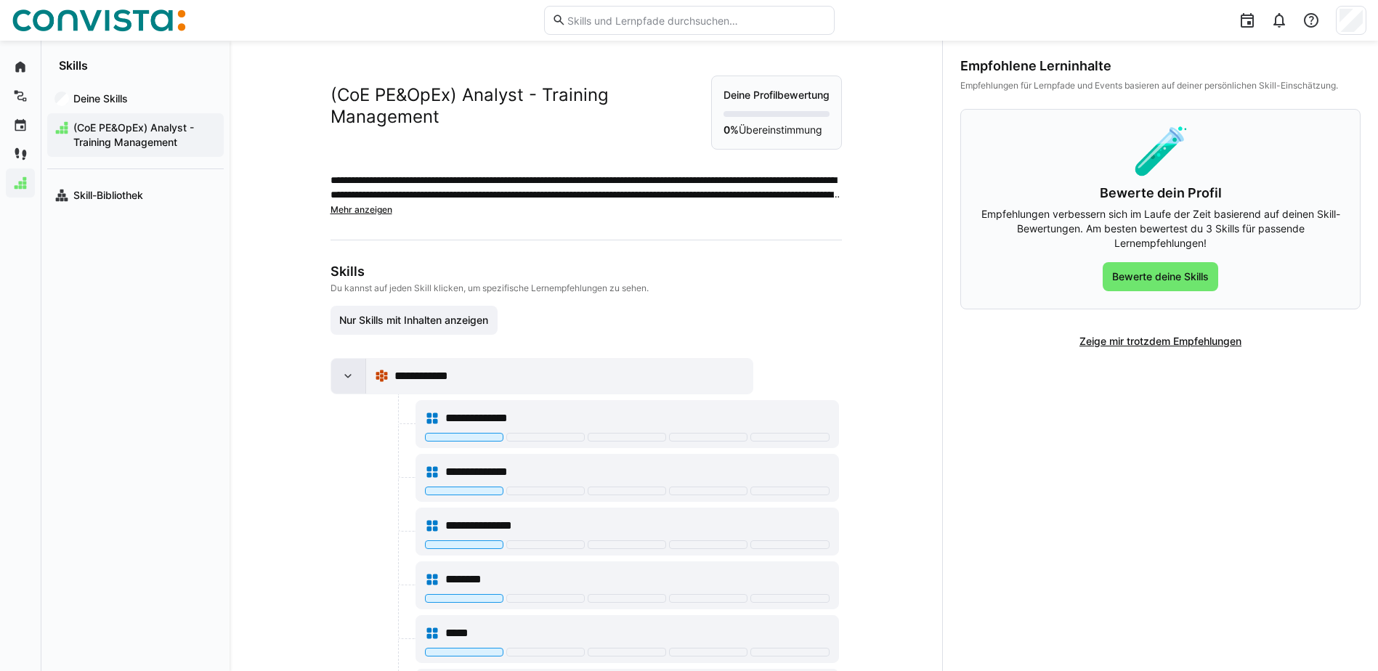
click at [336, 391] on div at bounding box center [348, 376] width 35 height 35
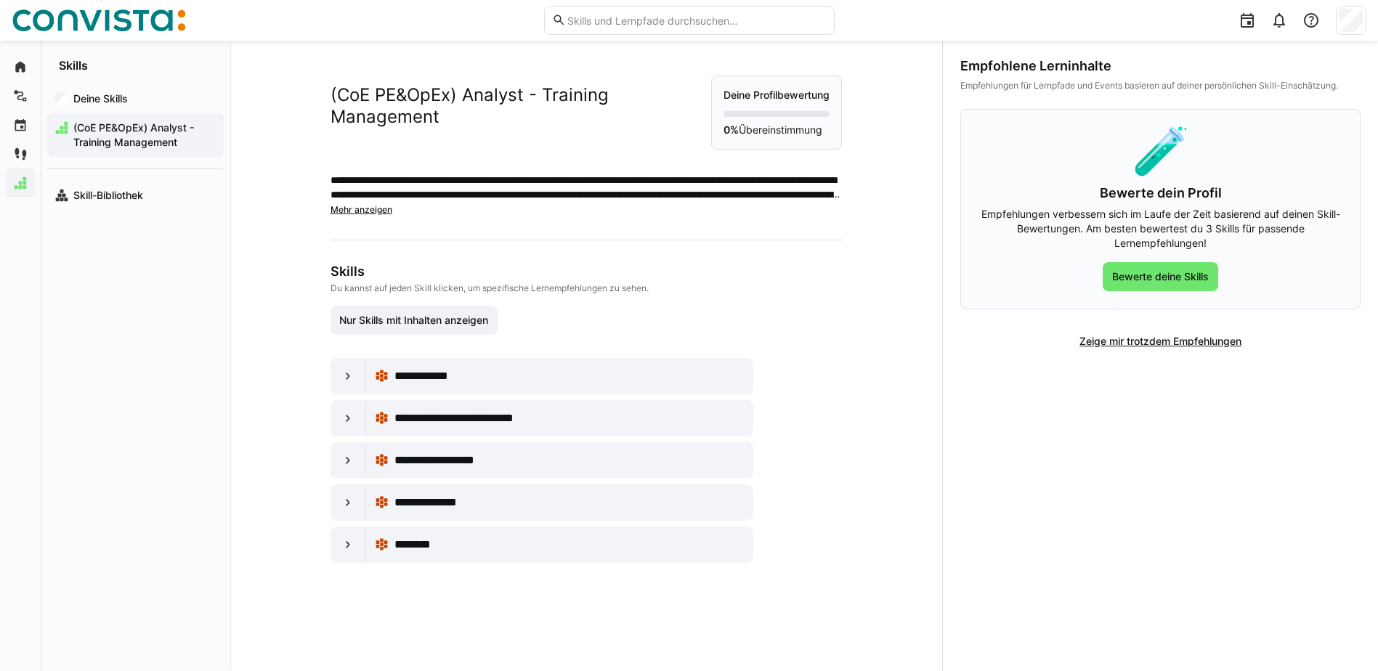
click at [350, 215] on span "Mehr anzeigen" at bounding box center [361, 209] width 62 height 11
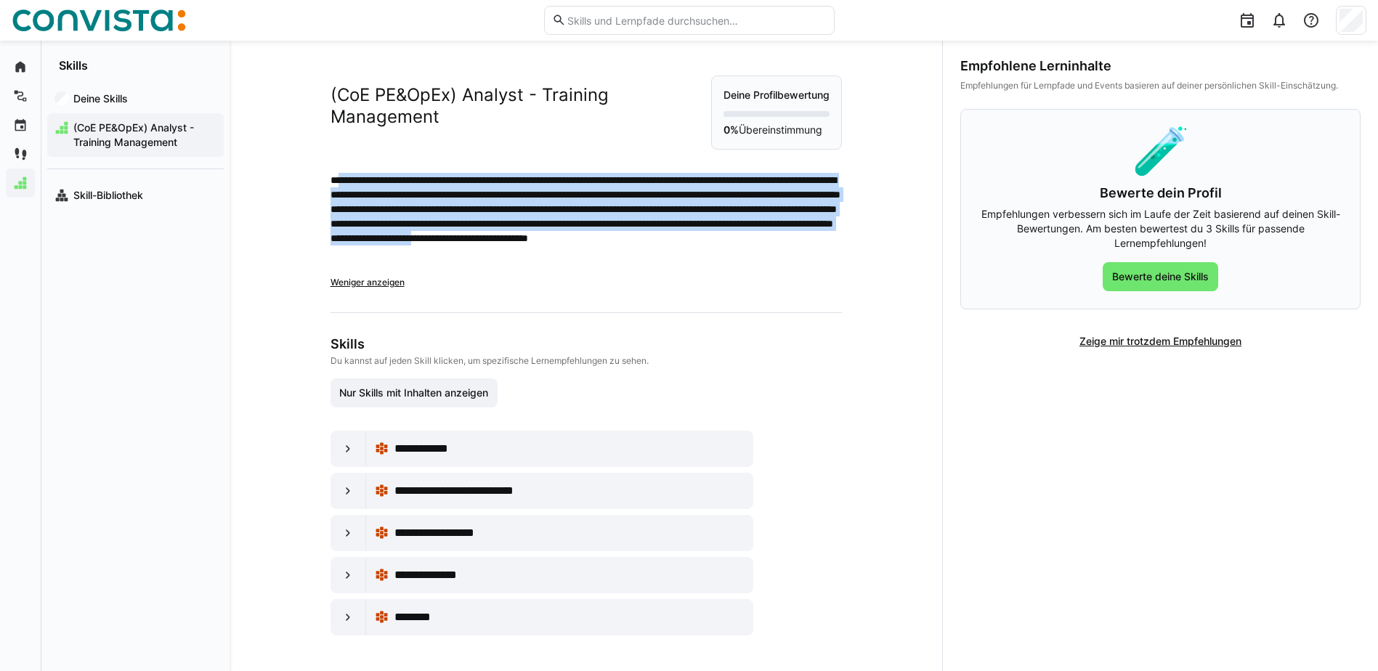
drag, startPoint x: 339, startPoint y: 192, endPoint x: 734, endPoint y: 268, distance: 402.3
click at [734, 268] on p "**********" at bounding box center [585, 224] width 511 height 102
drag, startPoint x: 734, startPoint y: 268, endPoint x: 680, endPoint y: 253, distance: 56.6
click at [680, 253] on p "**********" at bounding box center [585, 224] width 511 height 102
click at [583, 259] on p "**********" at bounding box center [585, 224] width 511 height 102
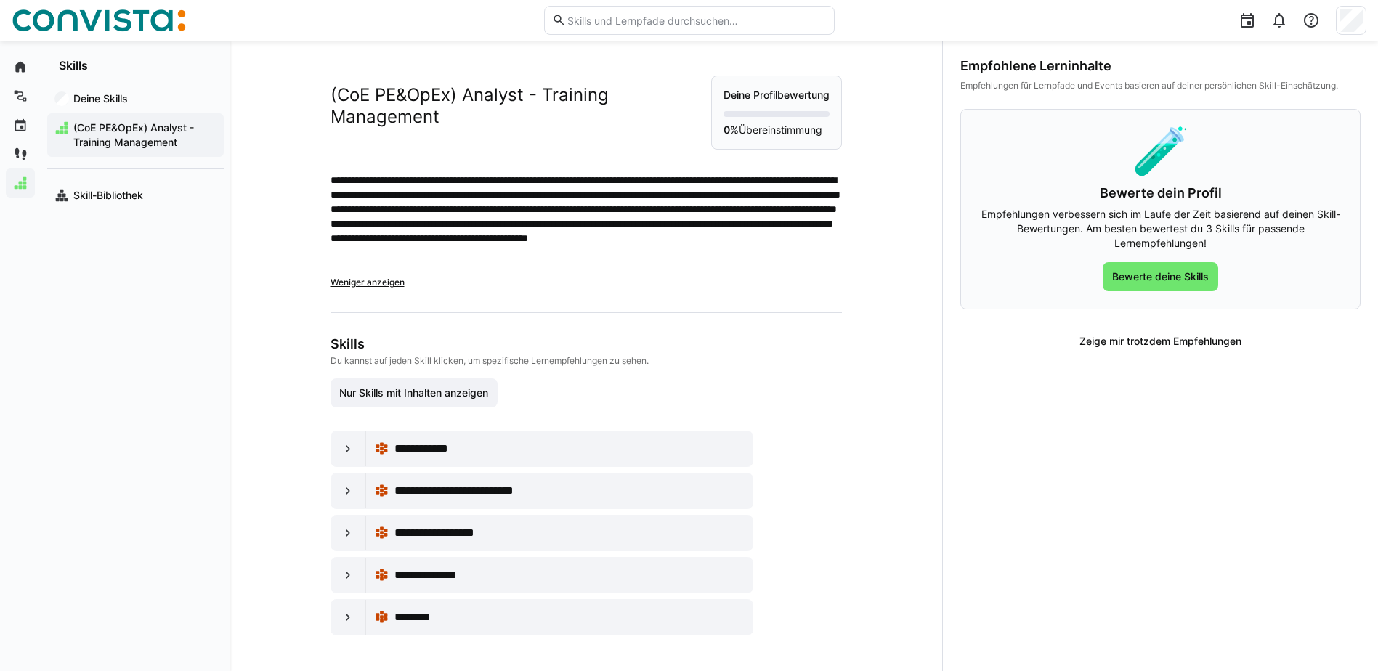
scroll to position [14, 0]
click at [349, 450] on eds-icon at bounding box center [348, 449] width 15 height 15
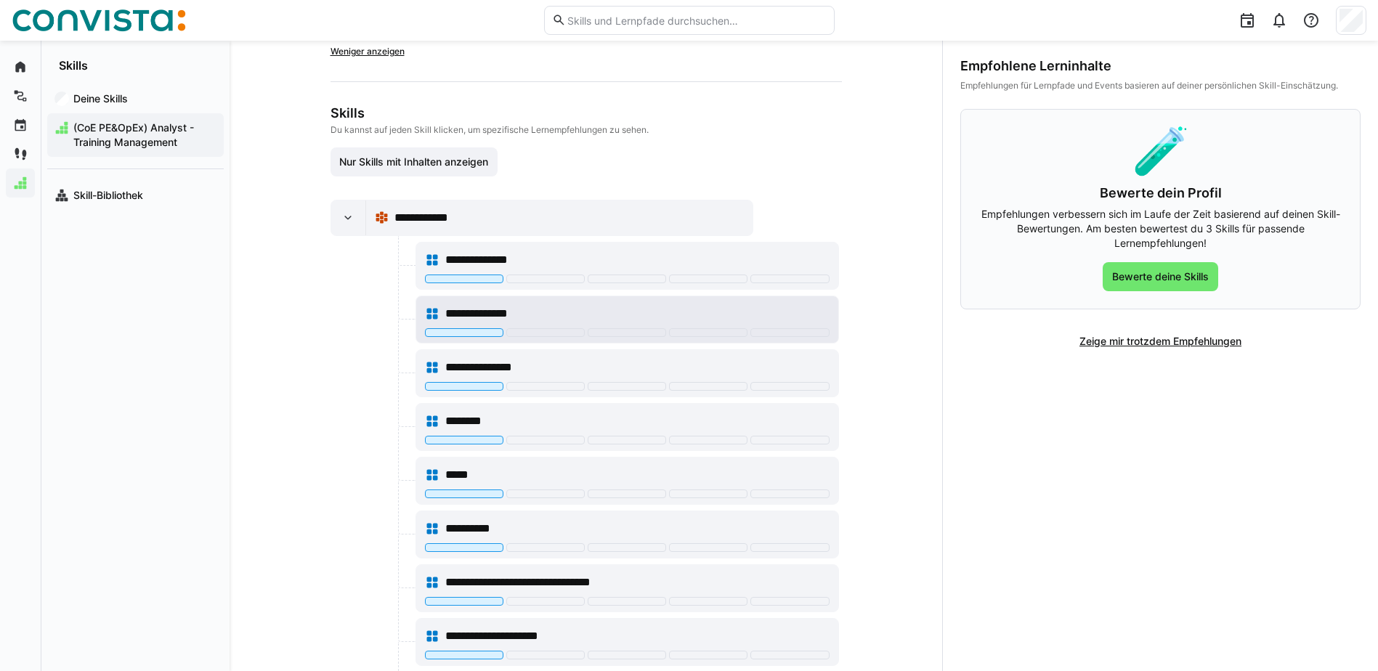
scroll to position [232, 0]
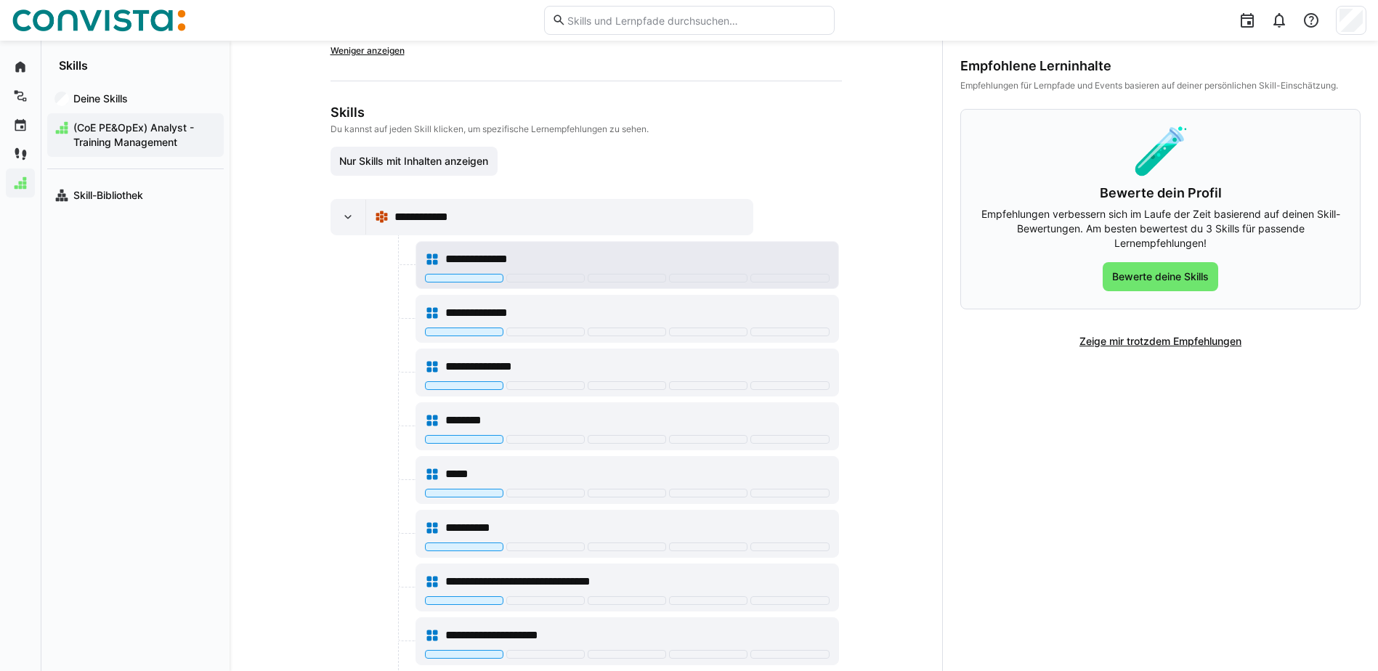
click at [469, 267] on span "**********" at bounding box center [491, 259] width 92 height 17
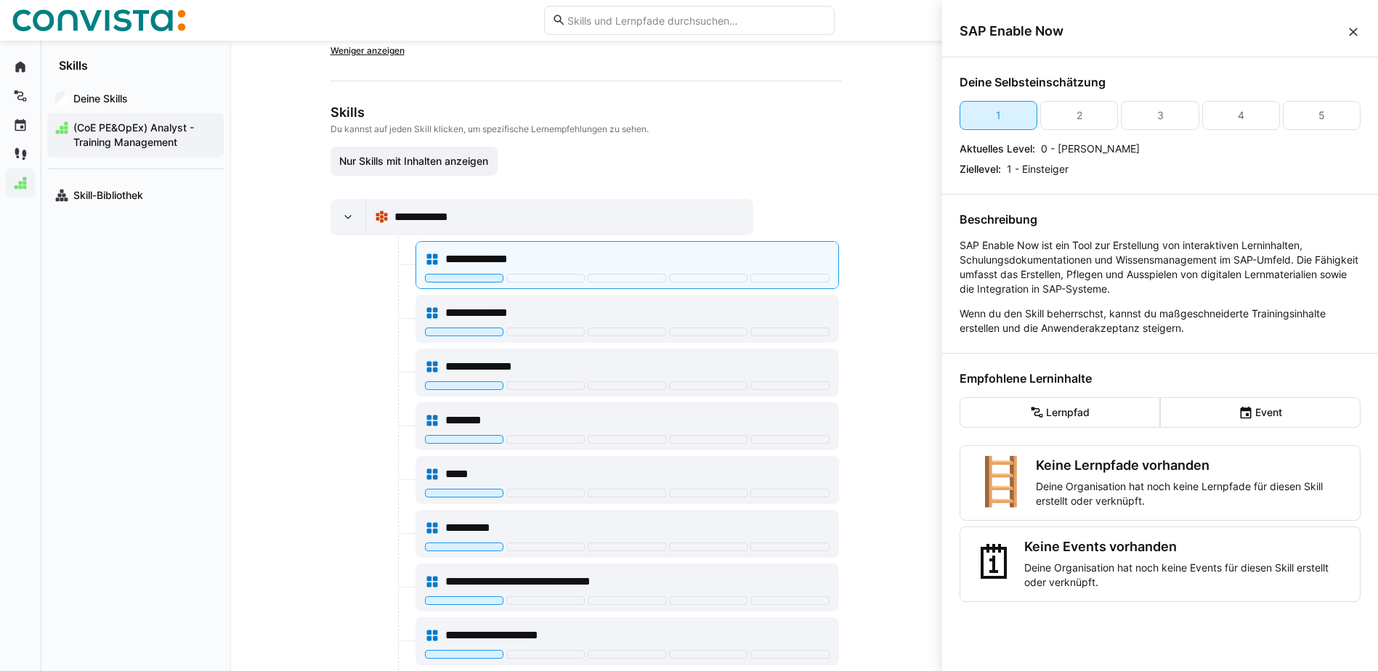
click at [1349, 36] on eds-icon at bounding box center [1353, 32] width 15 height 15
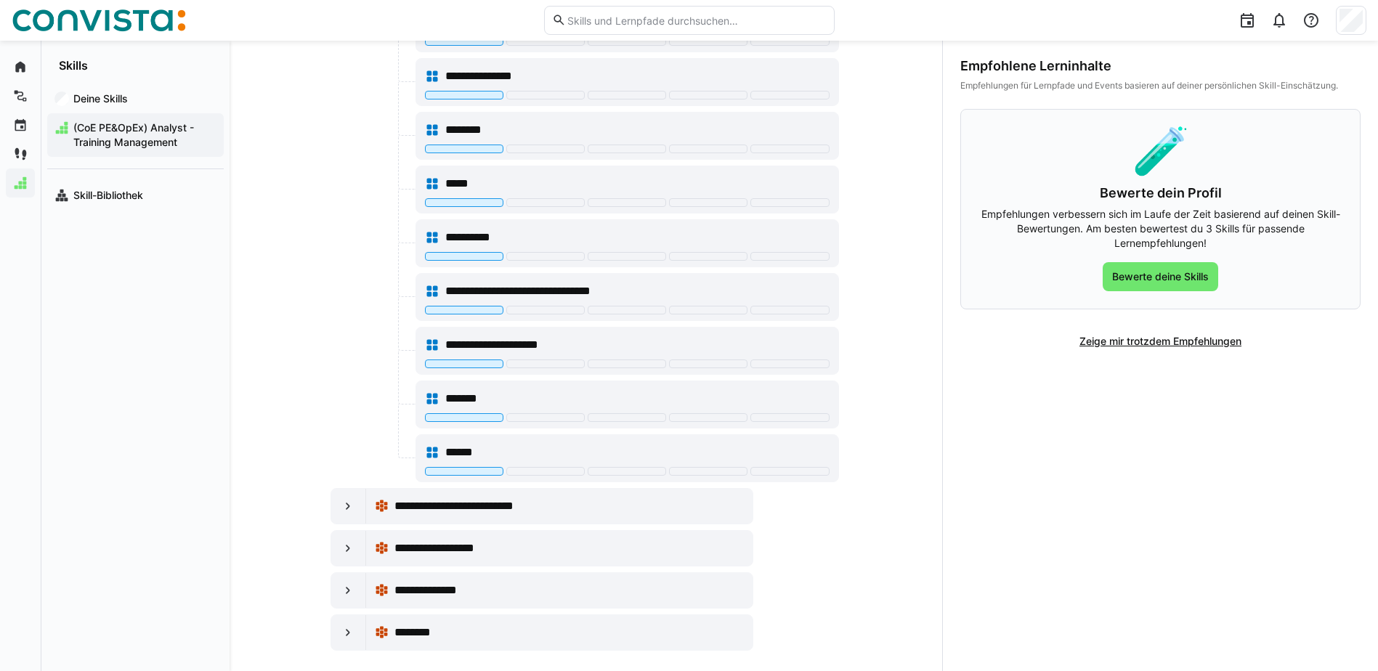
scroll to position [551, 0]
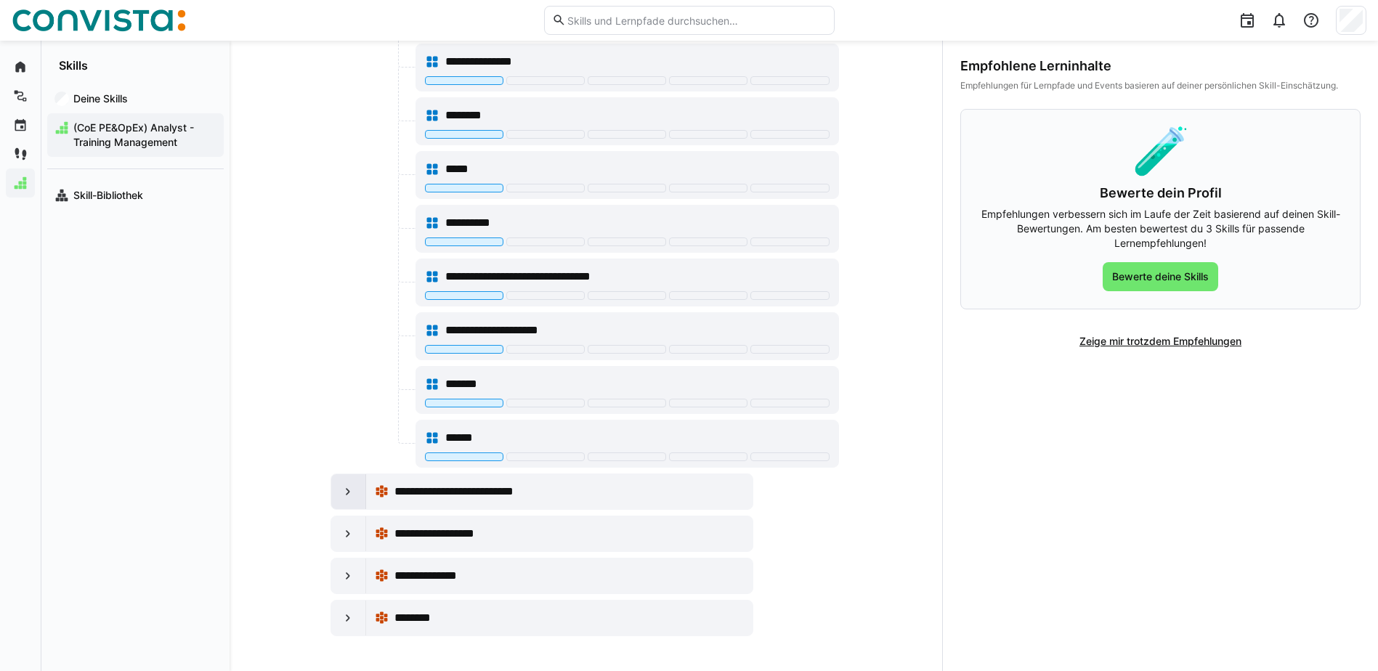
click at [336, 493] on div at bounding box center [348, 491] width 35 height 35
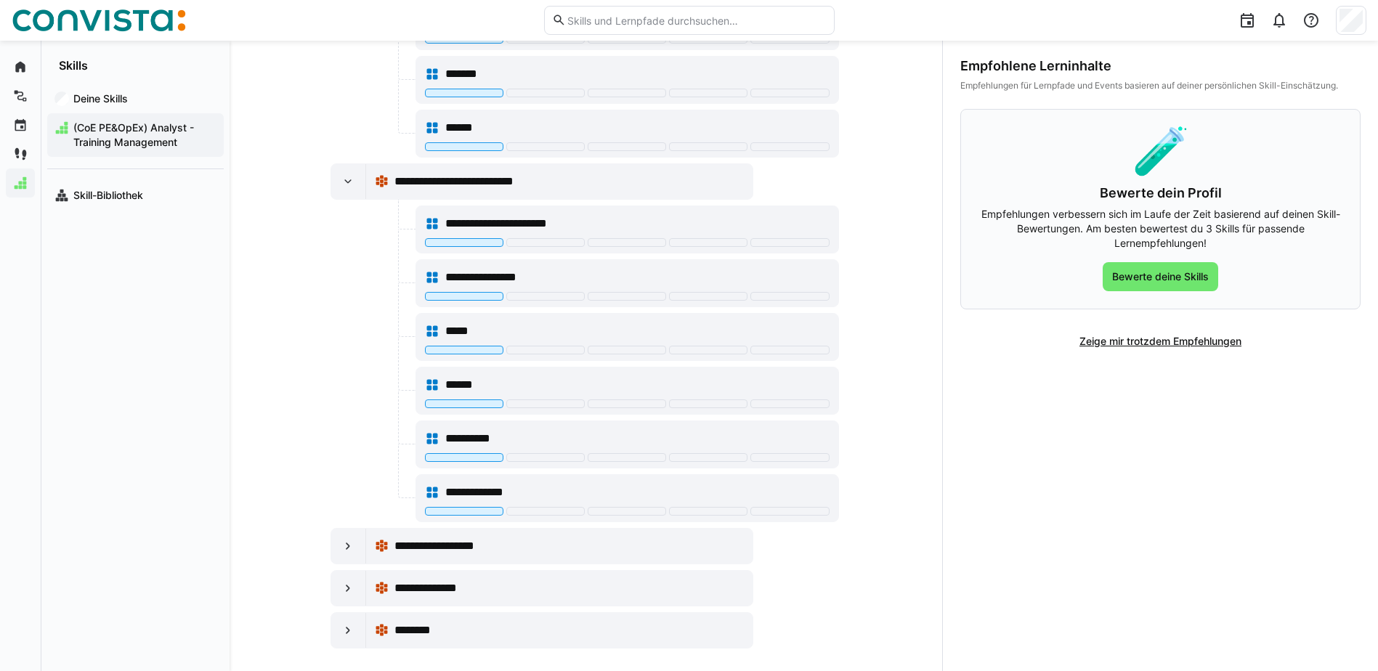
scroll to position [874, 0]
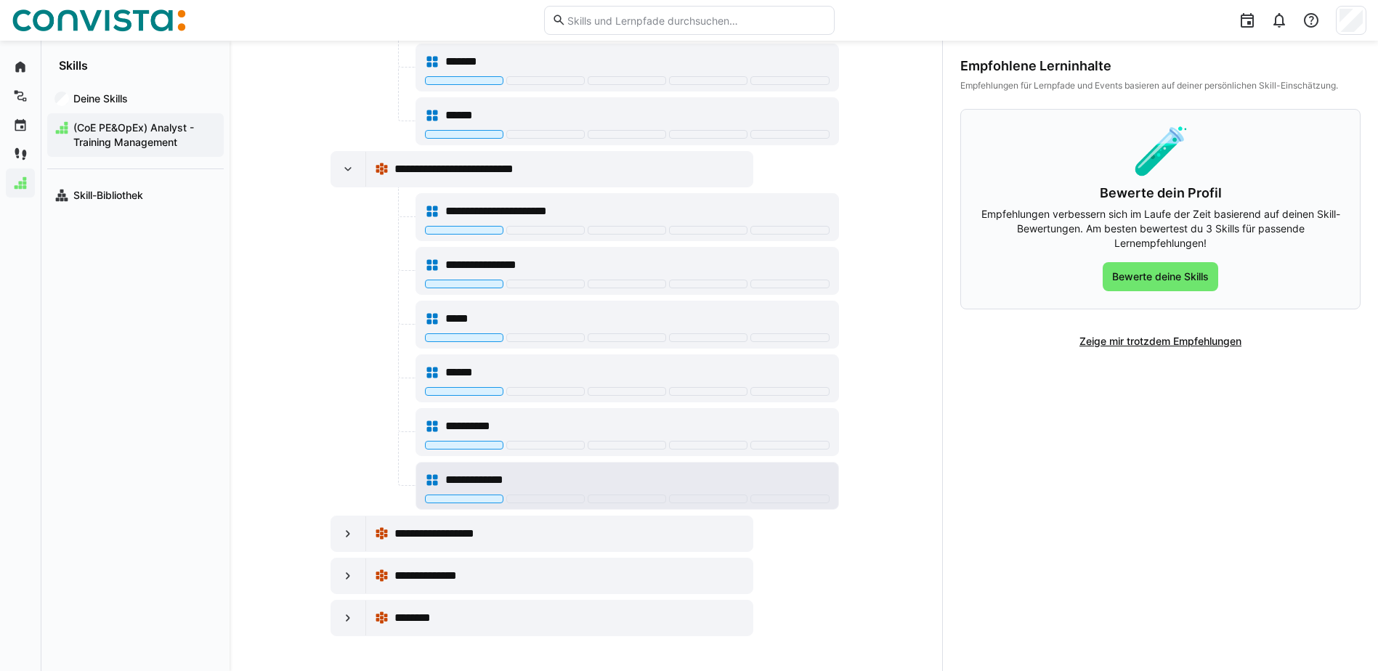
click at [505, 476] on span "**********" at bounding box center [481, 479] width 73 height 17
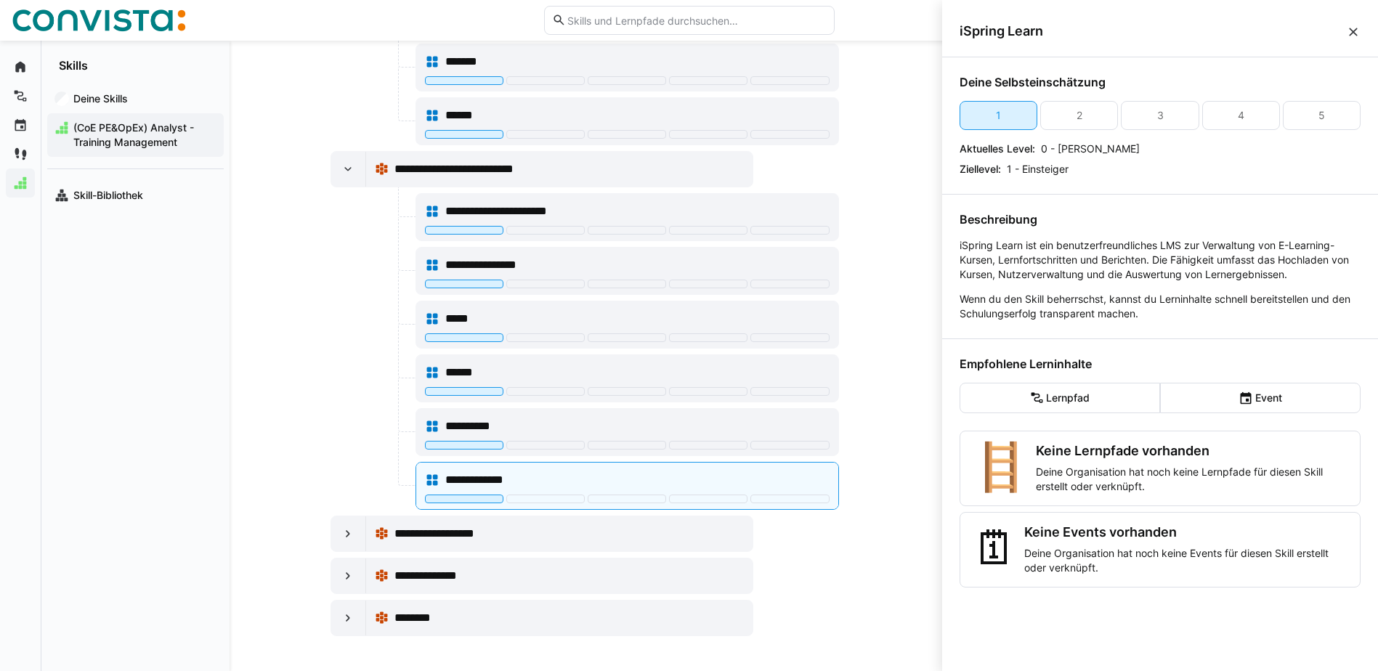
click at [1352, 31] on eds-icon at bounding box center [1353, 32] width 15 height 15
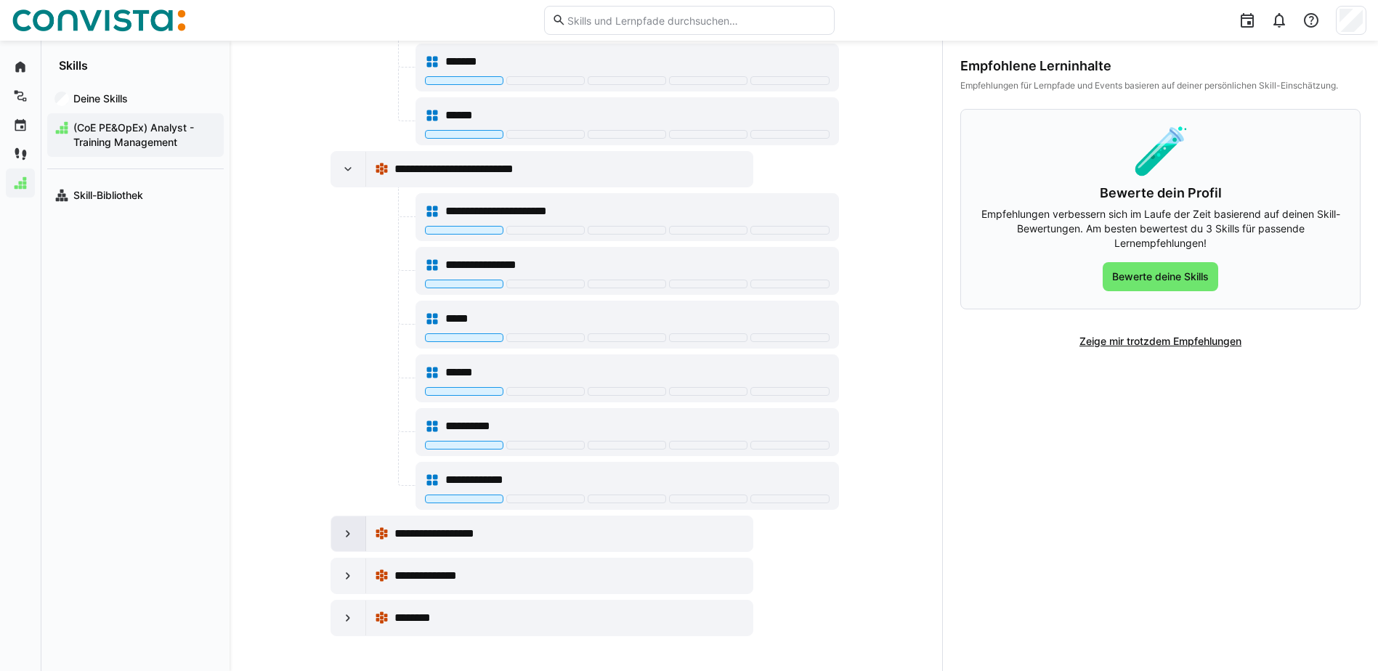
click at [349, 534] on eds-icon at bounding box center [348, 534] width 15 height 15
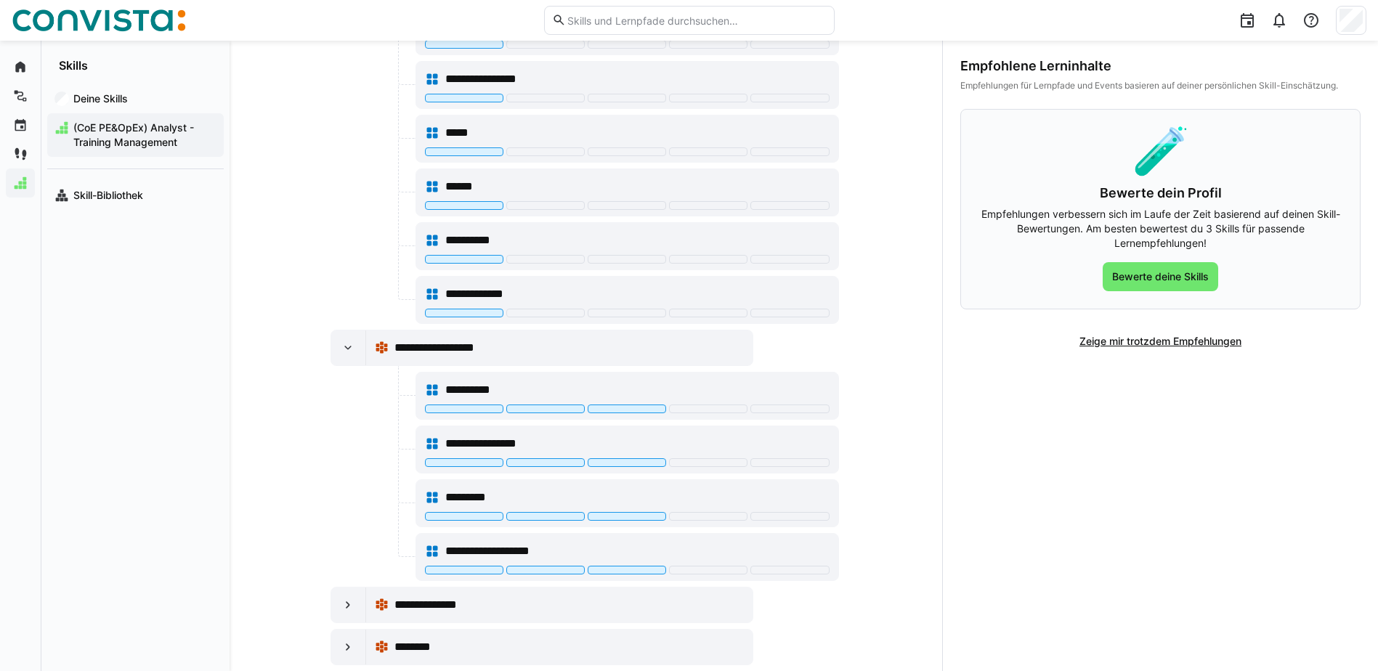
scroll to position [1089, 0]
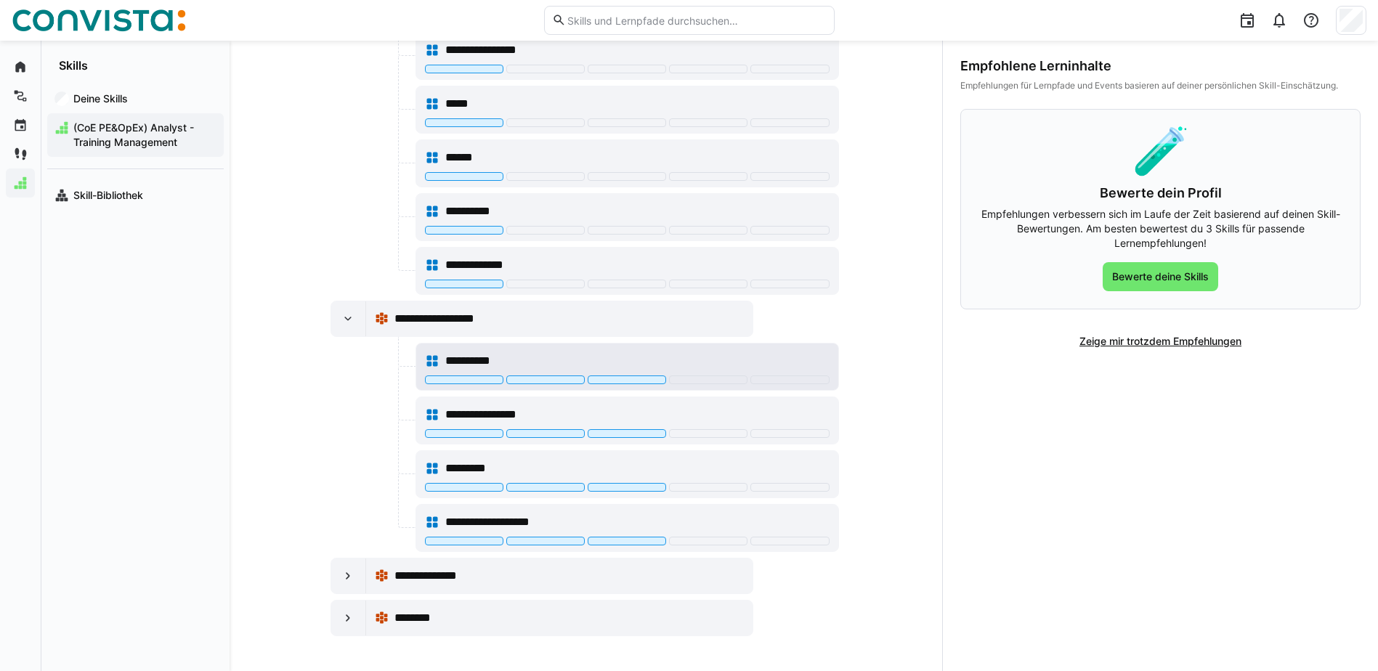
click at [572, 356] on div "**********" at bounding box center [637, 360] width 384 height 17
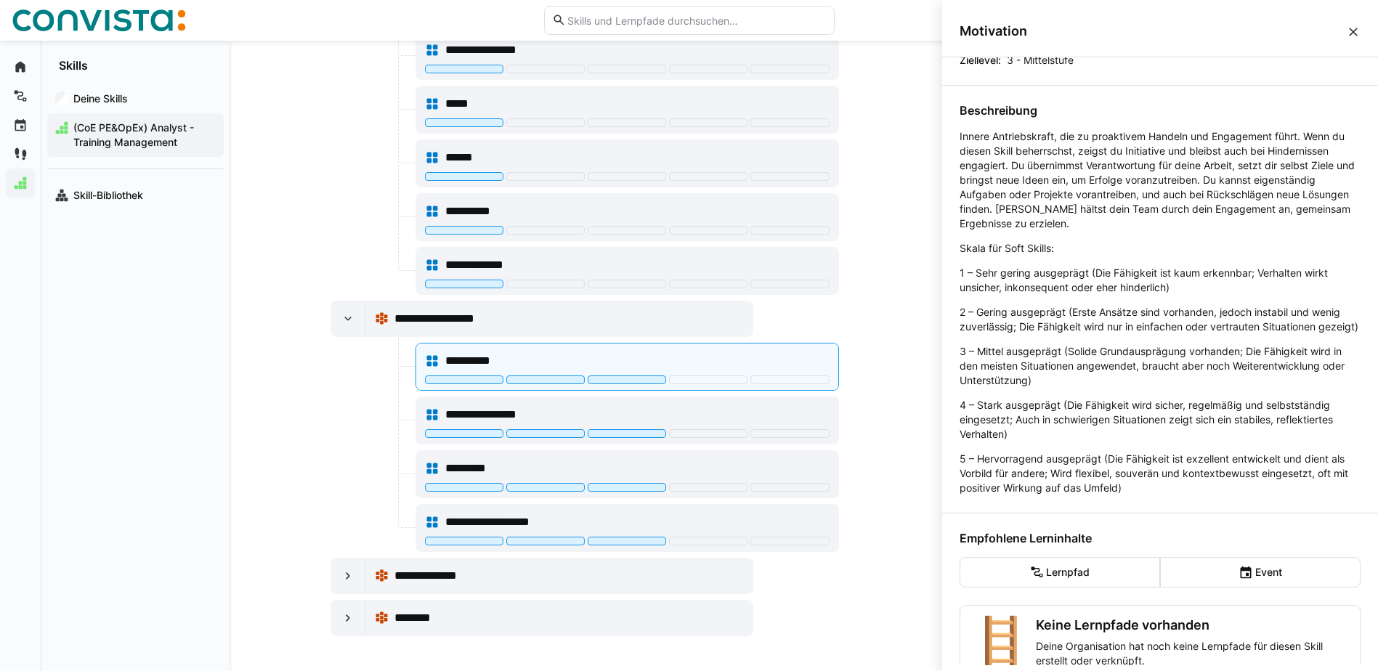
scroll to position [145, 0]
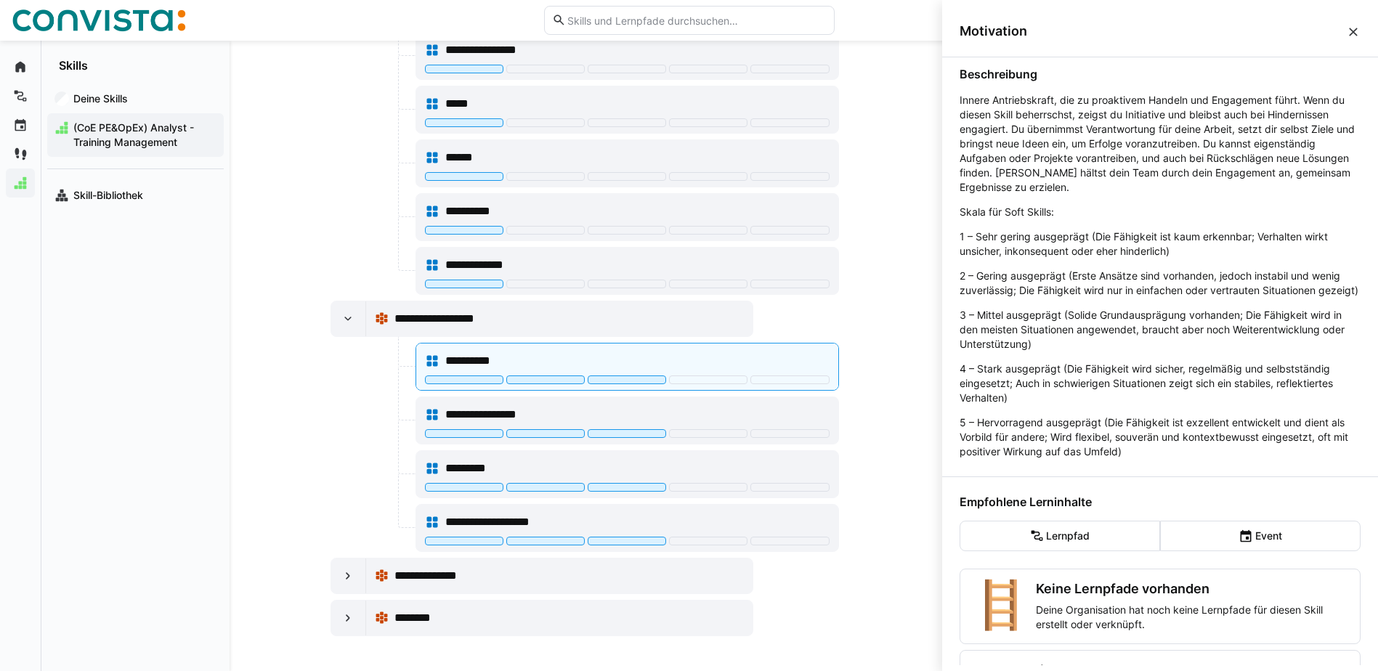
click at [1356, 32] on eds-icon at bounding box center [1353, 32] width 15 height 15
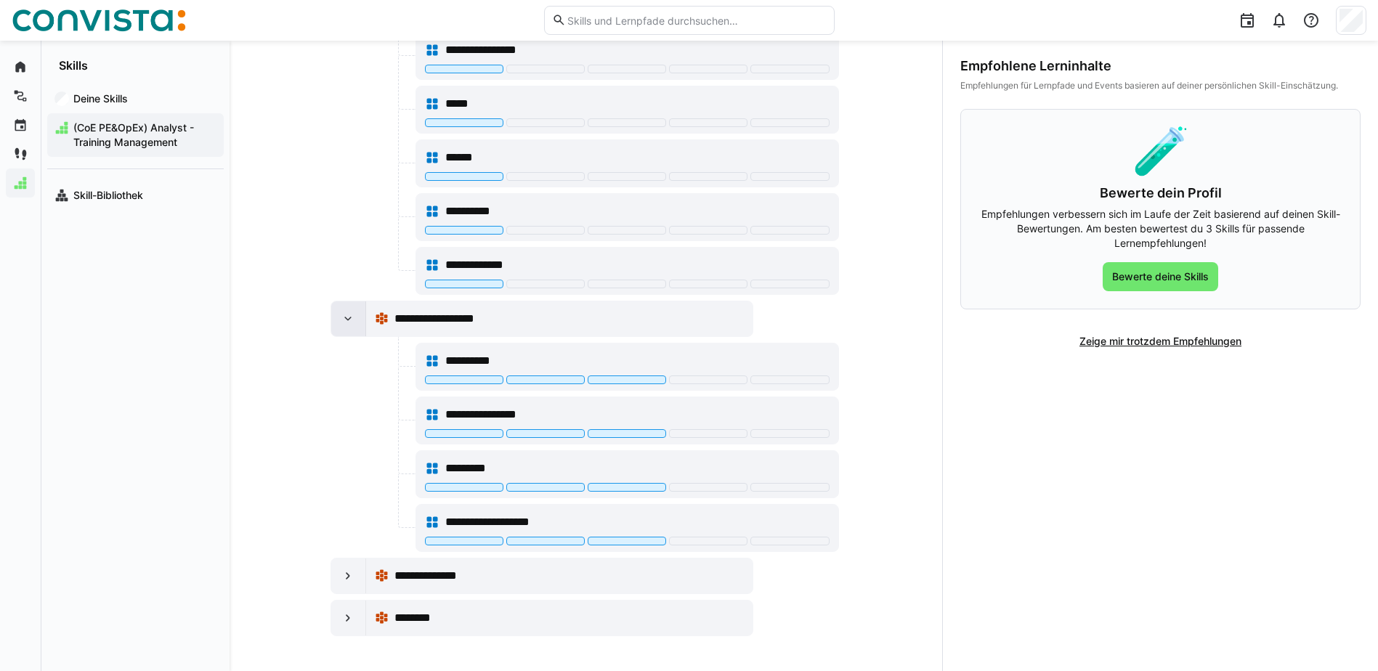
click at [344, 320] on eds-icon at bounding box center [348, 319] width 15 height 15
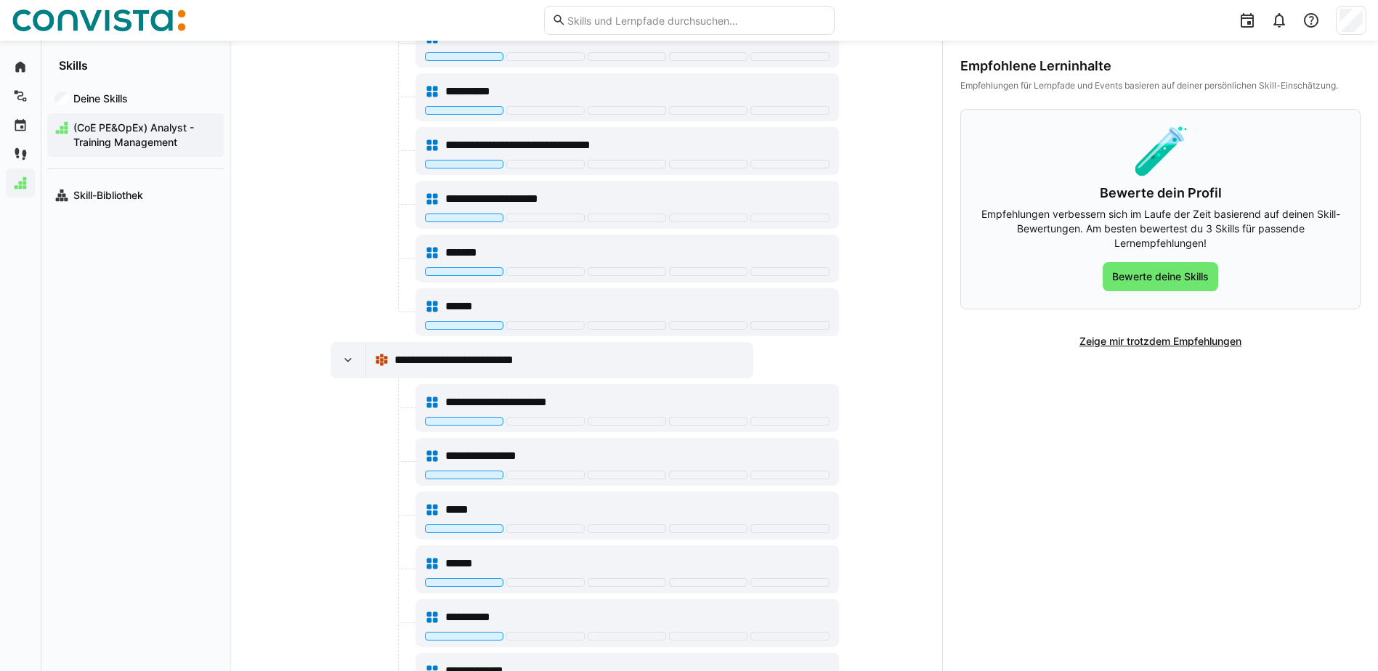
scroll to position [511, 0]
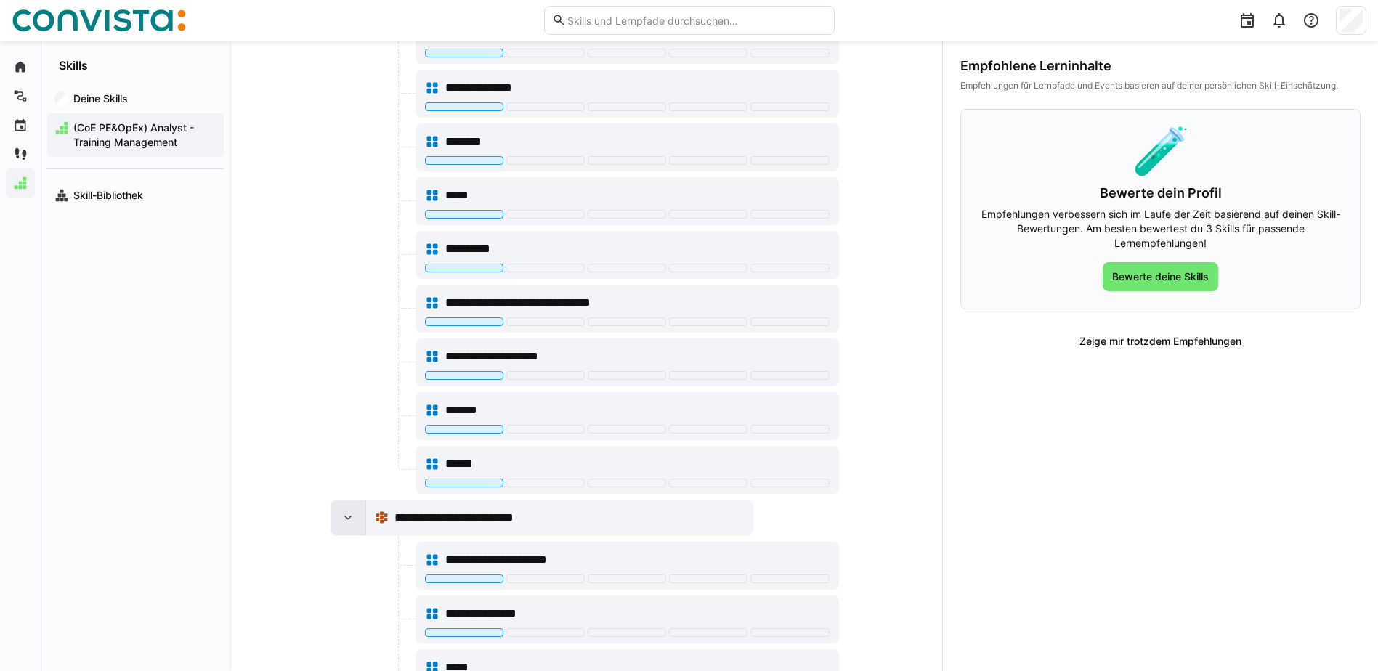
click at [356, 530] on div at bounding box center [348, 517] width 35 height 35
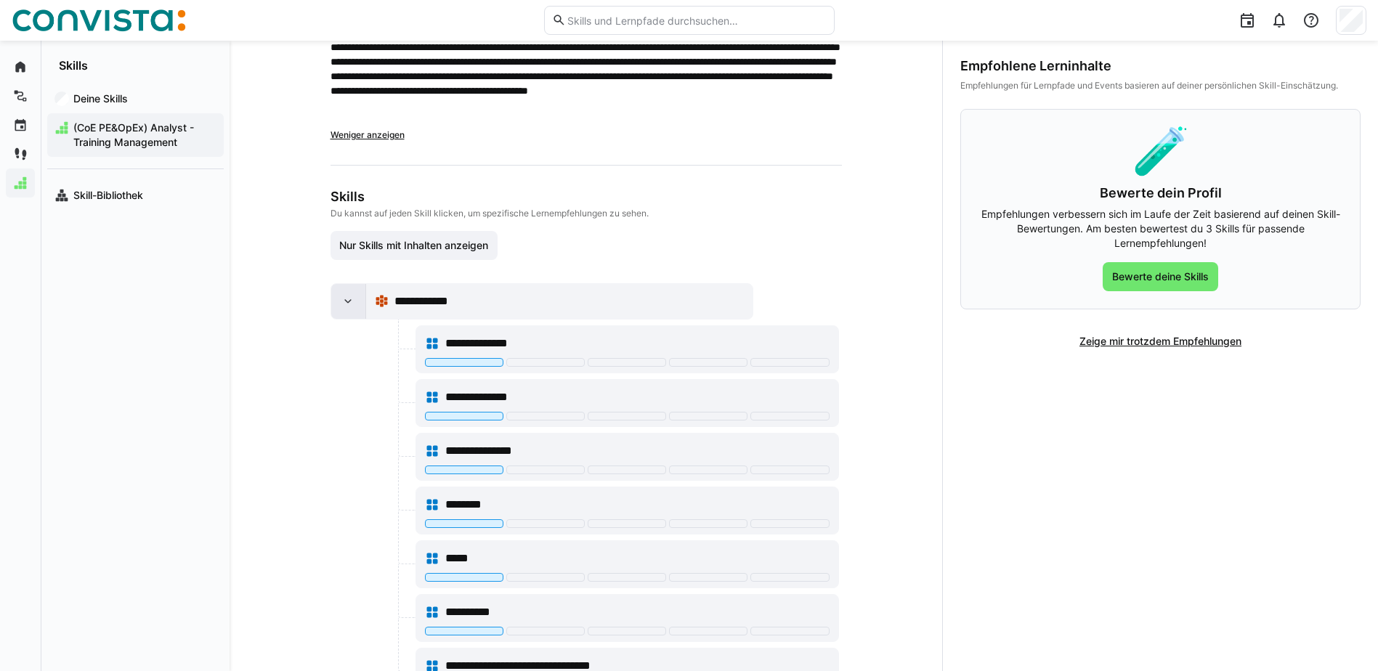
click at [350, 307] on div at bounding box center [348, 301] width 35 height 35
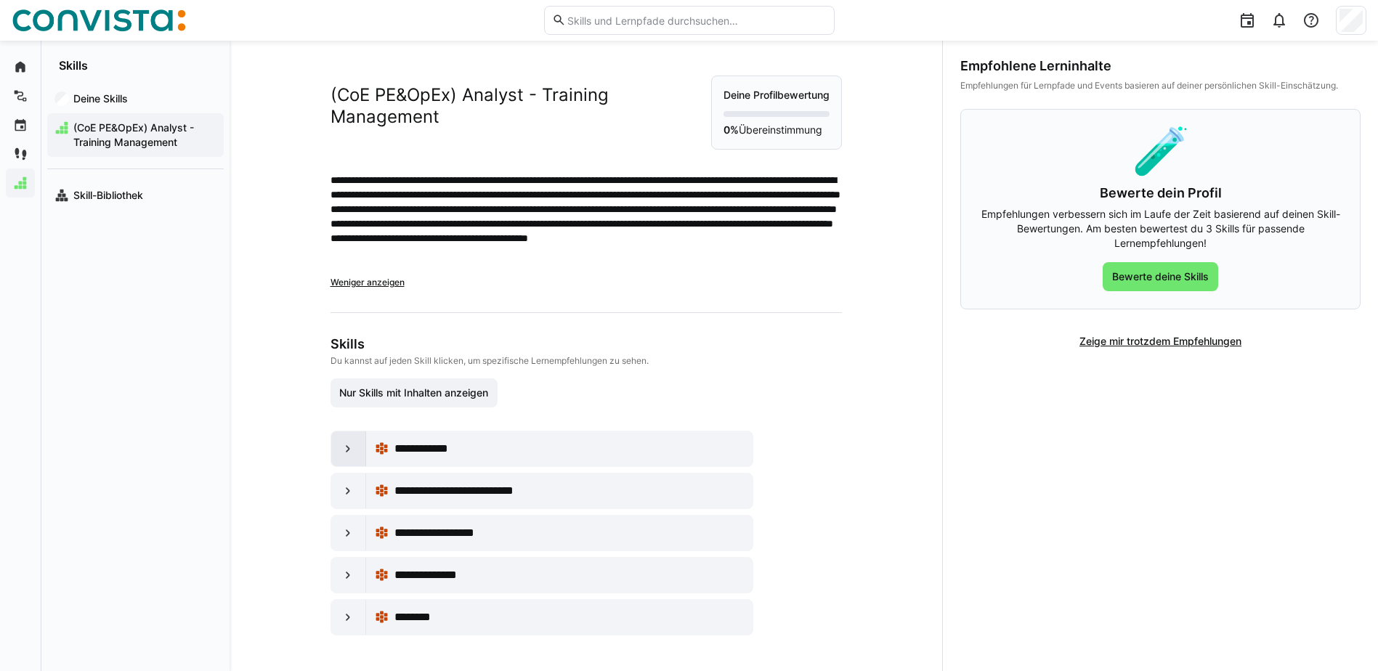
click at [344, 442] on eds-icon at bounding box center [348, 449] width 15 height 15
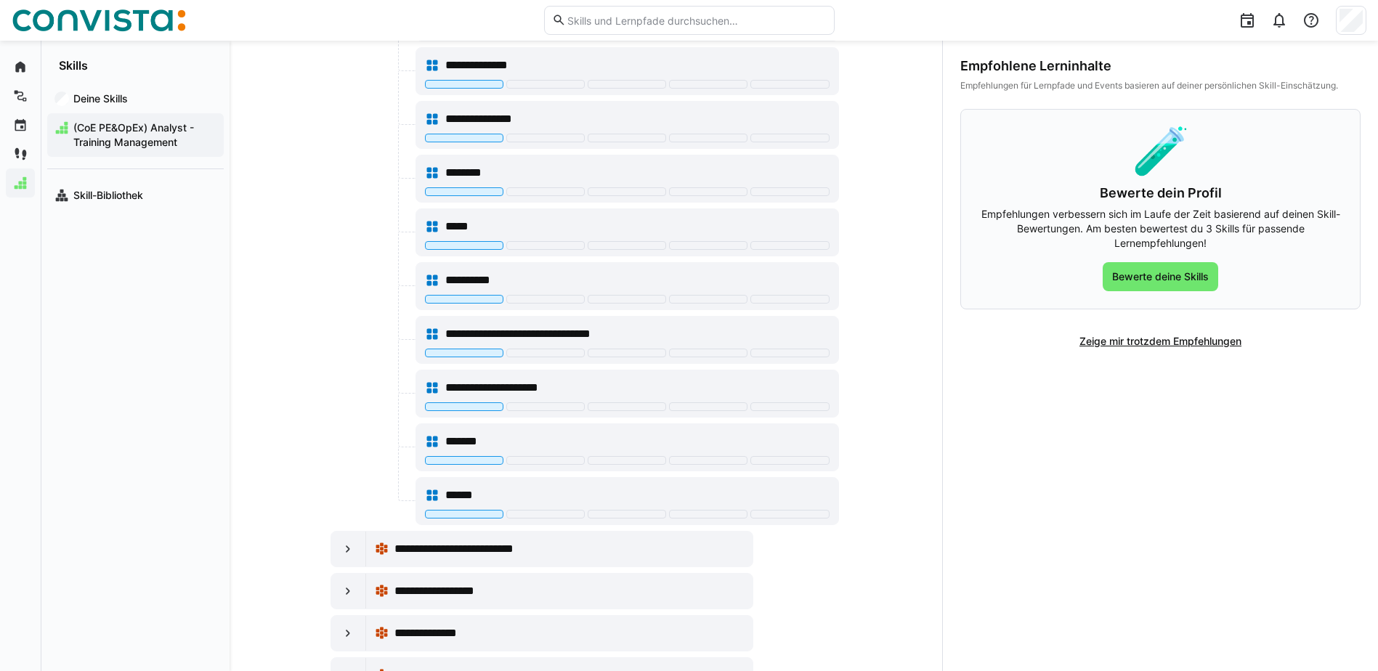
scroll to position [551, 0]
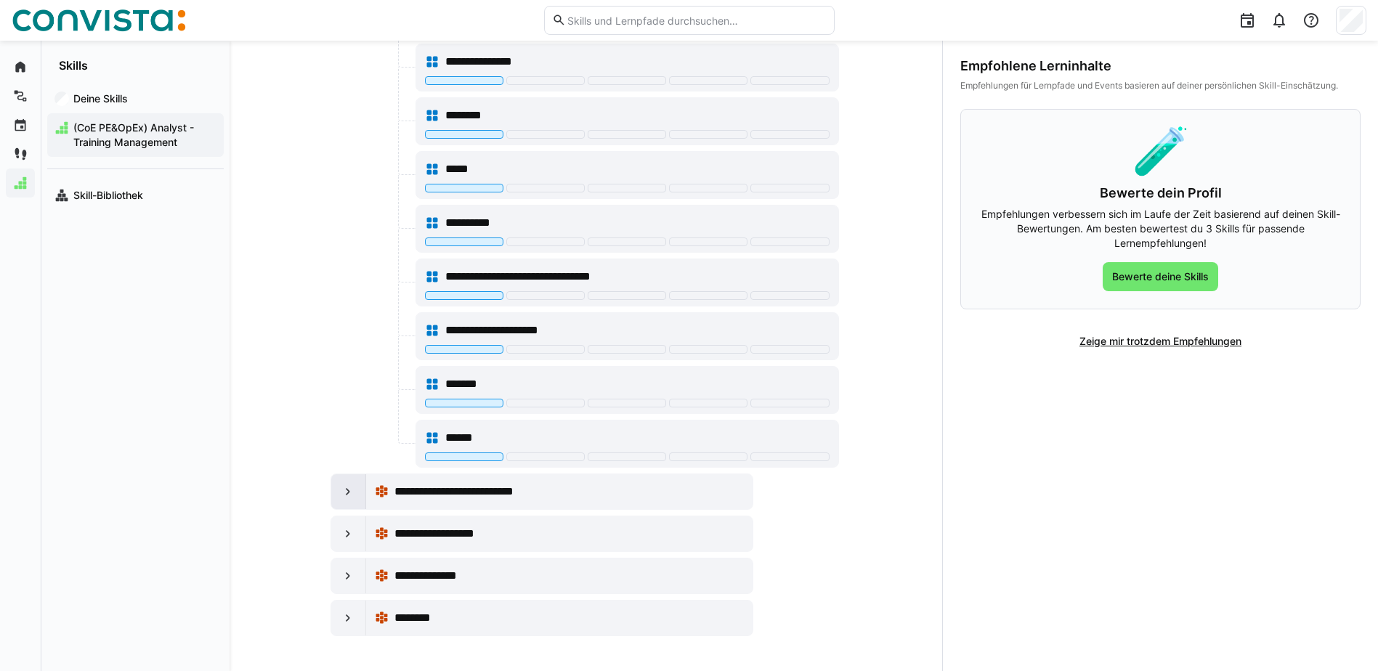
click at [341, 490] on eds-icon at bounding box center [348, 491] width 15 height 15
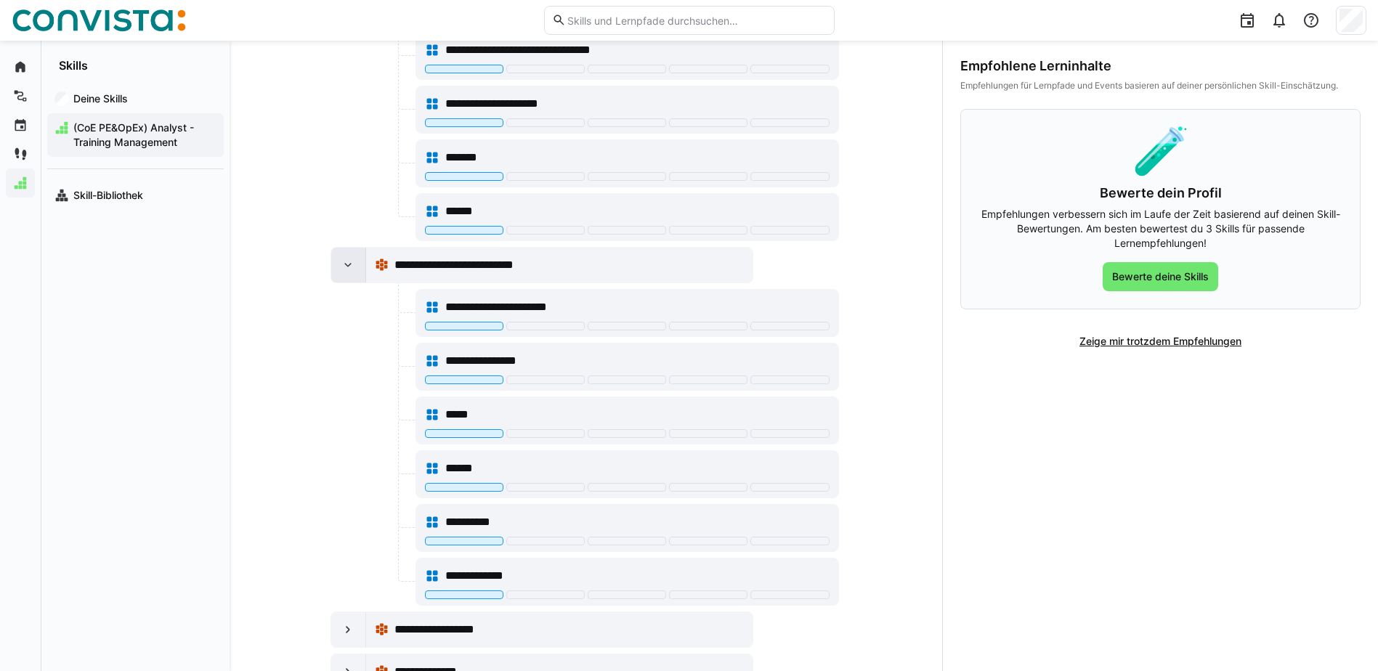
scroll to position [874, 0]
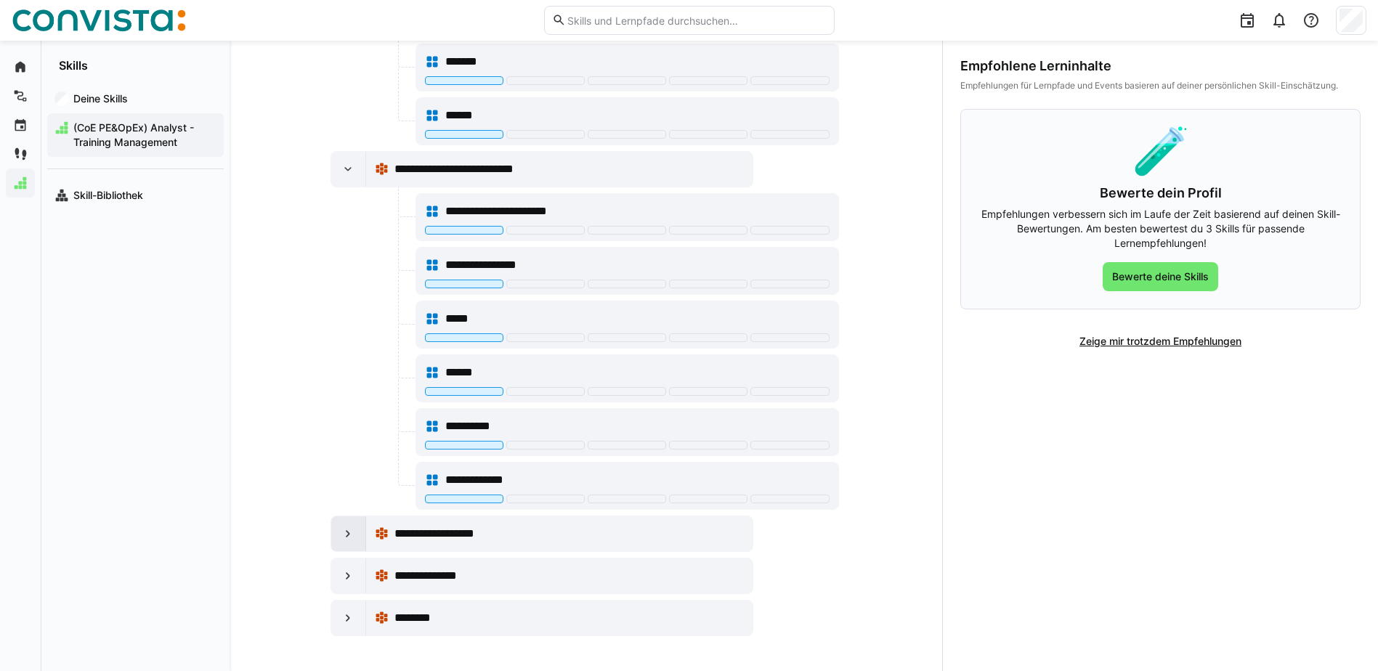
click at [346, 521] on div at bounding box center [348, 533] width 35 height 35
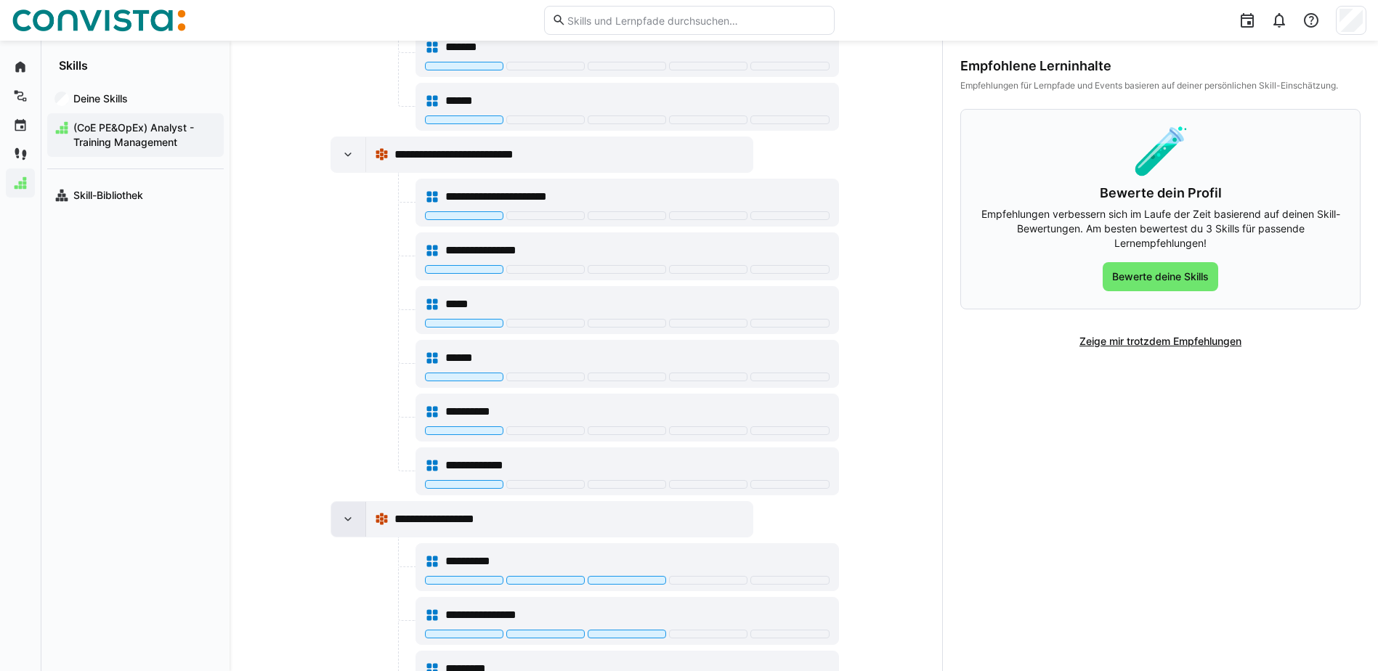
scroll to position [1089, 0]
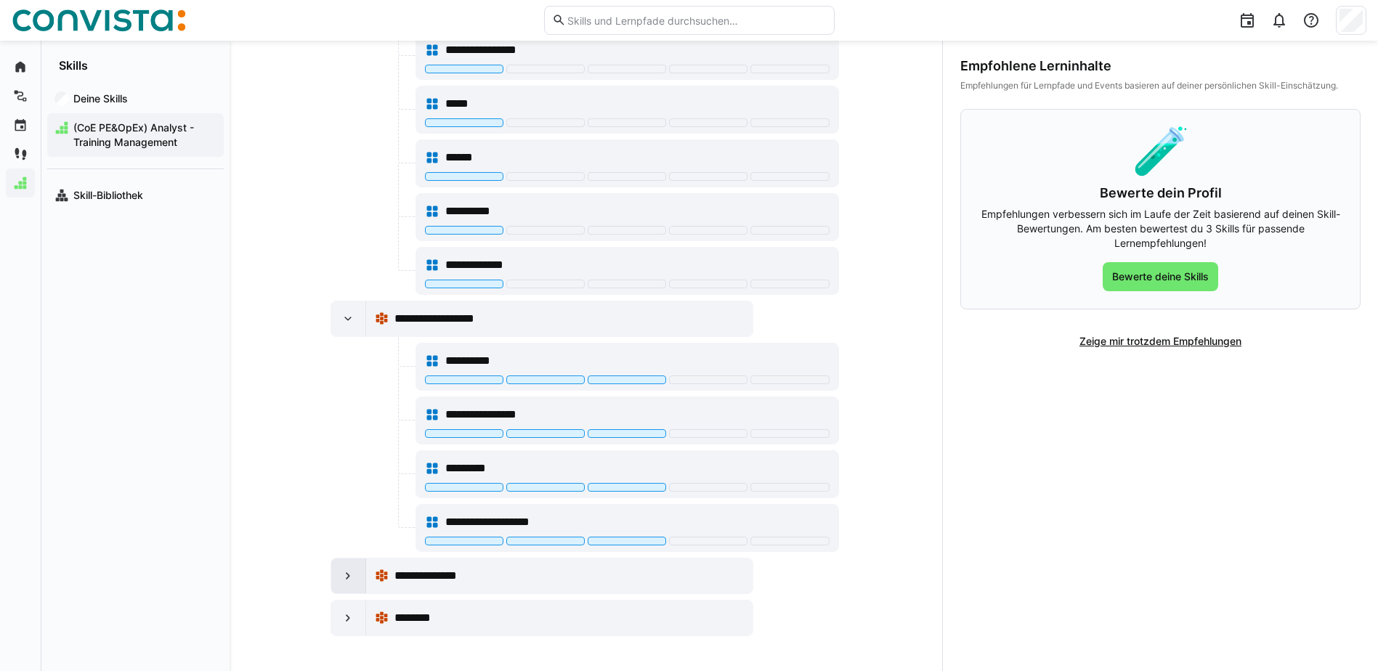
click at [344, 570] on eds-icon at bounding box center [348, 576] width 15 height 15
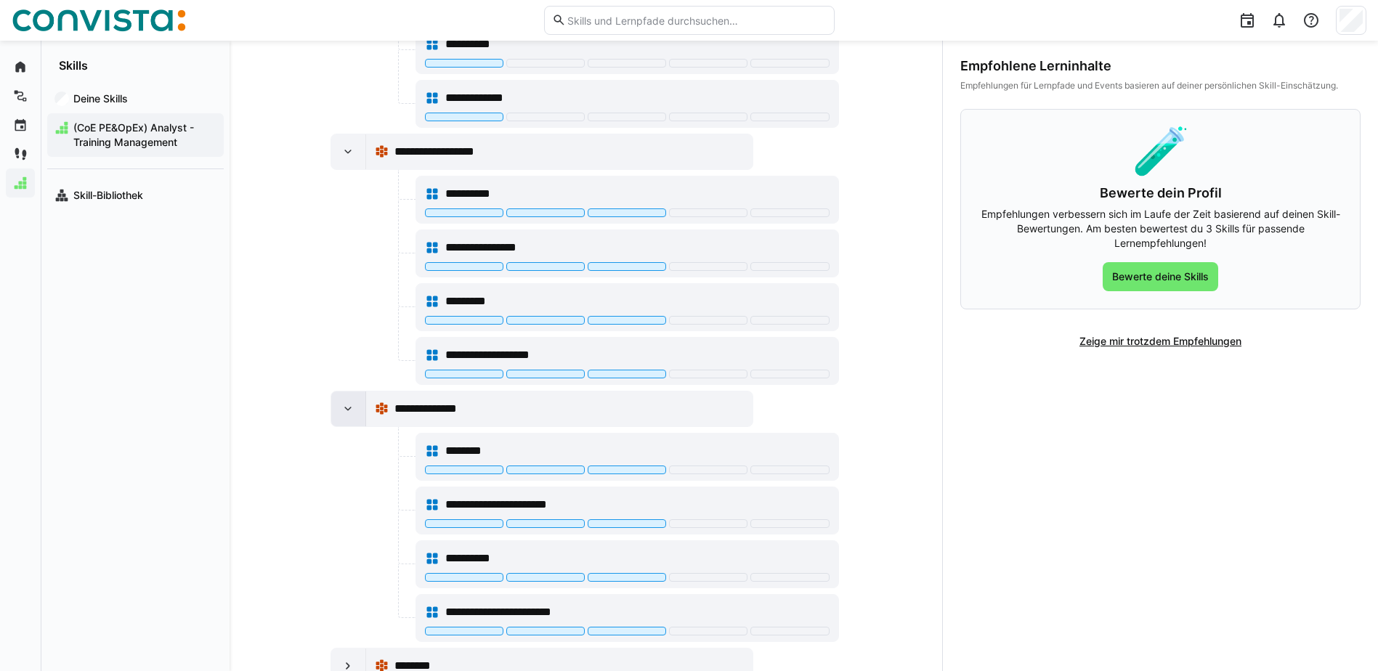
scroll to position [1304, 0]
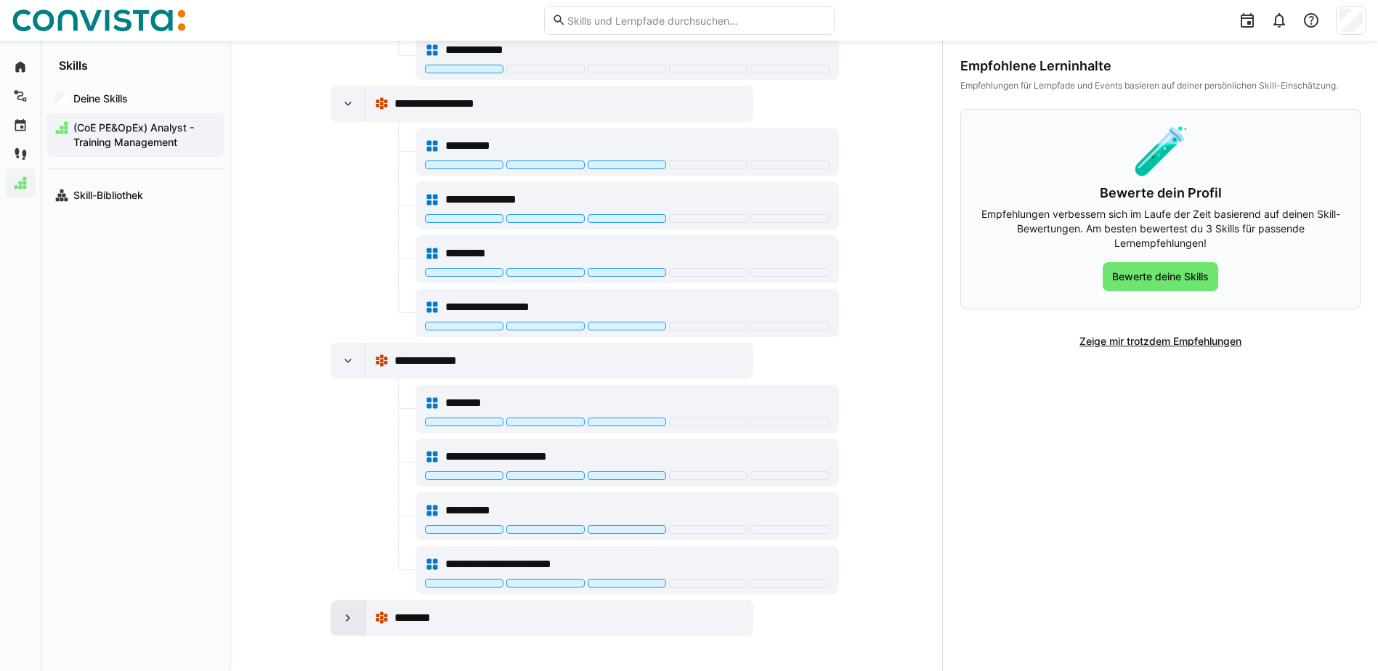
click at [344, 611] on eds-icon at bounding box center [348, 618] width 15 height 15
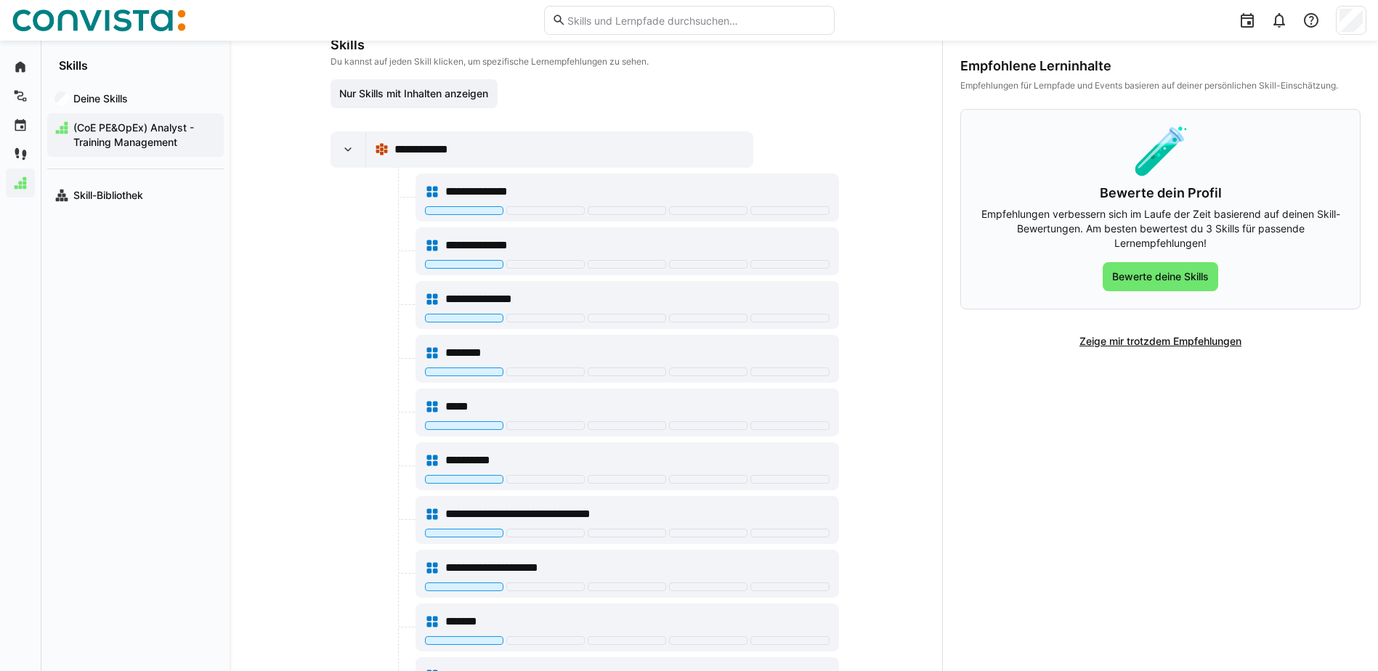
scroll to position [302, 0]
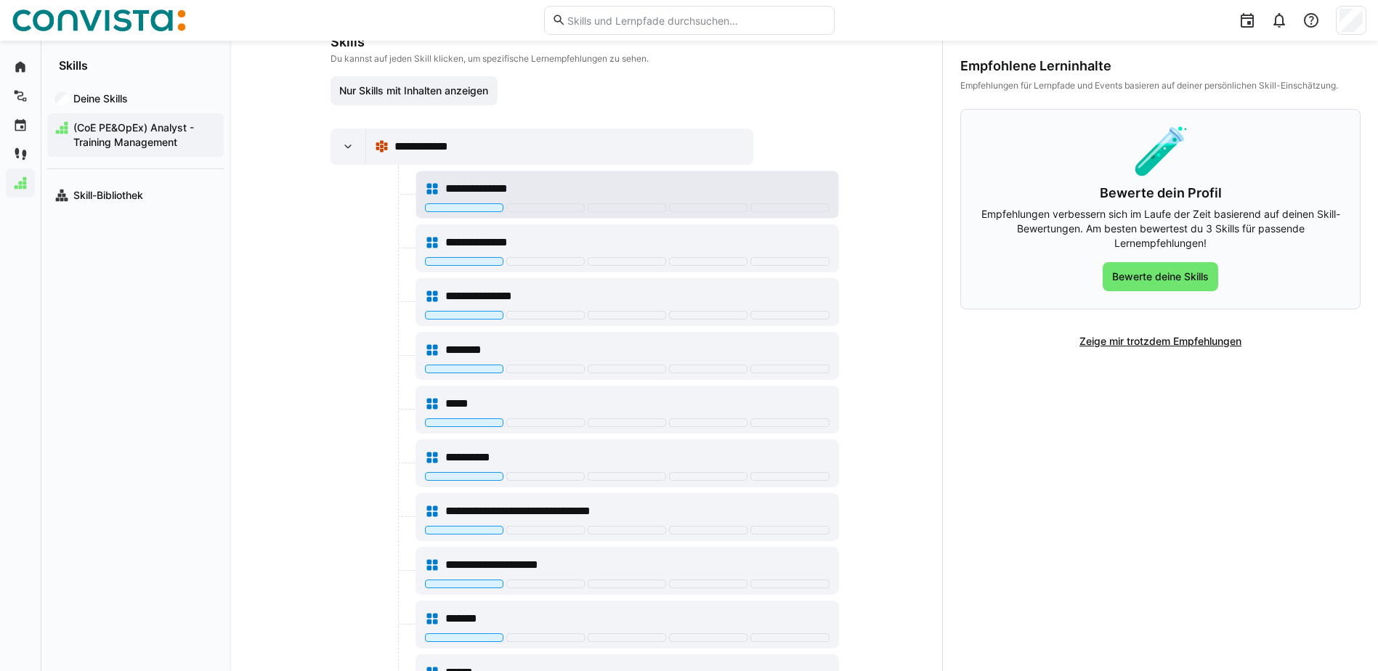
click at [509, 194] on div "**********" at bounding box center [627, 188] width 405 height 29
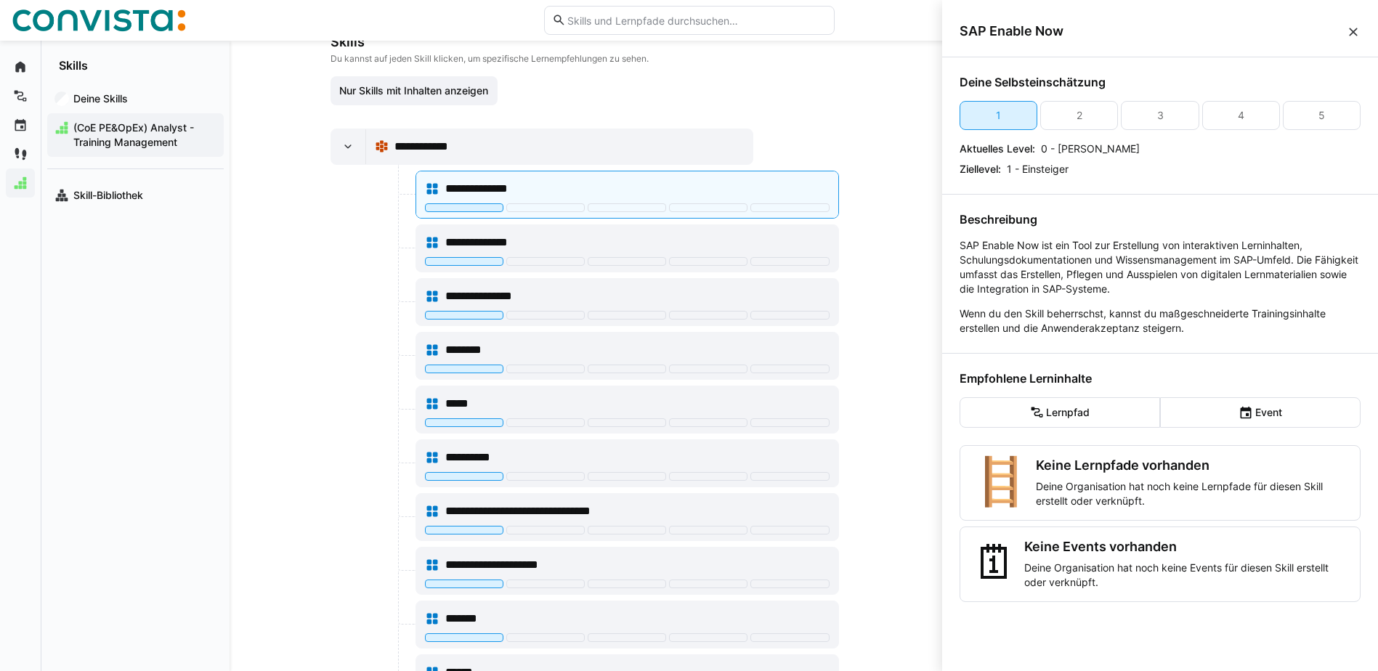
click at [1354, 31] on eds-icon at bounding box center [1353, 32] width 15 height 15
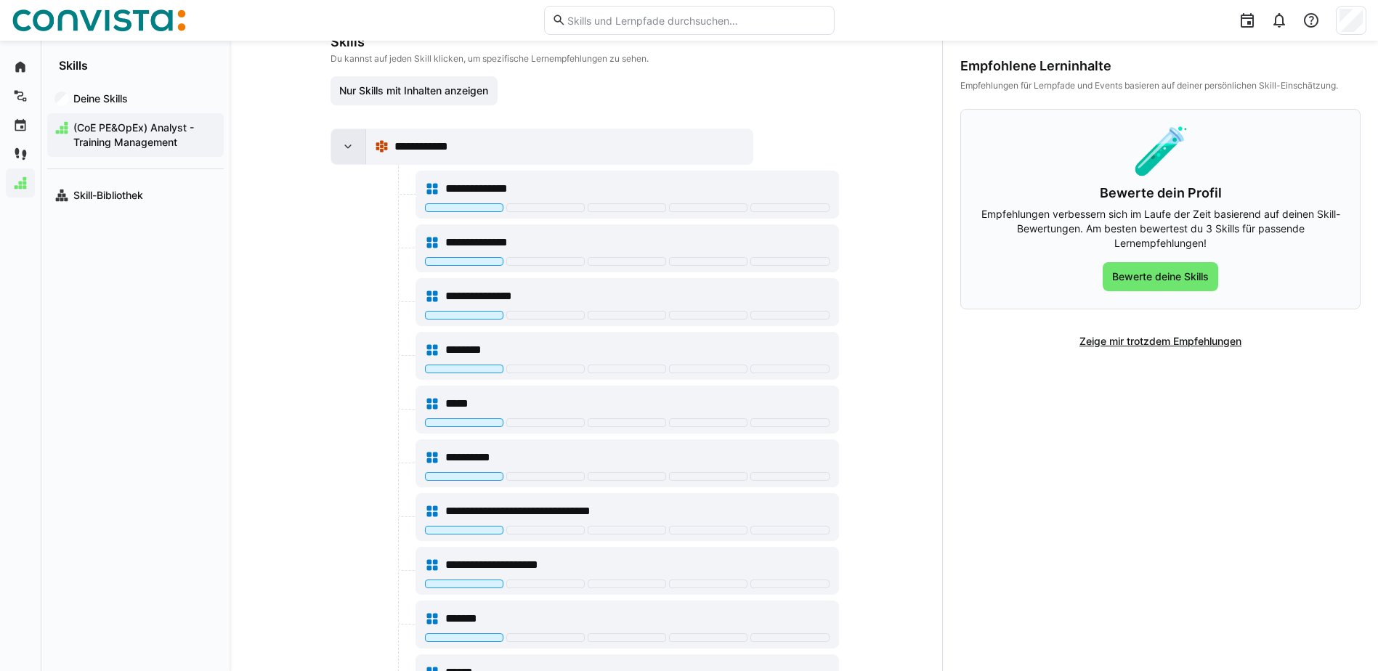
click at [348, 154] on eds-icon at bounding box center [348, 146] width 15 height 15
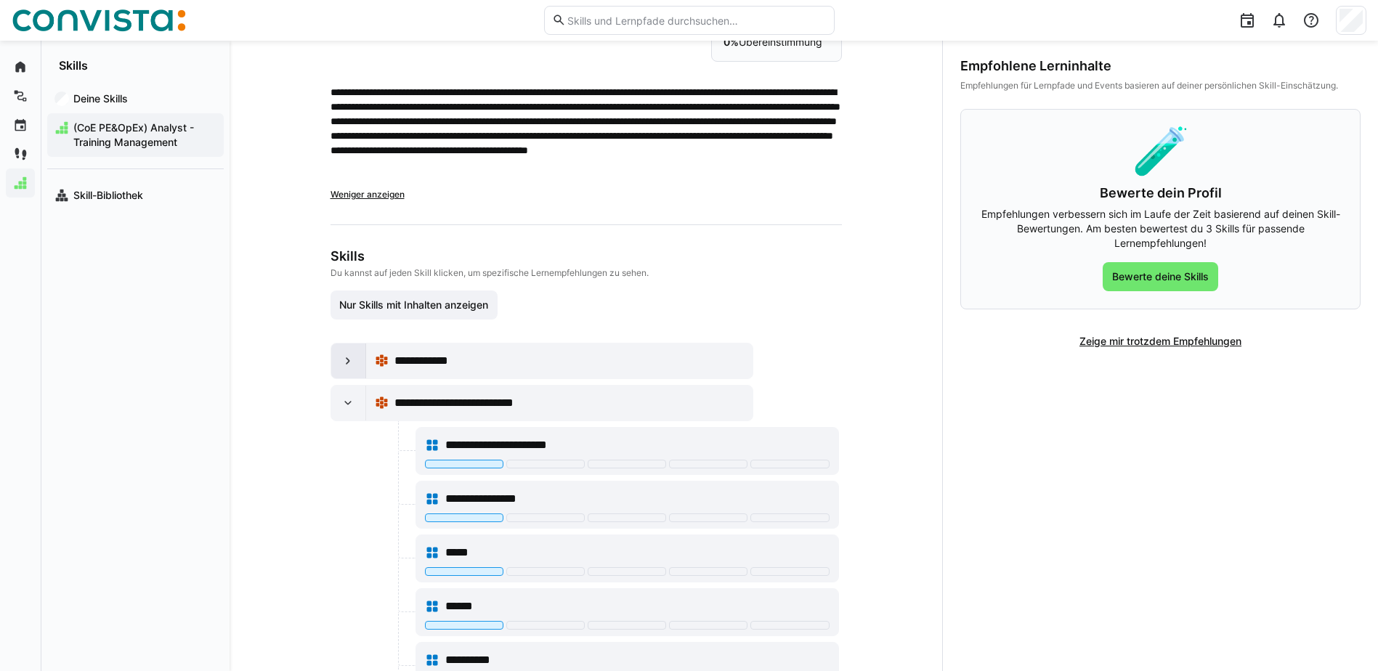
scroll to position [0, 0]
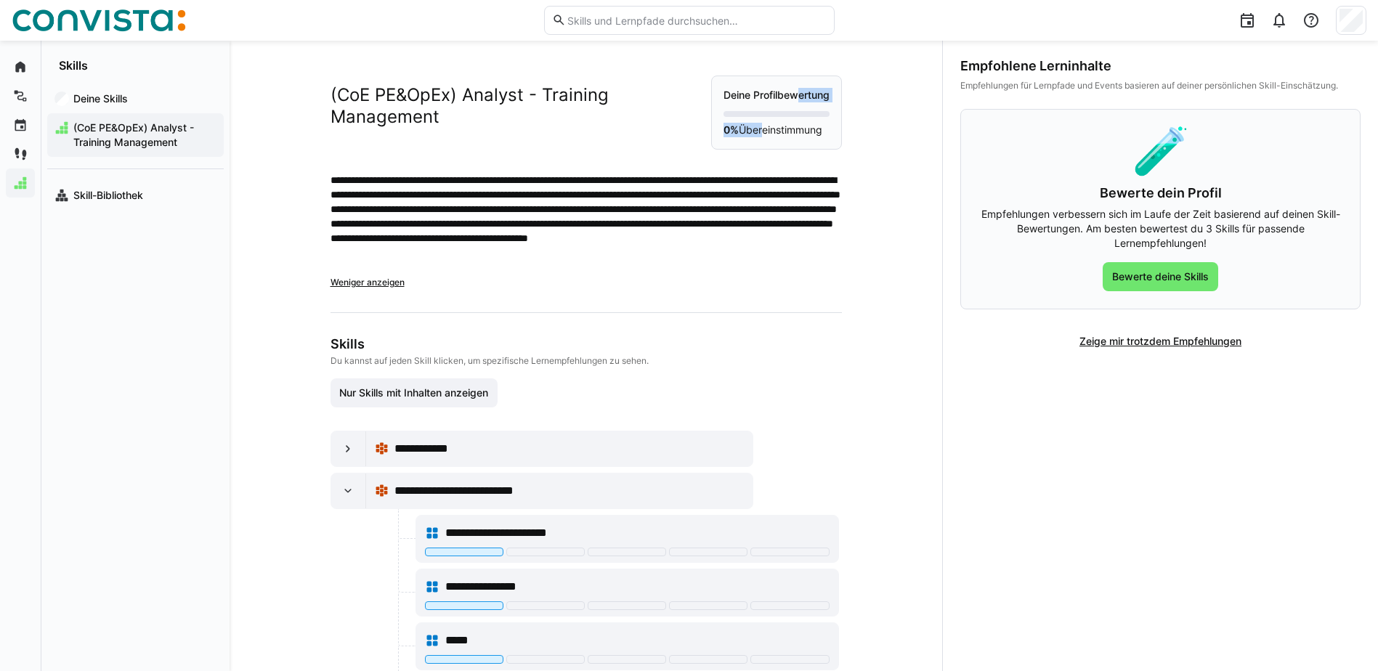
drag, startPoint x: 762, startPoint y: 117, endPoint x: 754, endPoint y: 146, distance: 30.1
click at [754, 146] on div "Deine Profilbewertung 0% Übereinstimmung" at bounding box center [776, 113] width 131 height 74
click at [754, 137] on p "0% Übereinstimmung" at bounding box center [776, 130] width 106 height 15
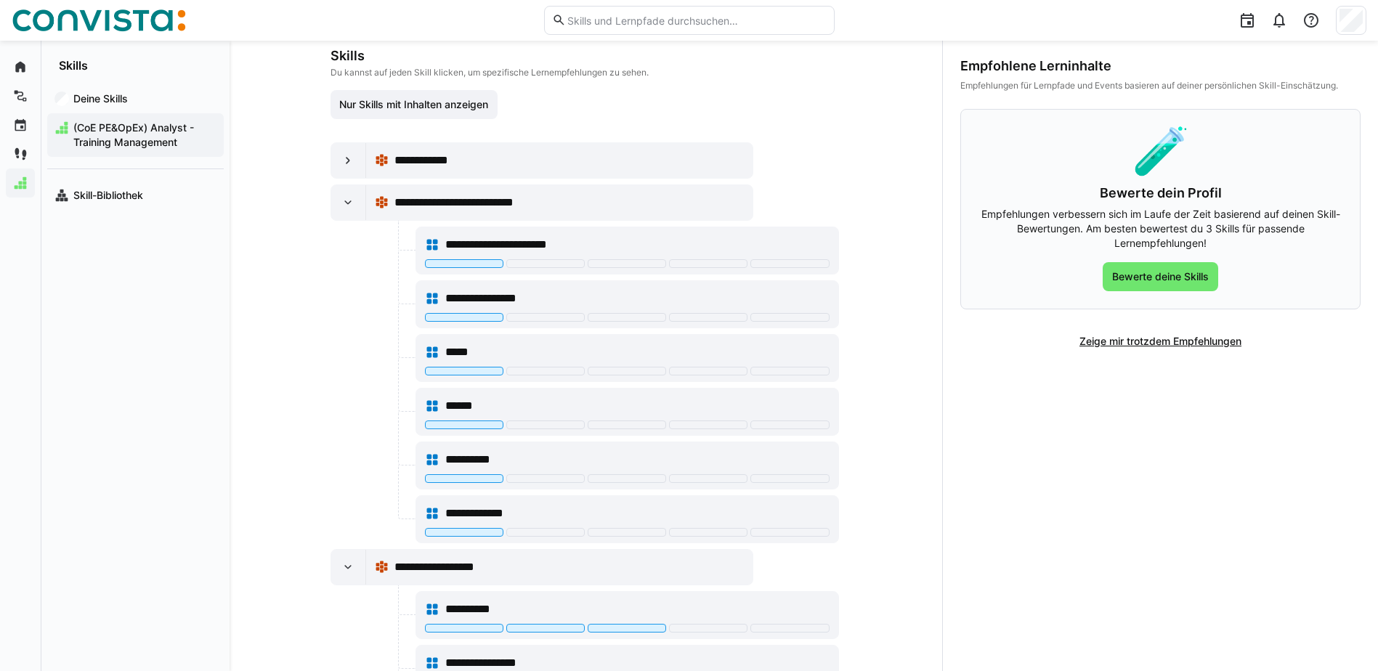
scroll to position [365, 0]
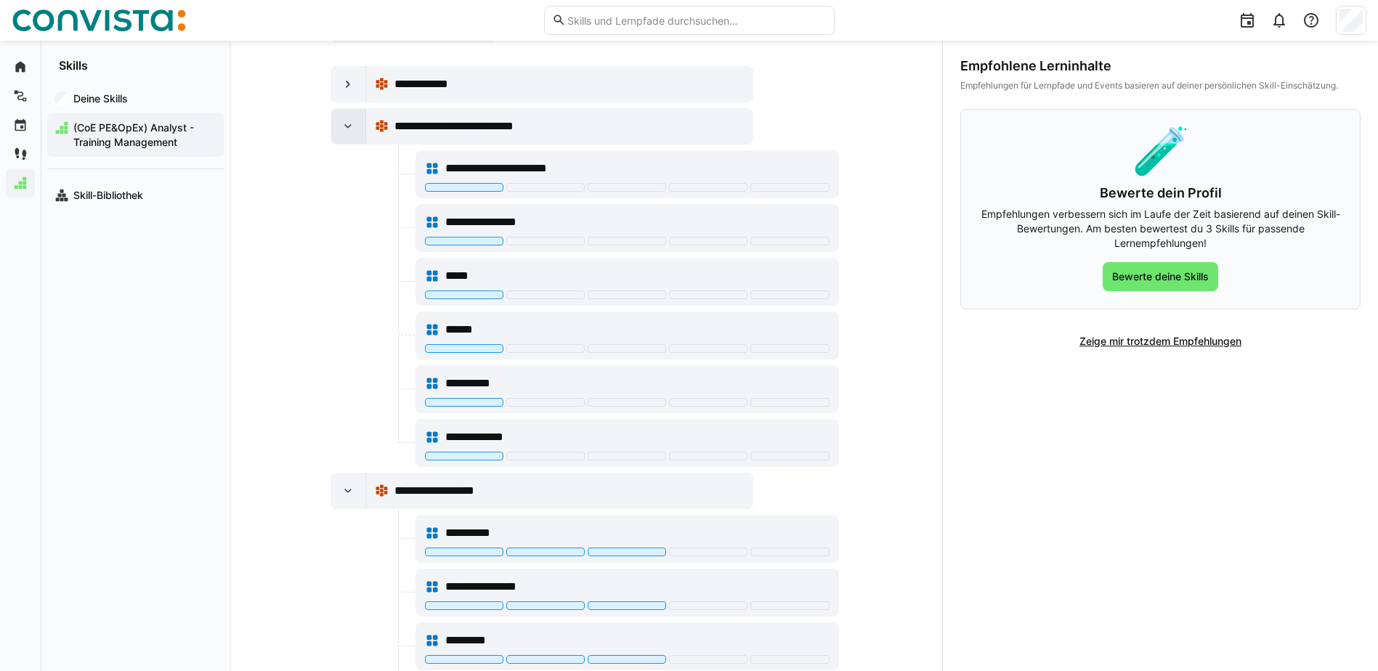
click at [354, 144] on div at bounding box center [348, 126] width 35 height 35
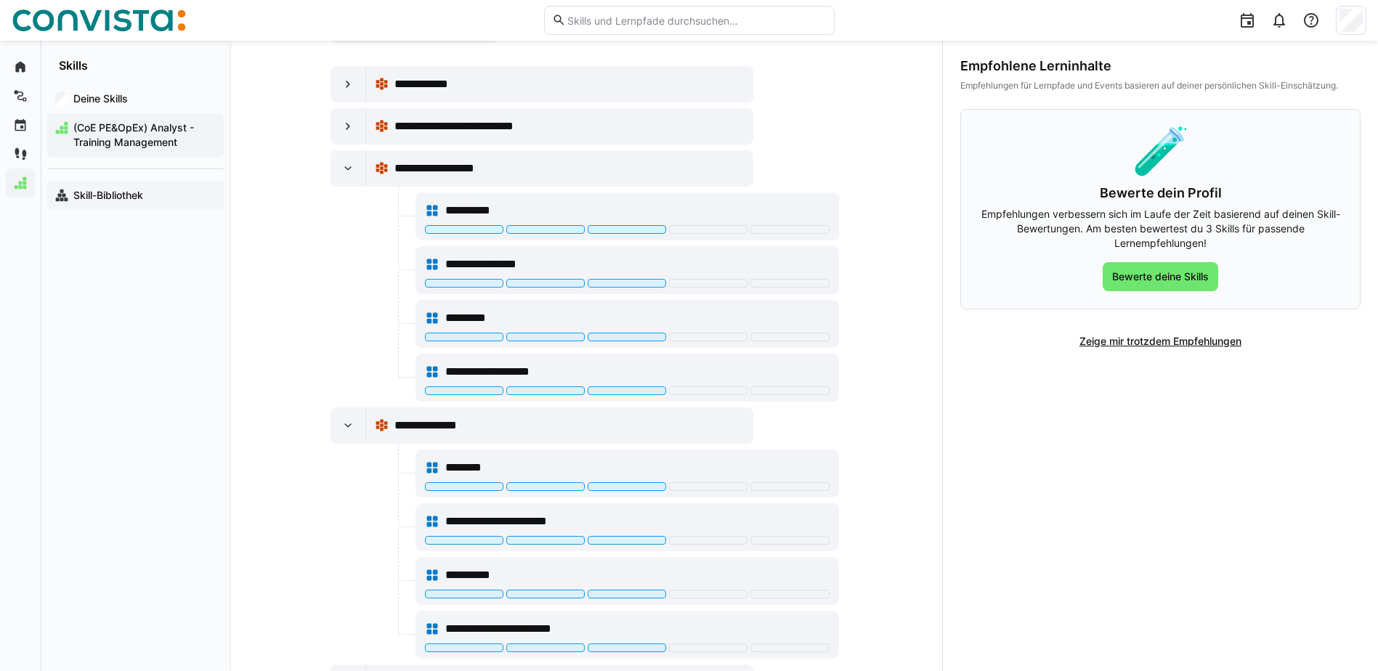
click at [117, 187] on div "Skill-Bibliothek" at bounding box center [135, 195] width 177 height 29
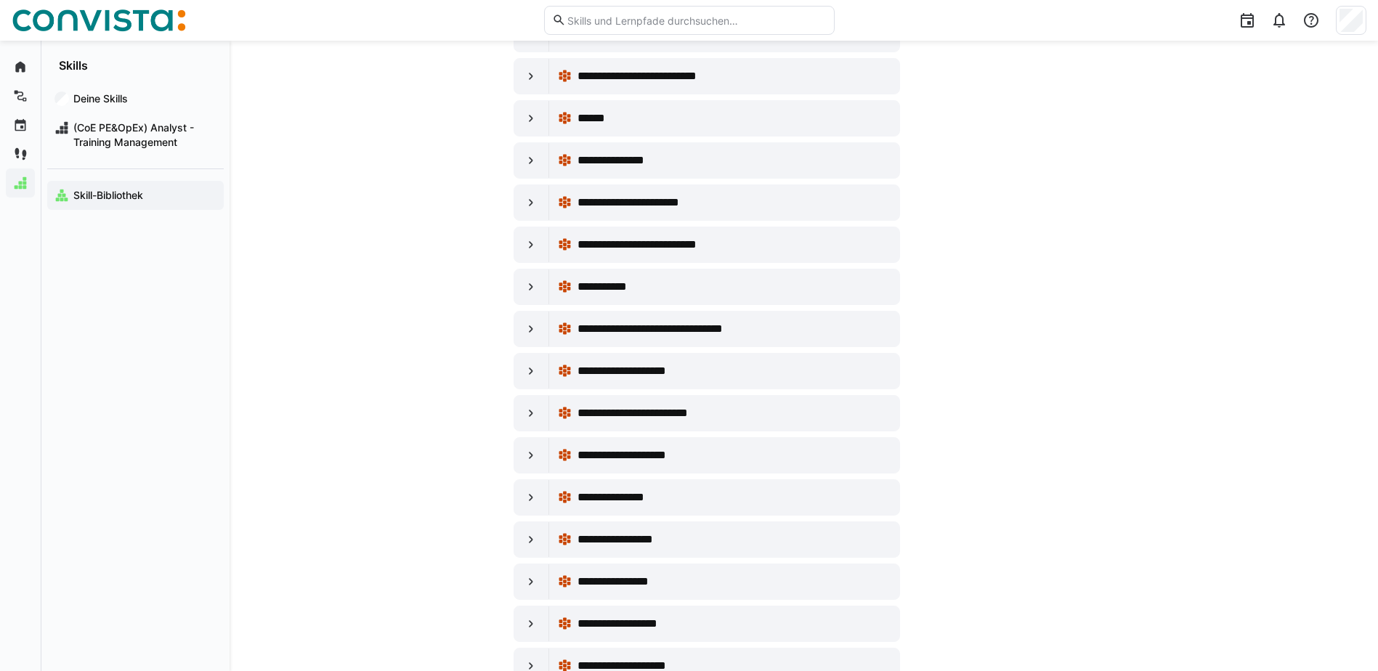
scroll to position [3126, 0]
click at [531, 246] on eds-icon at bounding box center [531, 244] width 15 height 15
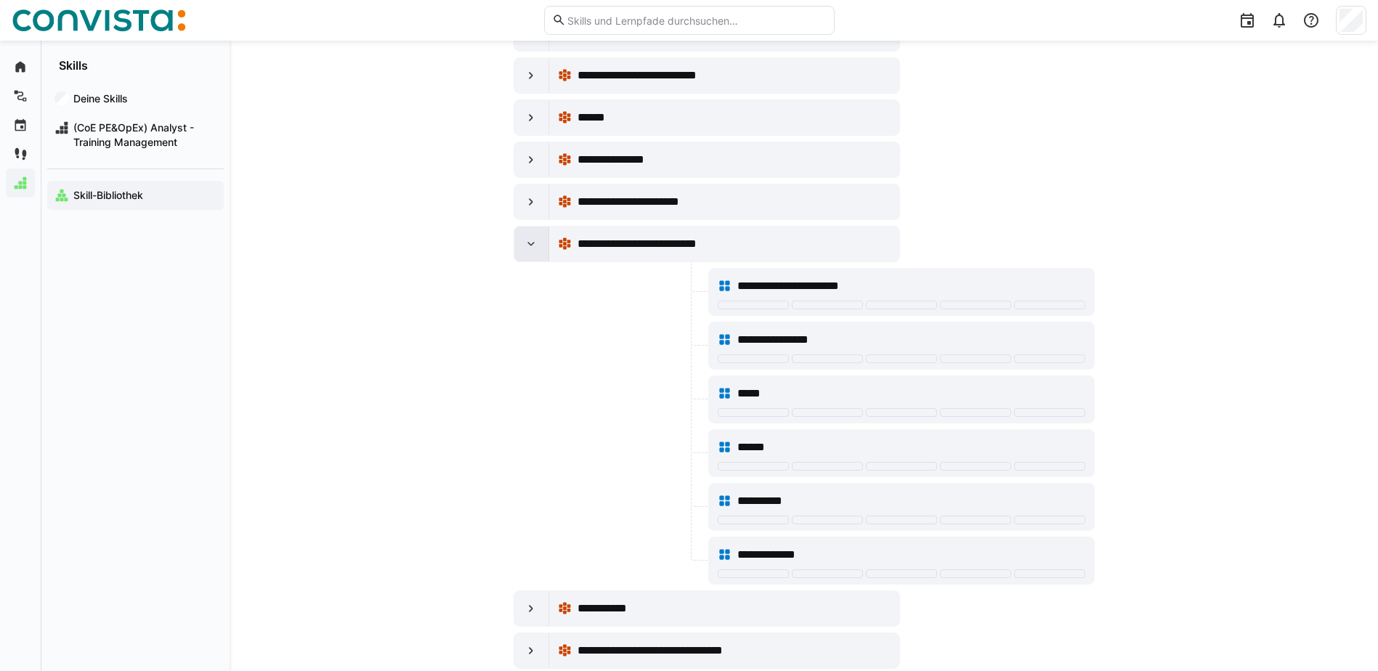
click at [531, 246] on eds-icon at bounding box center [531, 244] width 15 height 15
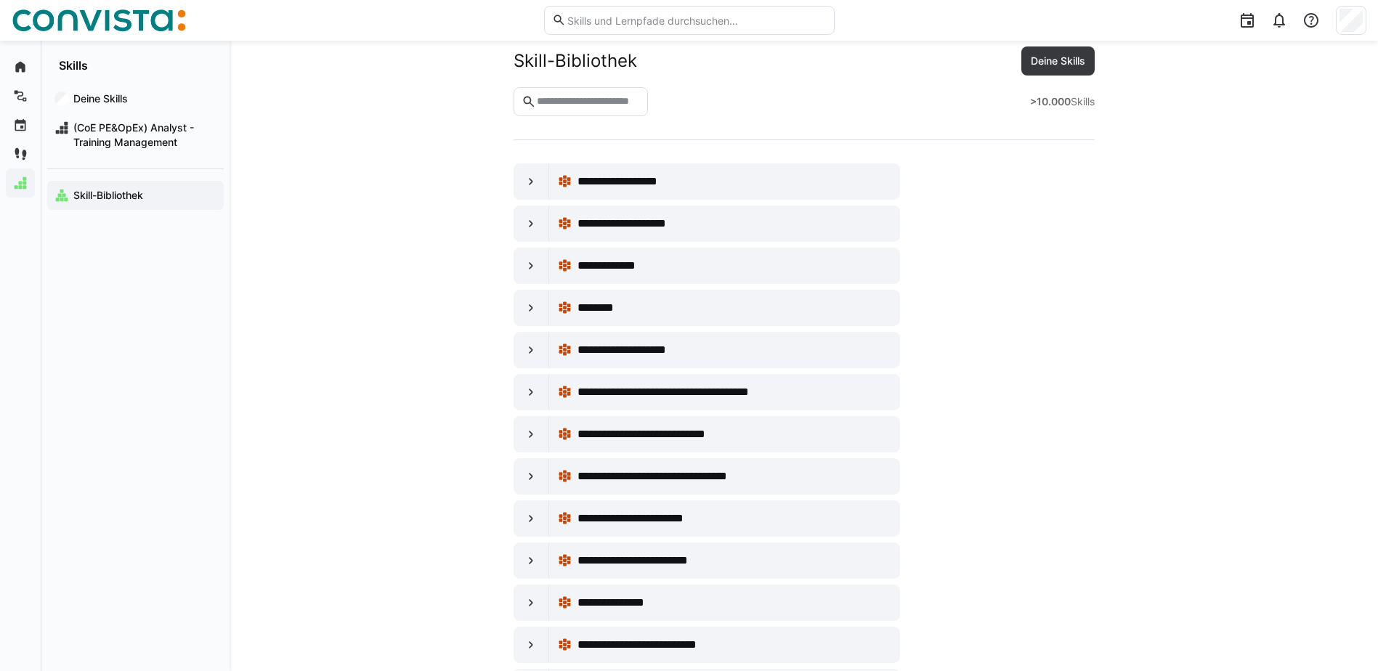
scroll to position [0, 0]
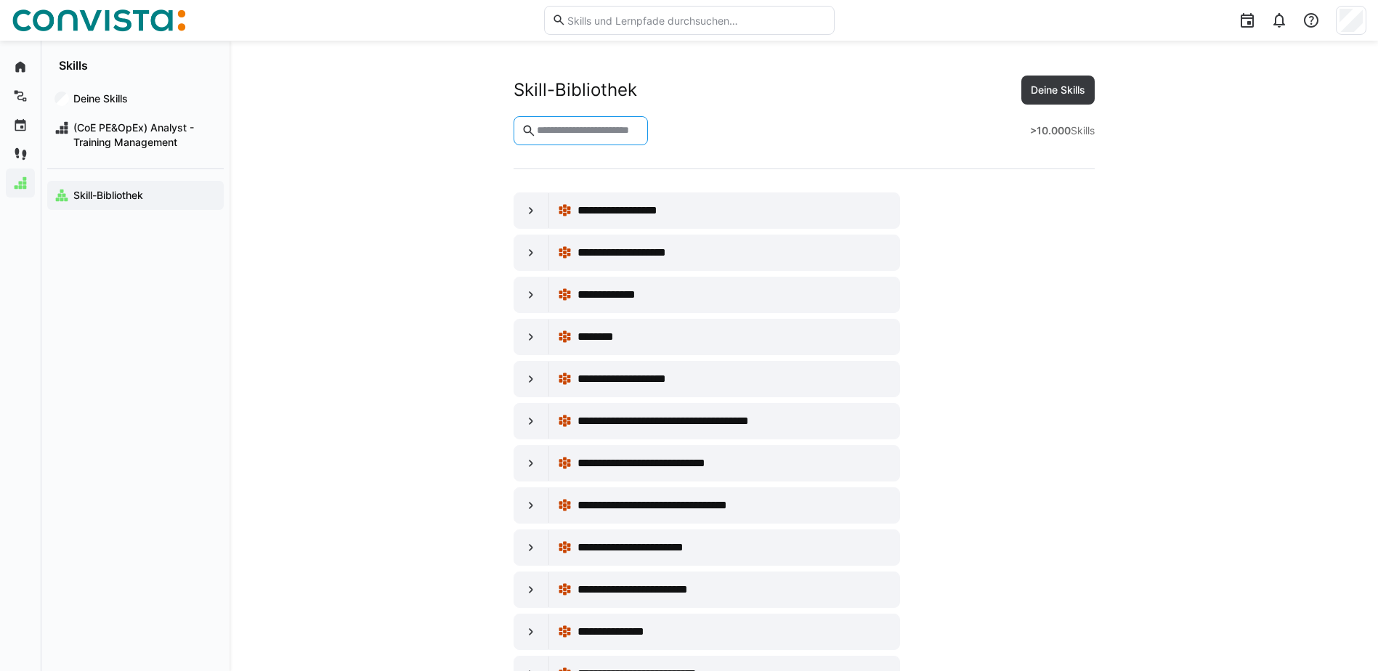
click at [572, 126] on input "text" at bounding box center [587, 130] width 105 height 13
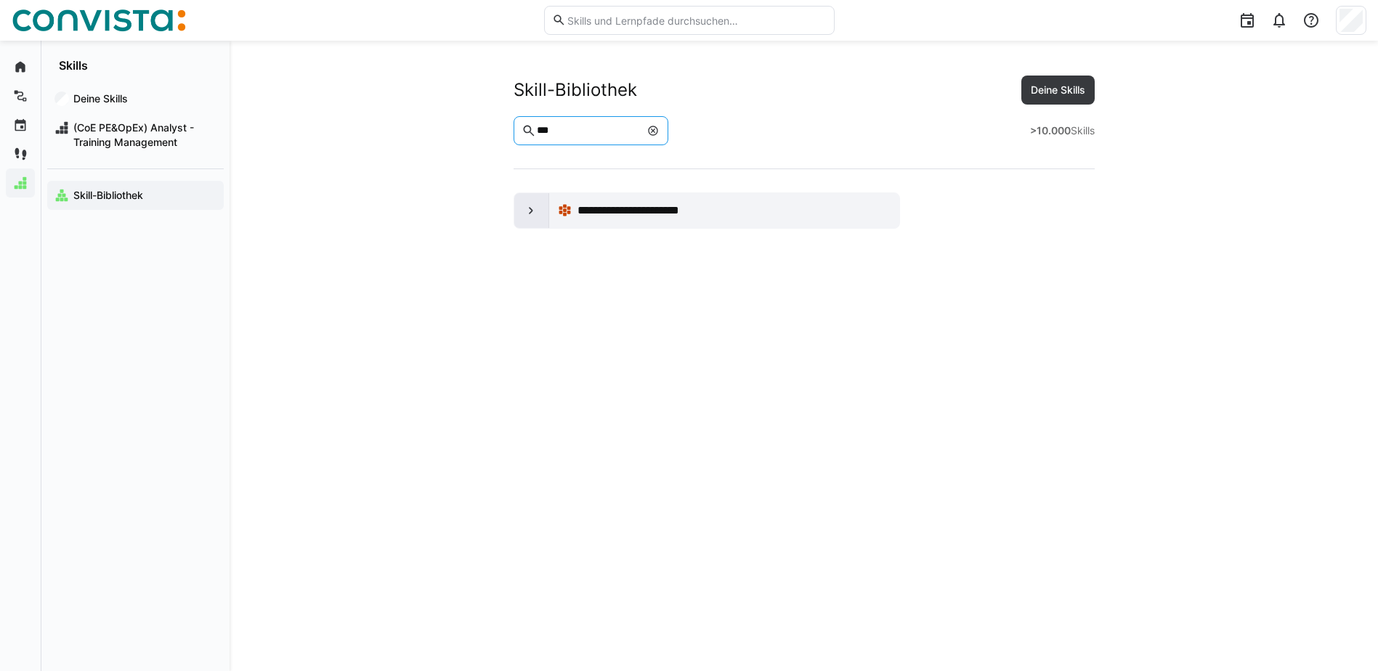
type input "***"
click at [523, 216] on div at bounding box center [531, 210] width 35 height 35
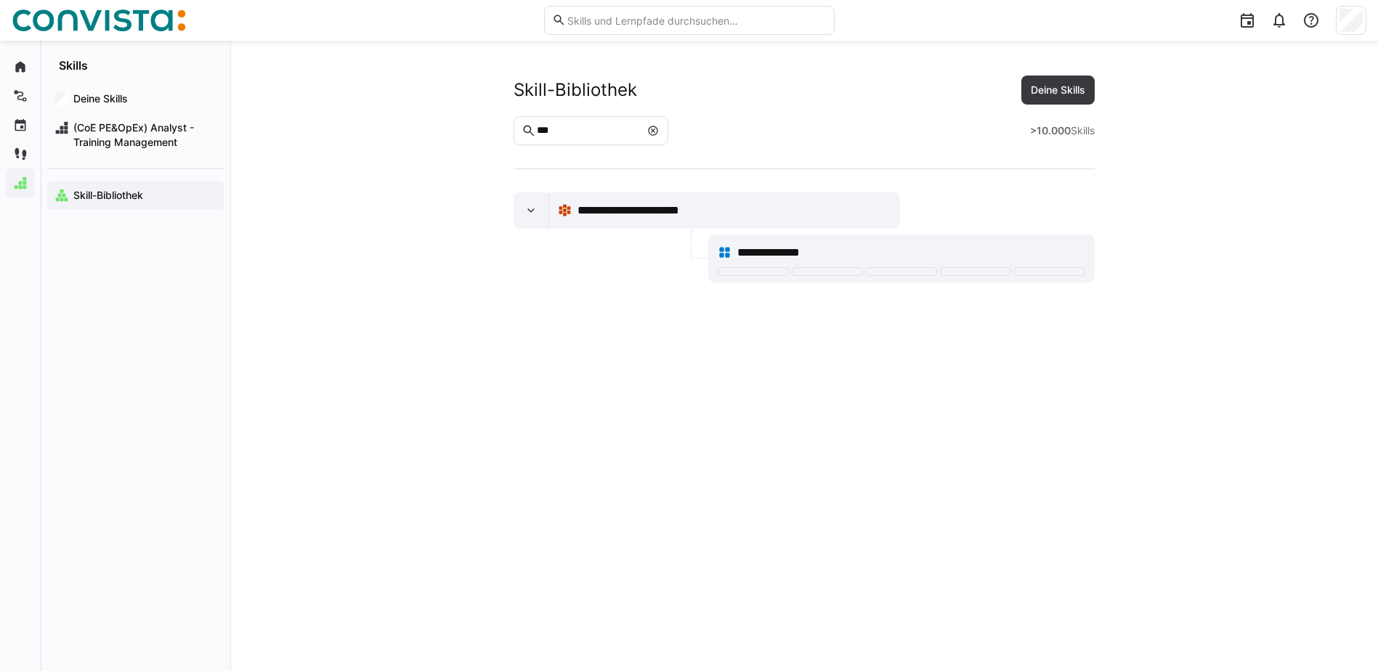
click at [659, 131] on eds-icon at bounding box center [653, 131] width 12 height 12
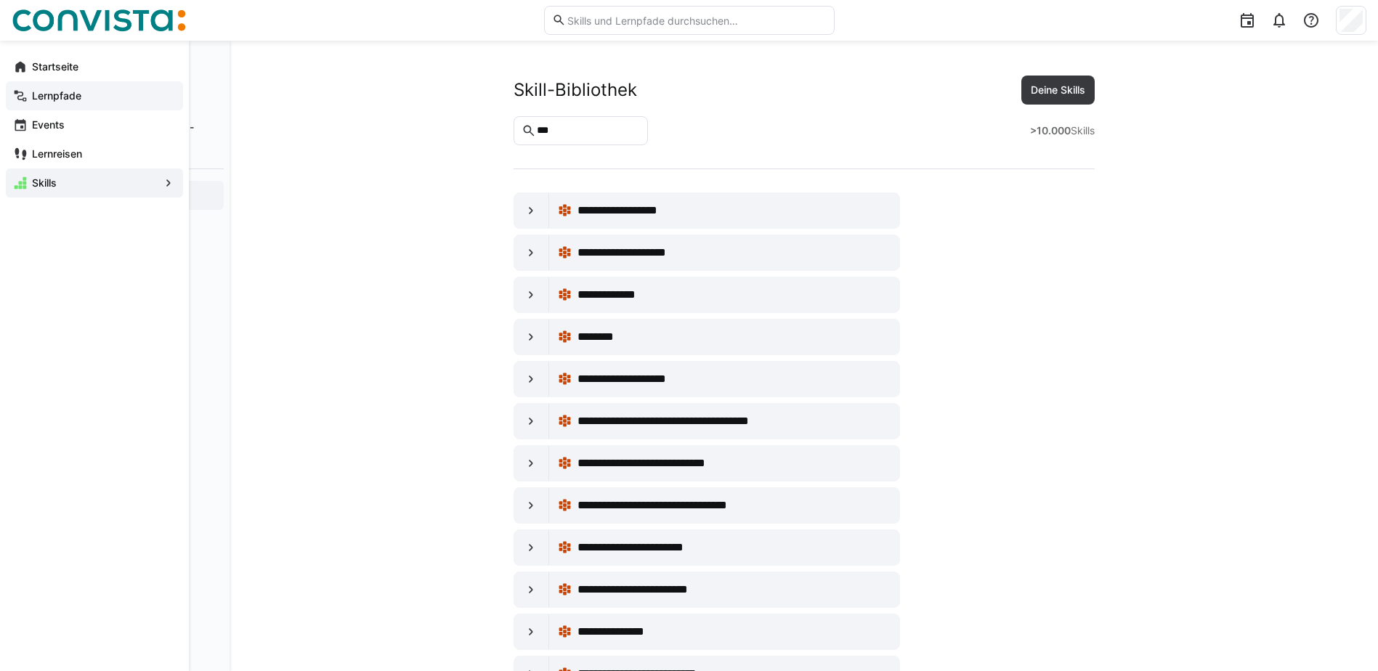
click at [28, 100] on div "Lernpfade" at bounding box center [94, 95] width 177 height 29
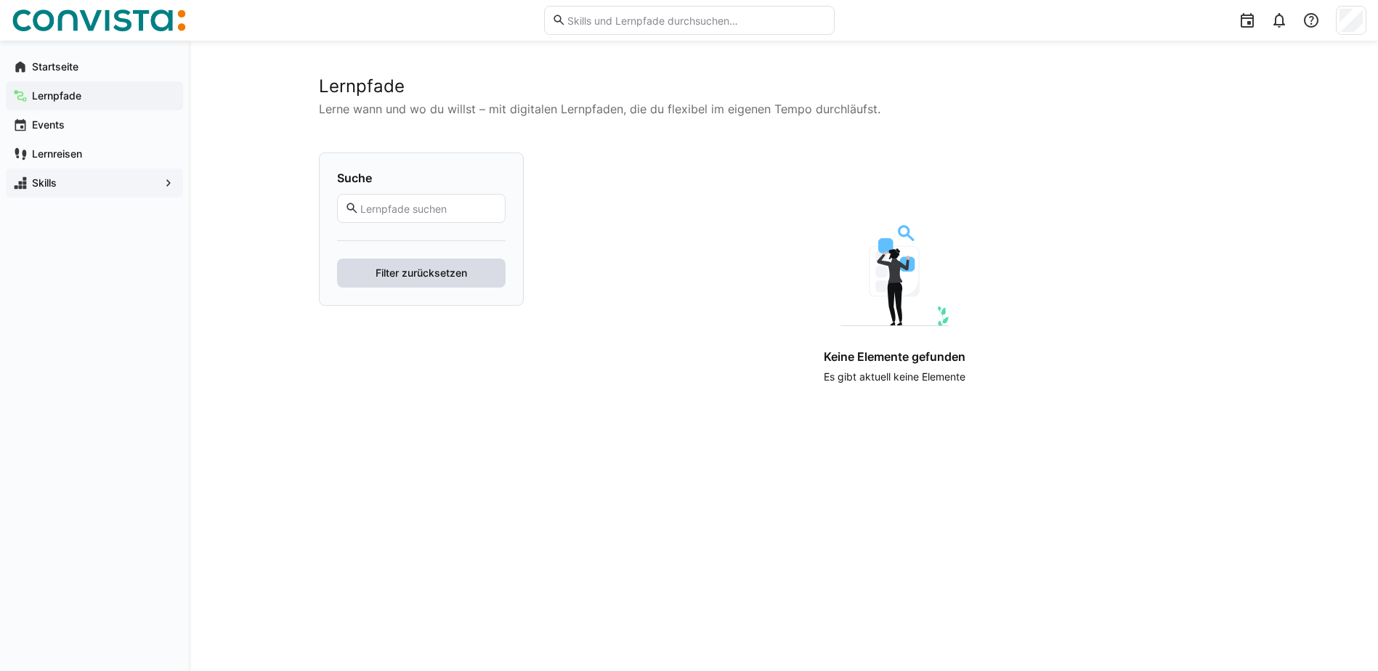
click at [363, 283] on span "Filter zurücksetzen" at bounding box center [421, 273] width 169 height 29
click at [0, 0] on app-navigation-label "Startseite" at bounding box center [0, 0] width 0 height 0
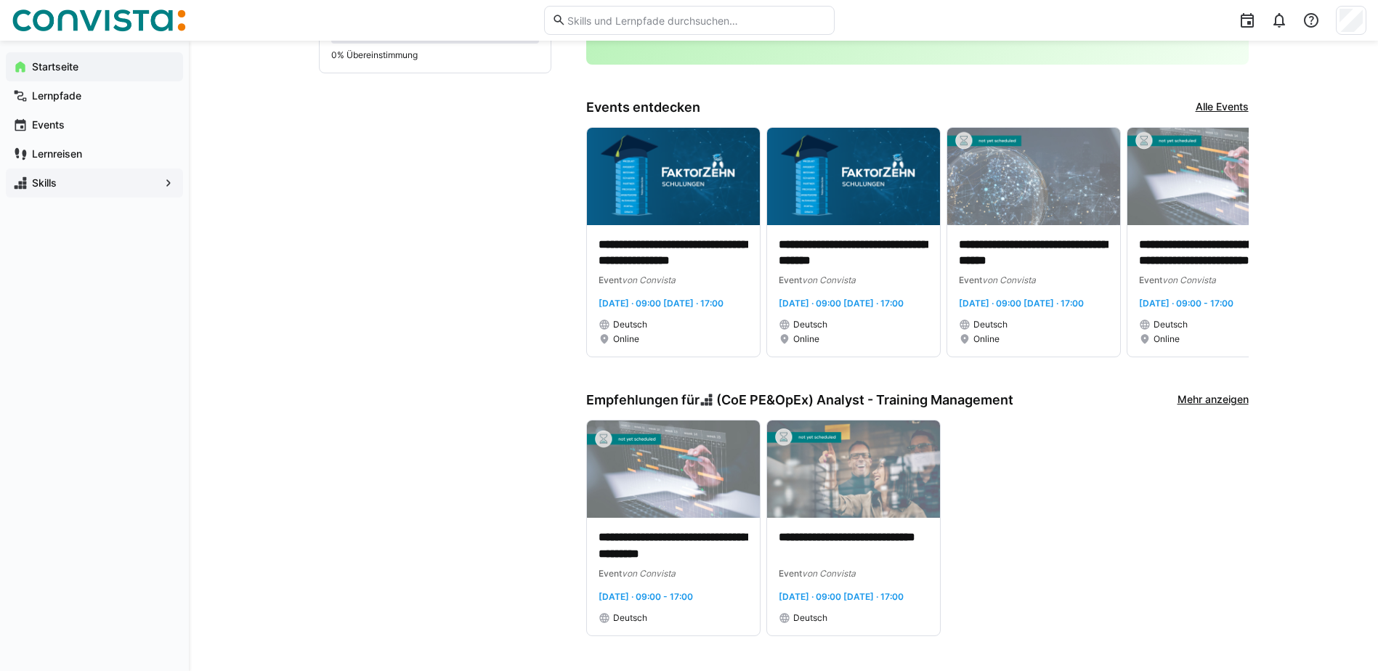
scroll to position [299, 0]
click at [1188, 394] on link "Mehr anzeigen" at bounding box center [1212, 400] width 71 height 16
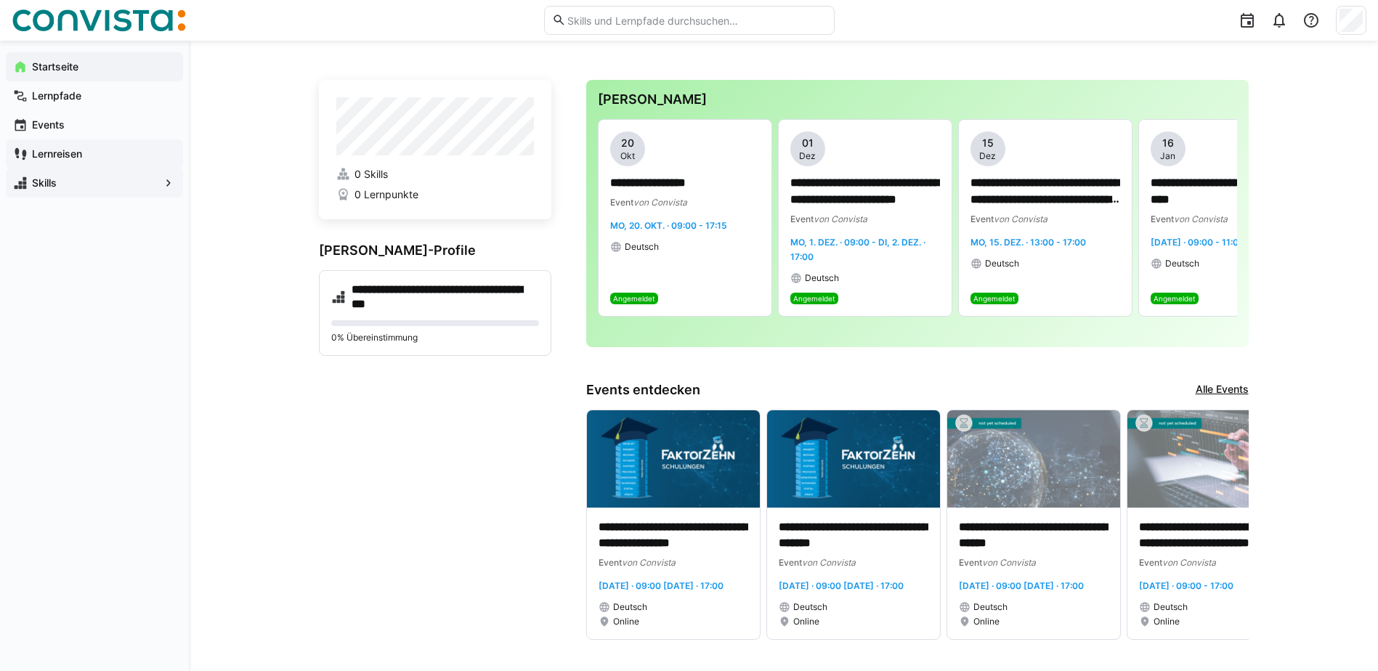
click at [0, 0] on app-navigation-label "Lernreisen" at bounding box center [0, 0] width 0 height 0
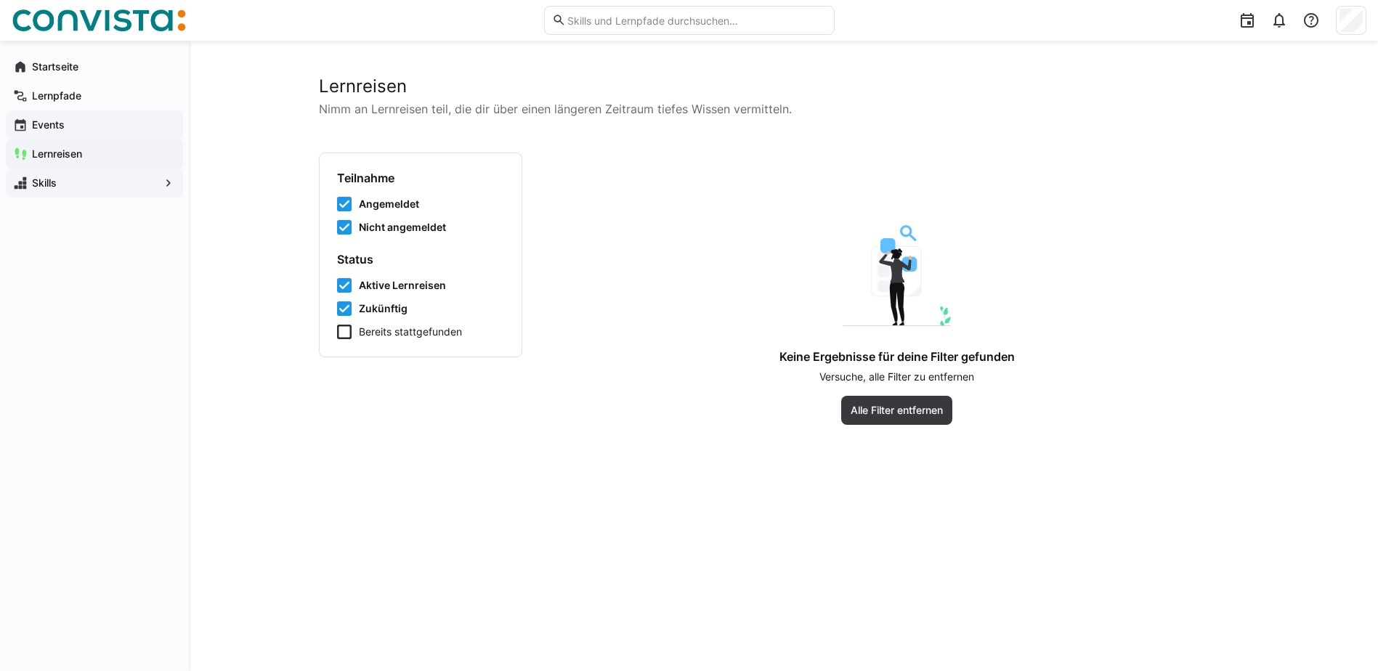
click at [0, 0] on app-navigation-label "Events" at bounding box center [0, 0] width 0 height 0
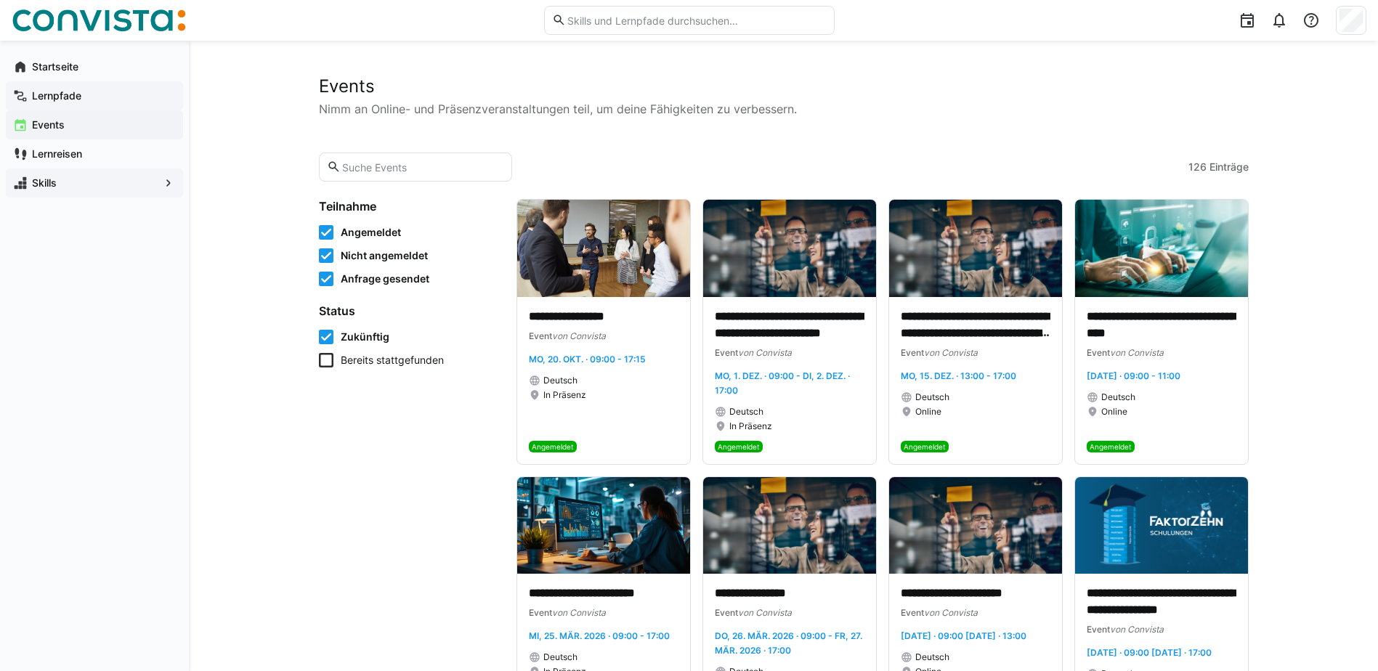
click at [0, 0] on app-navigation-label "Lernpfade" at bounding box center [0, 0] width 0 height 0
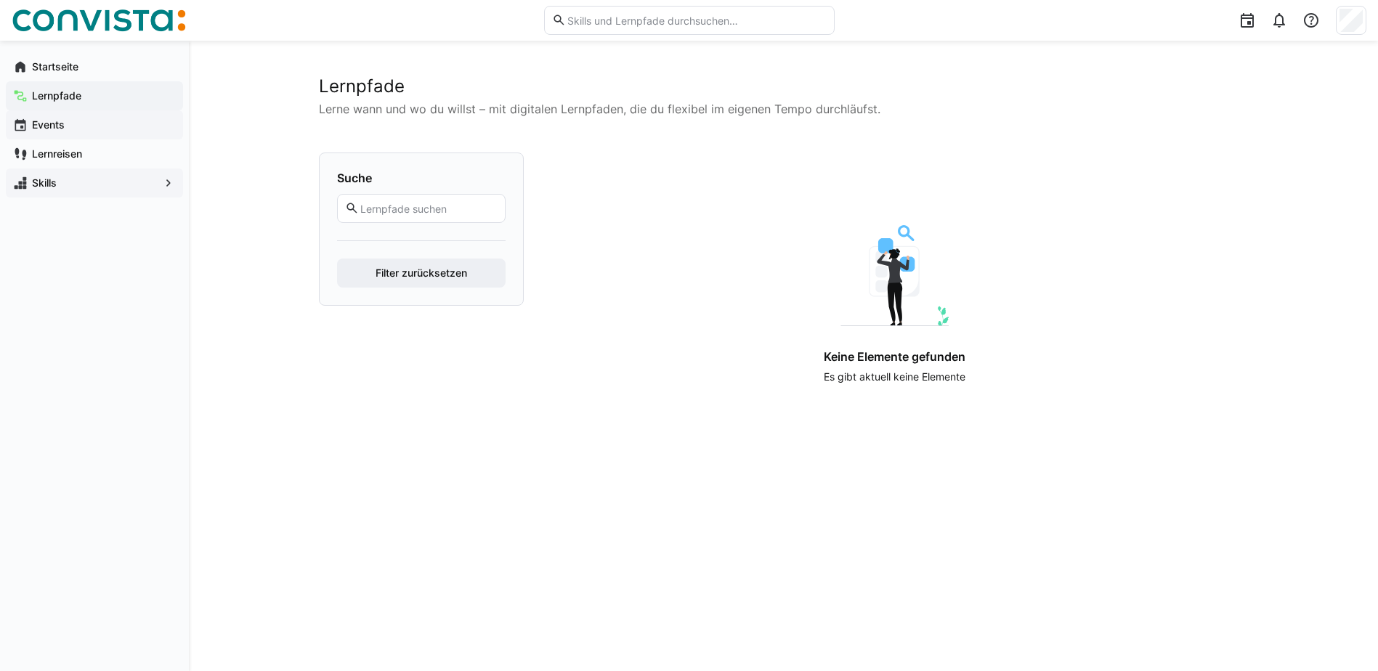
click at [88, 130] on span "Events" at bounding box center [103, 125] width 146 height 15
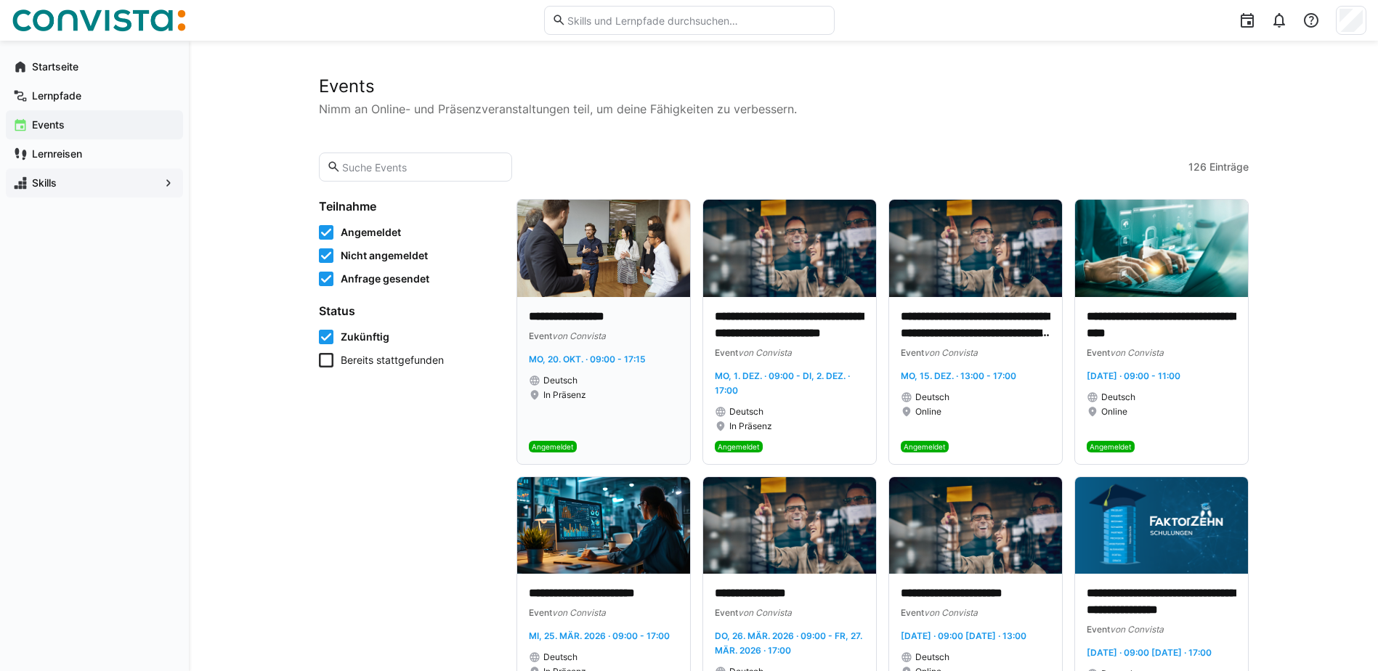
click at [577, 248] on img at bounding box center [603, 248] width 173 height 97
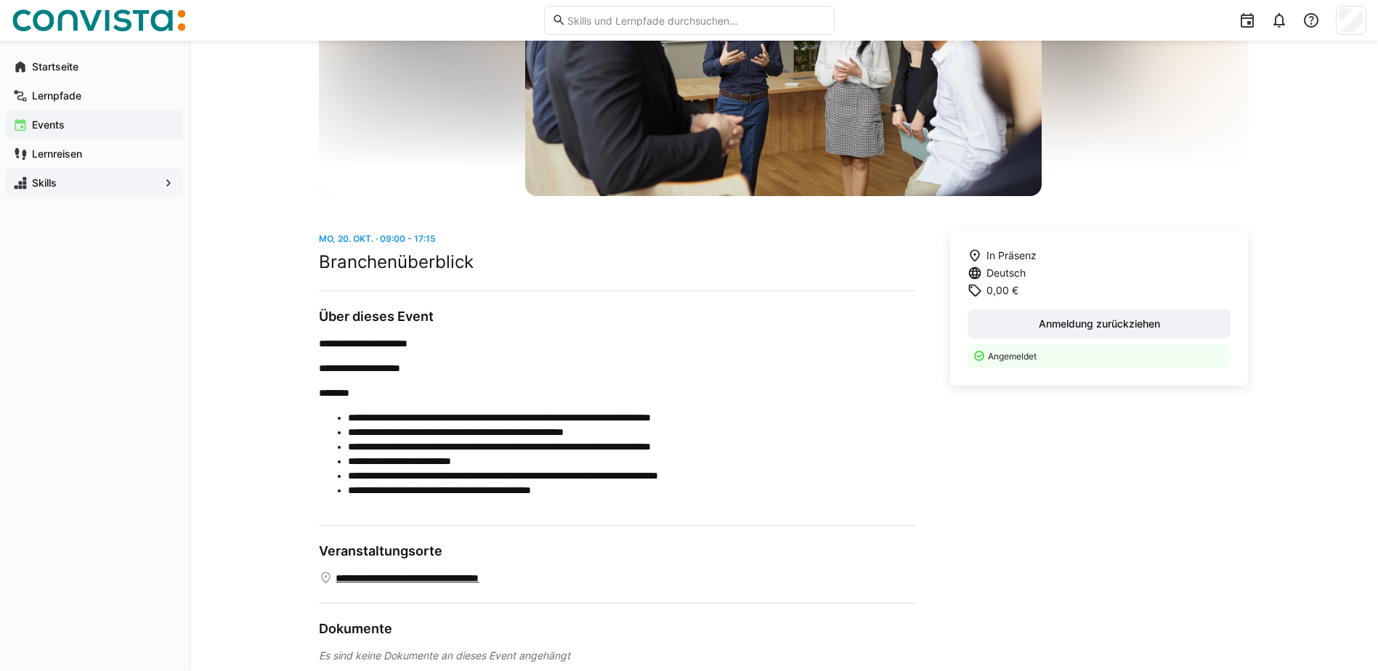
scroll to position [224, 0]
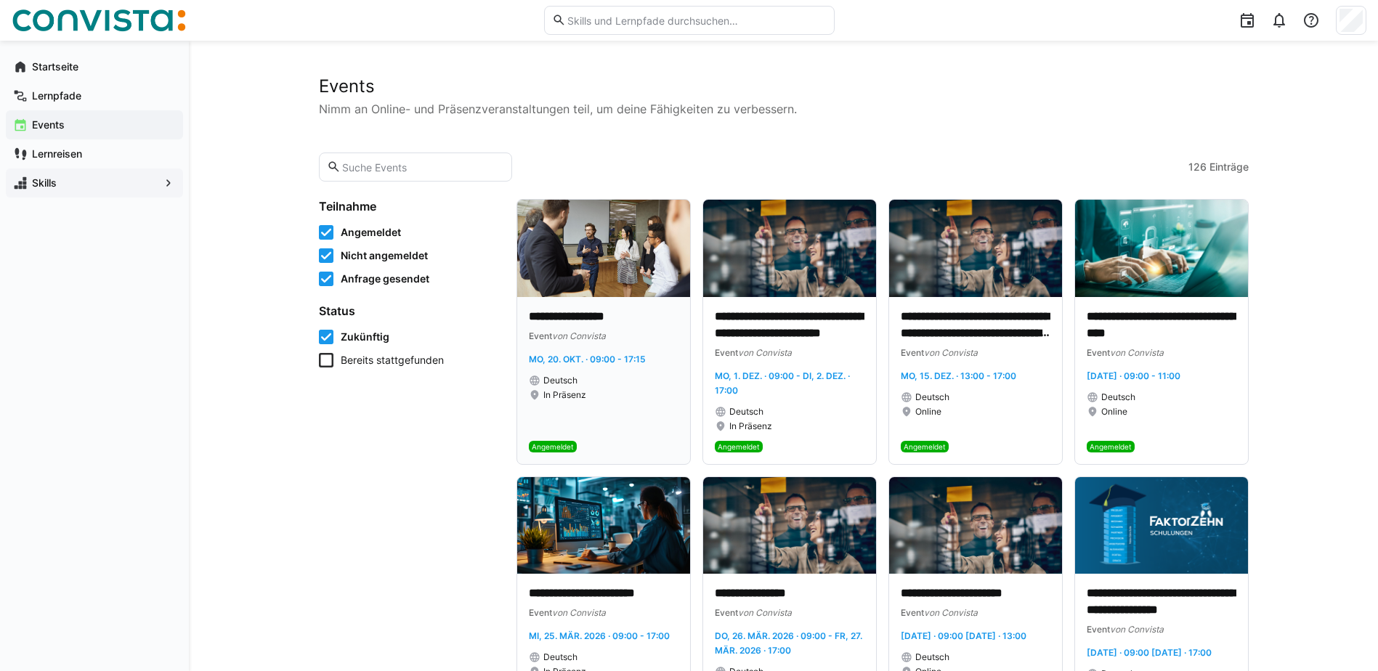
click at [604, 293] on img at bounding box center [603, 248] width 173 height 97
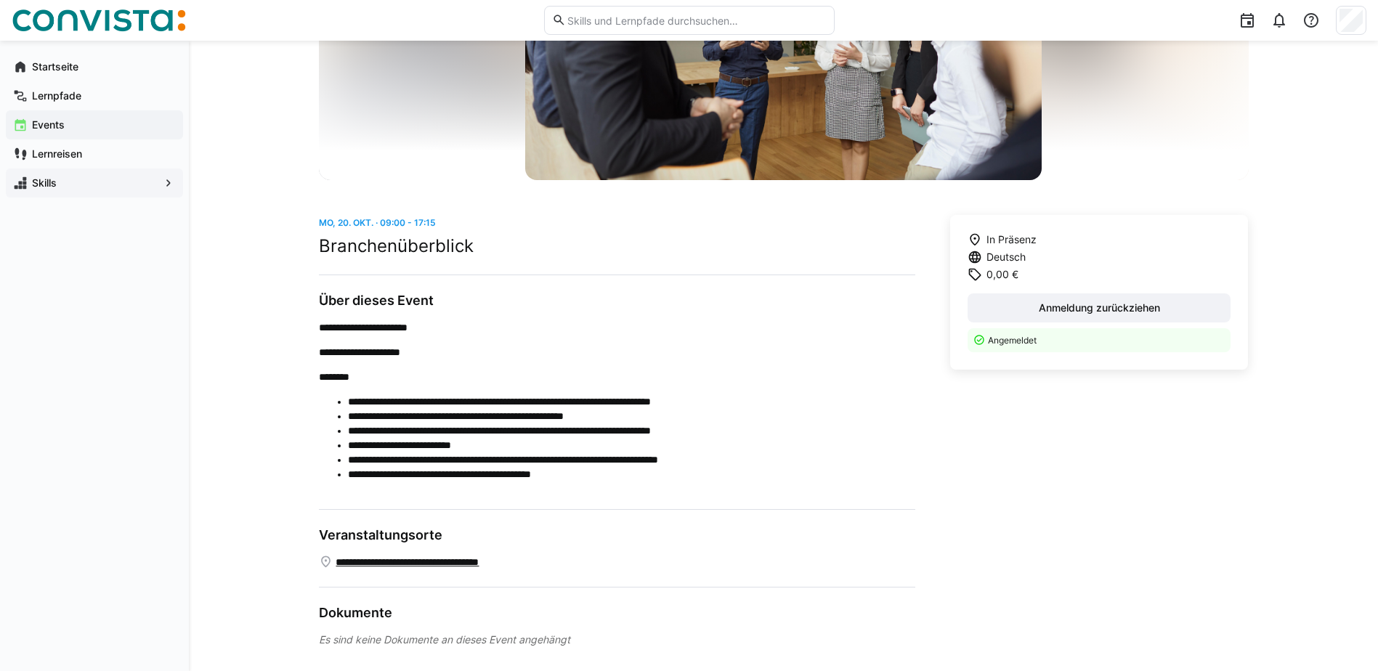
scroll to position [214, 0]
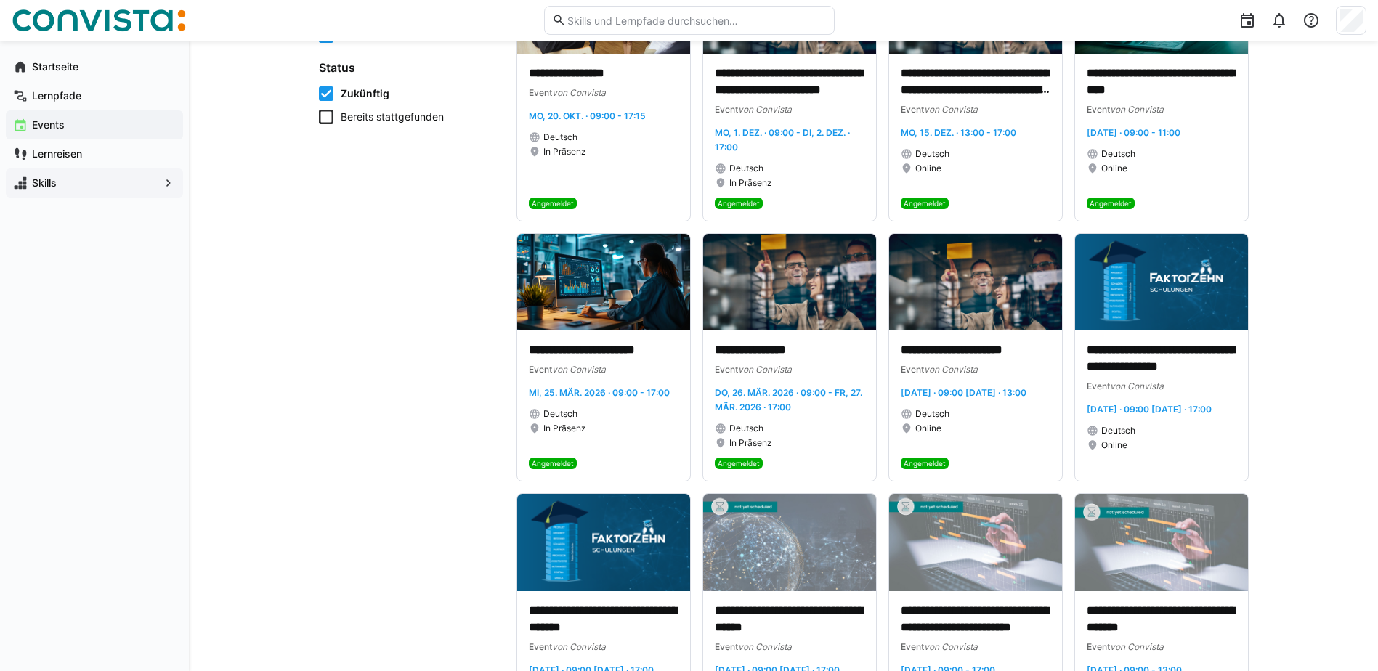
scroll to position [244, 0]
click at [785, 349] on p "**********" at bounding box center [790, 349] width 150 height 17
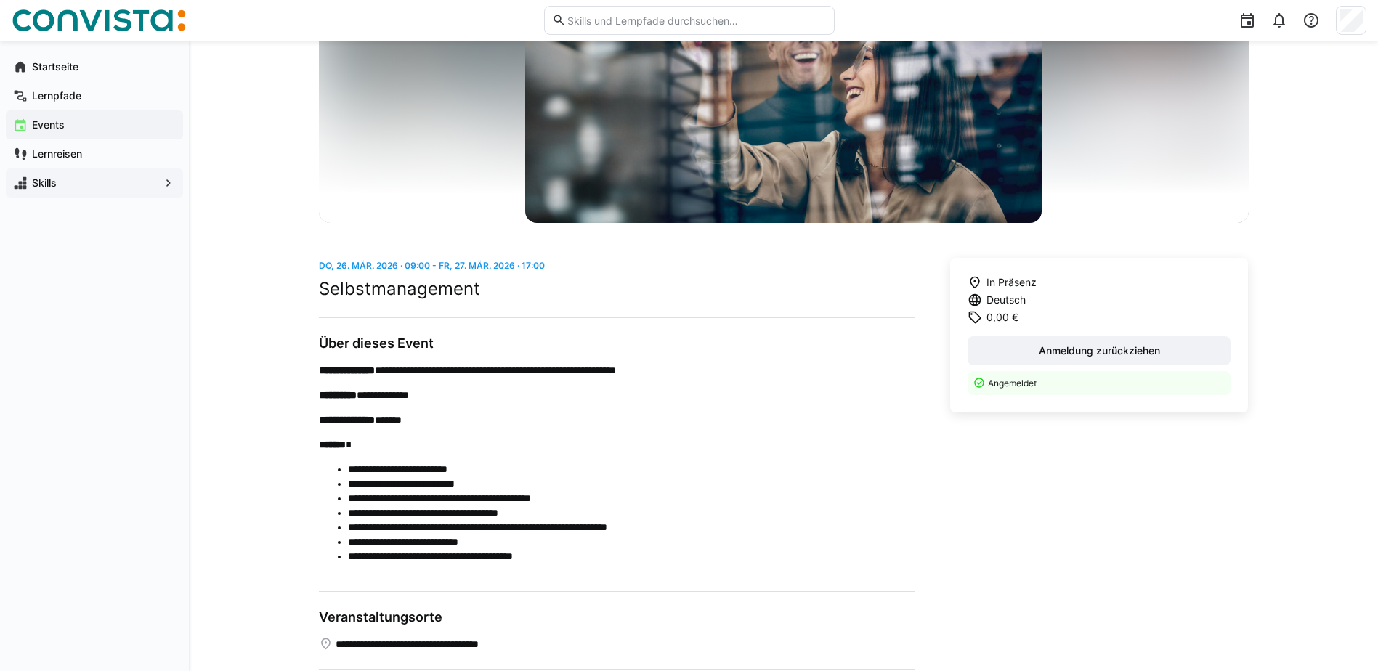
scroll to position [208, 0]
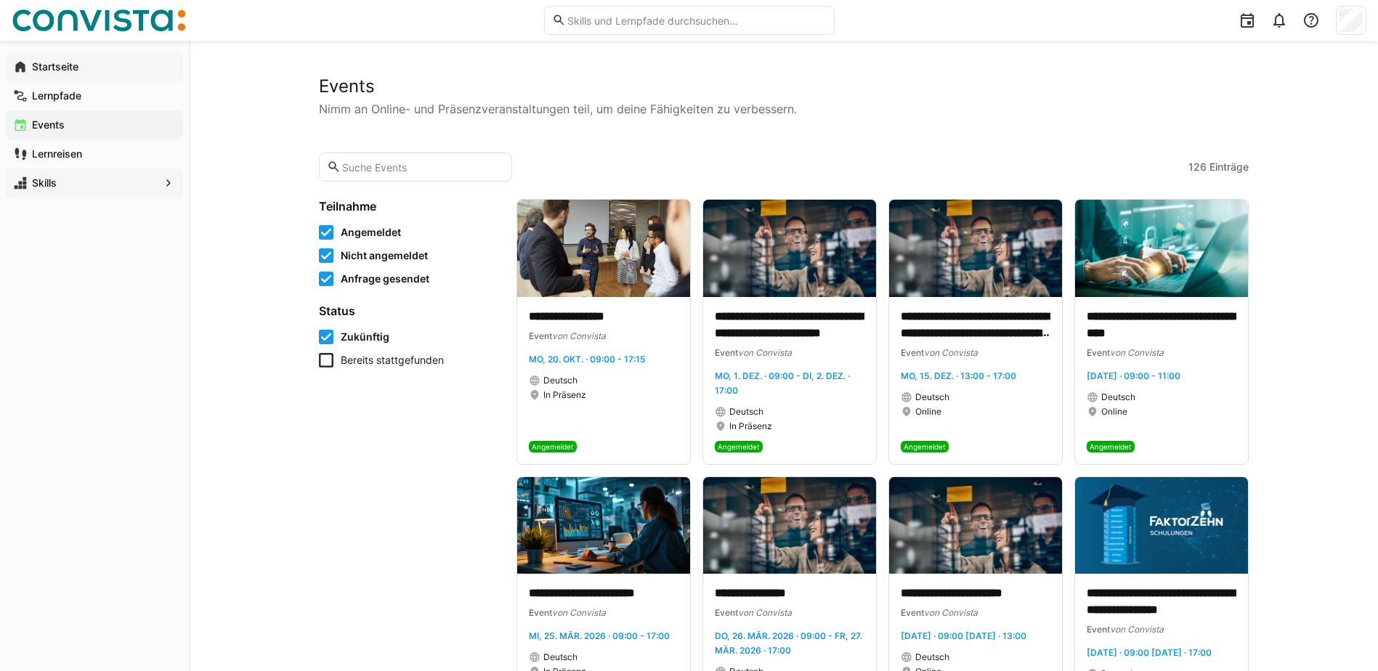
click at [0, 0] on app-navigation-label "Startseite" at bounding box center [0, 0] width 0 height 0
